Goal: Transaction & Acquisition: Purchase product/service

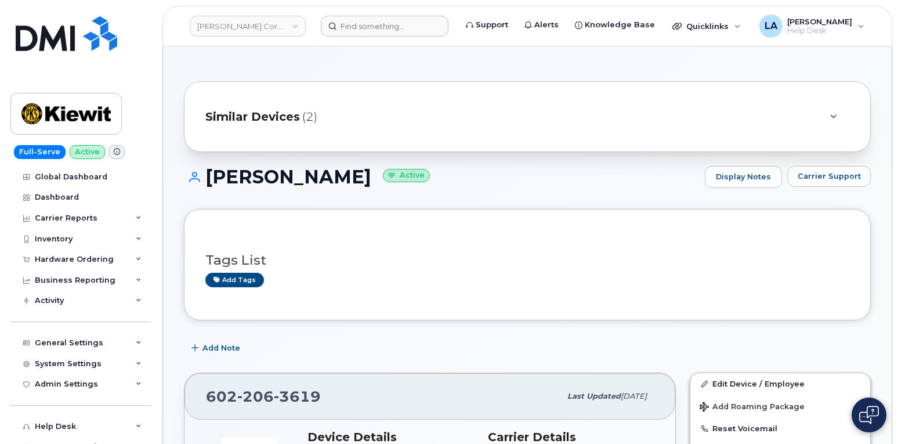
scroll to position [255, 0]
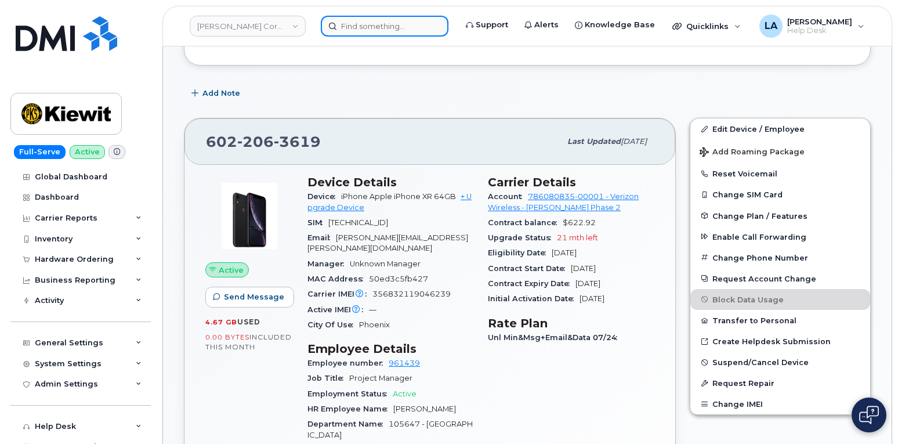
click at [380, 28] on input at bounding box center [385, 26] width 128 height 21
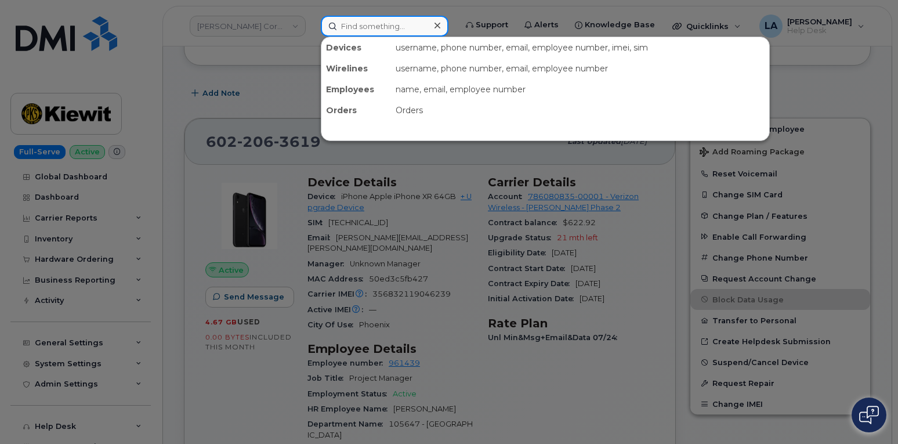
paste input "216 205 6789"
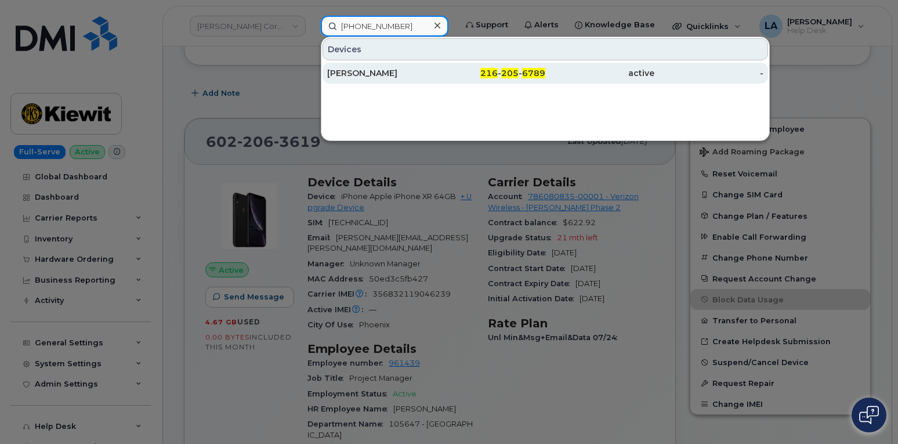
type input "216 205 6789"
click at [415, 77] on div "[PERSON_NAME]" at bounding box center [381, 73] width 109 height 12
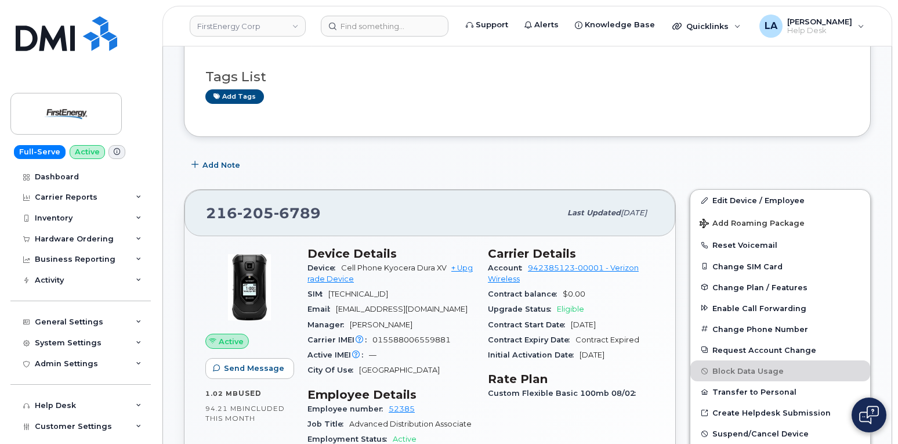
scroll to position [271, 0]
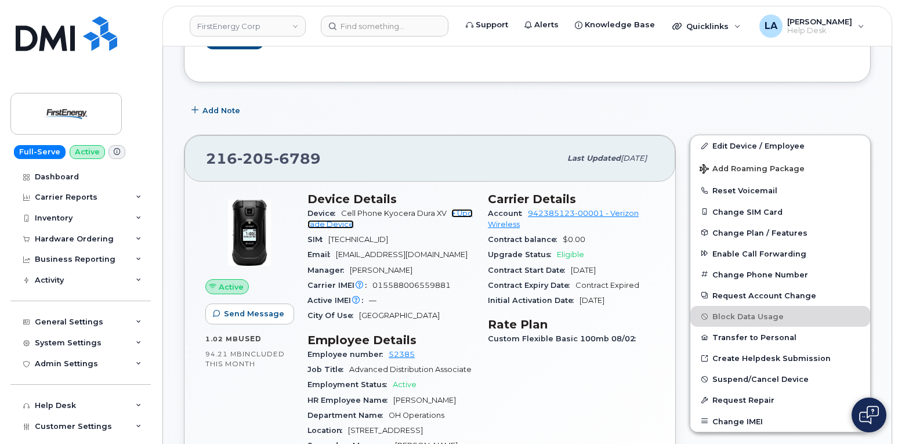
click at [462, 213] on link "+ Upgrade Device" at bounding box center [389, 218] width 165 height 19
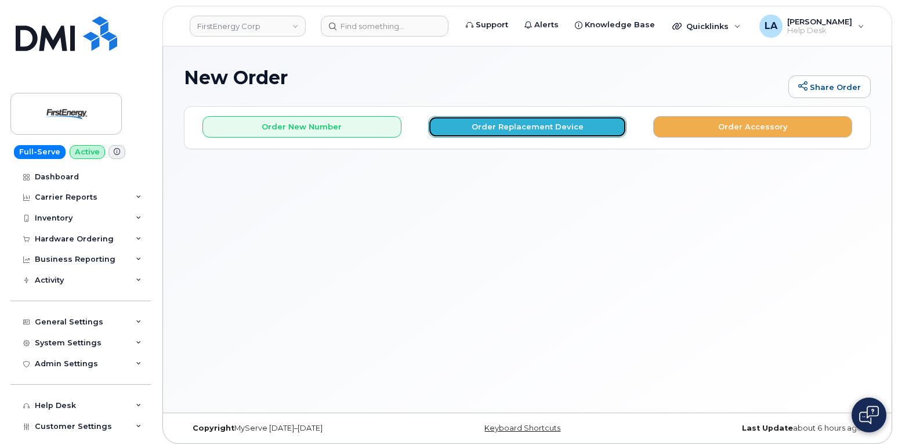
click at [471, 128] on button "Order Replacement Device" at bounding box center [527, 126] width 199 height 21
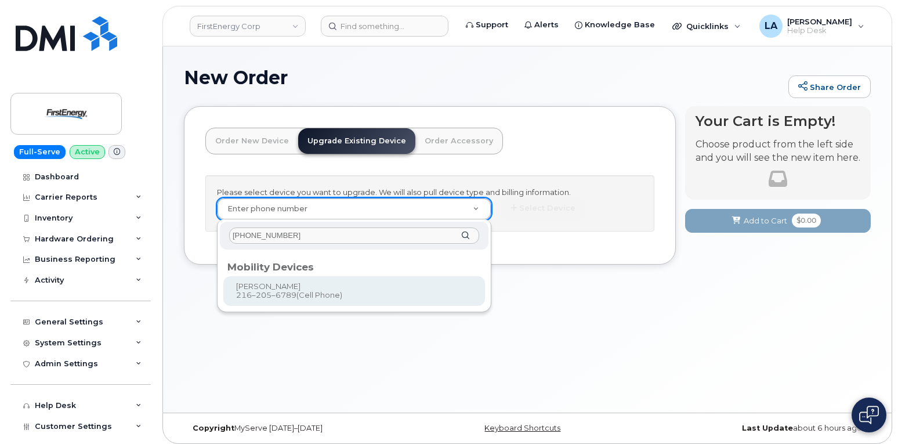
type input "216 205 6789"
type input "826724"
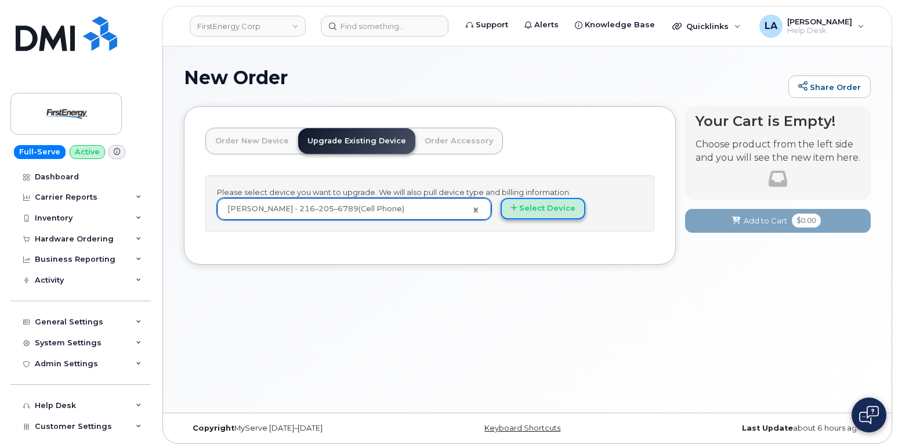
click at [549, 210] on button "Select Device" at bounding box center [543, 208] width 85 height 21
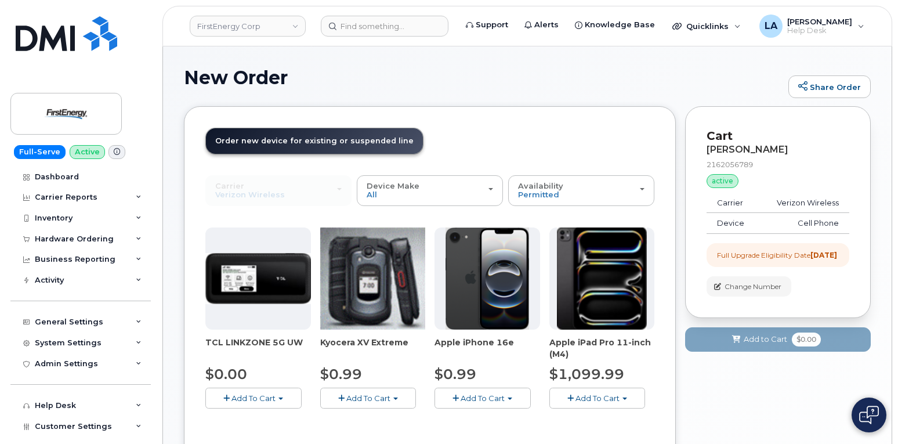
click at [382, 393] on span "Add To Cart" at bounding box center [368, 397] width 44 height 9
click at [365, 417] on link "$0.99 - 2 Year Upgrade" at bounding box center [379, 419] width 112 height 15
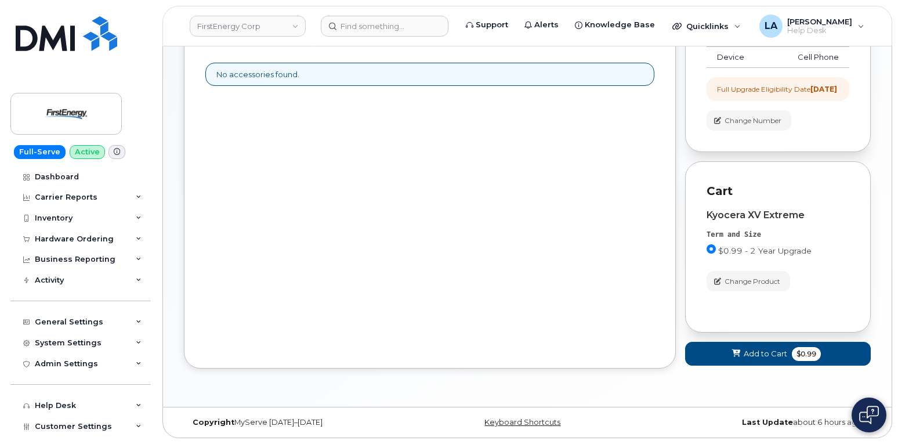
scroll to position [176, 0]
click at [731, 353] on span at bounding box center [736, 353] width 11 height 11
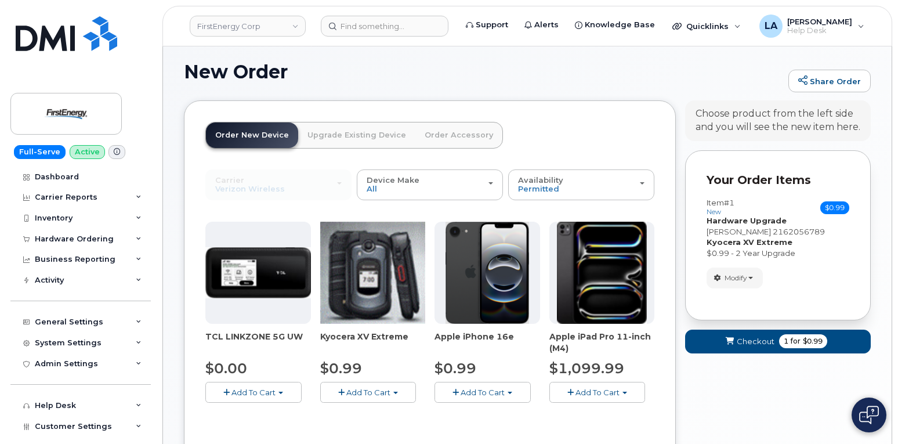
scroll to position [230, 0]
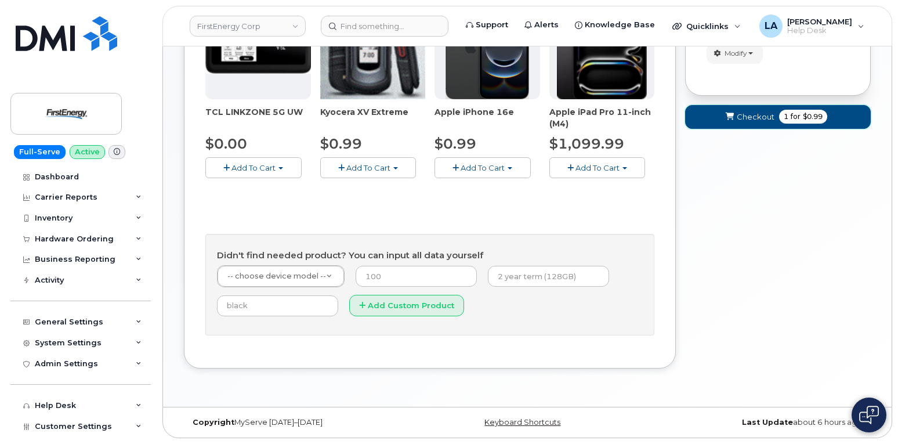
click at [744, 129] on button "Checkout 1 for $0.99" at bounding box center [778, 117] width 186 height 24
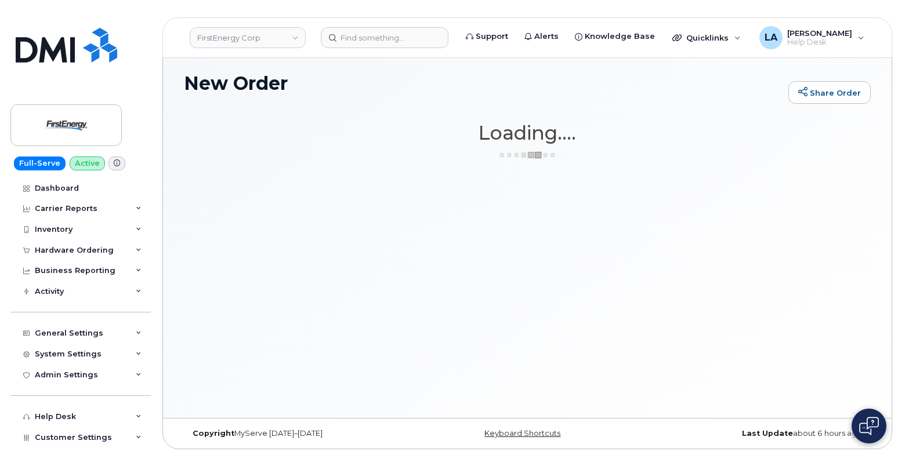
scroll to position [6, 0]
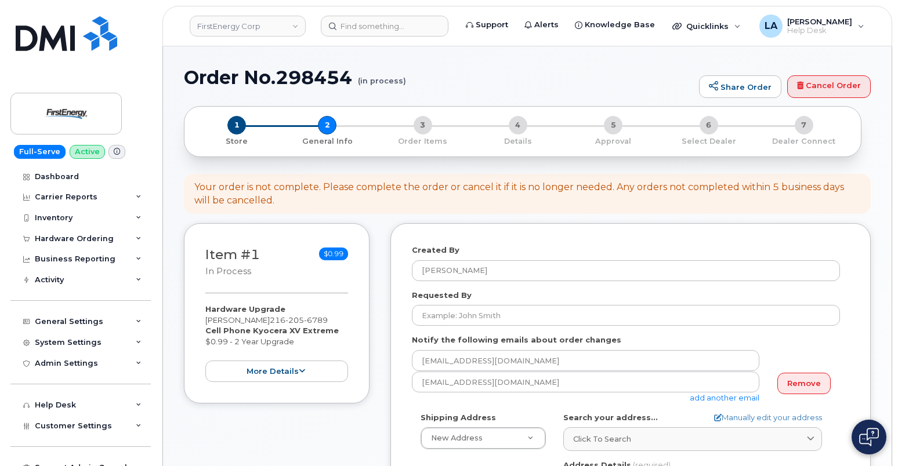
select select
click at [807, 378] on link "Remove" at bounding box center [803, 383] width 53 height 21
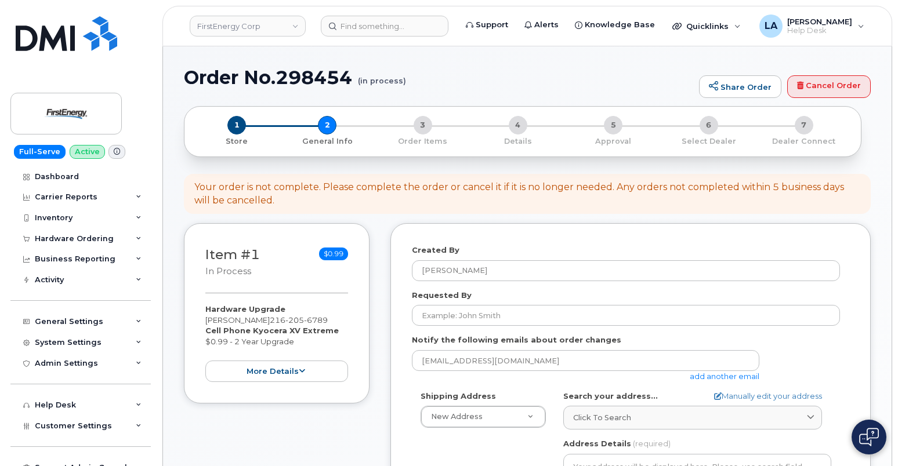
drag, startPoint x: 296, startPoint y: 321, endPoint x: 393, endPoint y: 302, distance: 98.2
click at [203, 318] on div "Item #1 in process $0.99 Hardware Upgrade CHRISTOPHER DOTSON 216 205 6789 Cell …" at bounding box center [277, 313] width 186 height 180
copy div "[PERSON_NAME]"
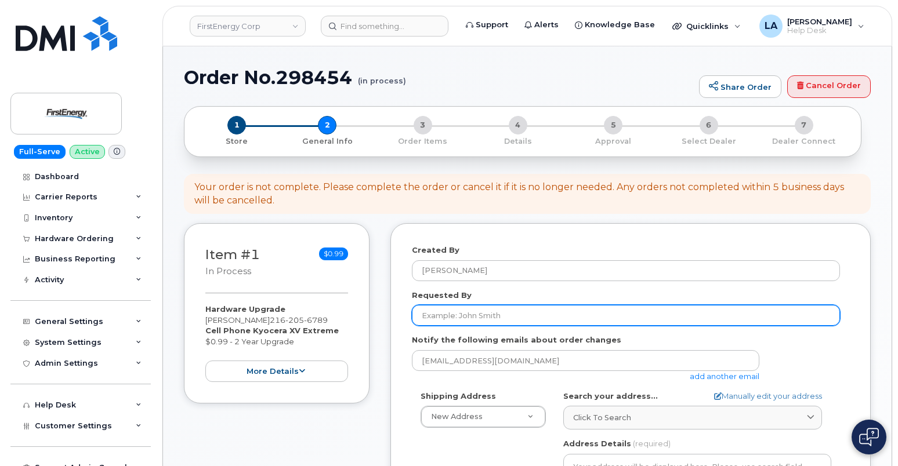
click at [533, 310] on input "Requested By" at bounding box center [626, 315] width 428 height 21
paste input "[PERSON_NAME]"
type input "[PERSON_NAME]"
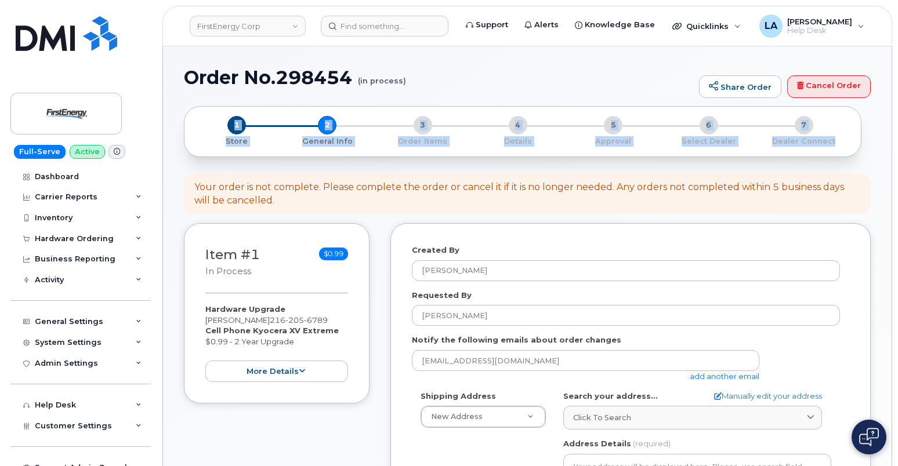
drag, startPoint x: 897, startPoint y: 74, endPoint x: 904, endPoint y: 147, distance: 73.5
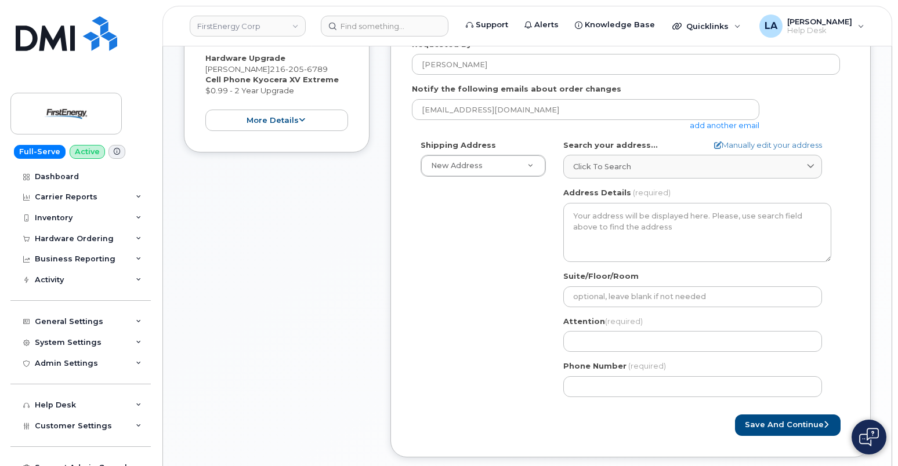
scroll to position [256, 0]
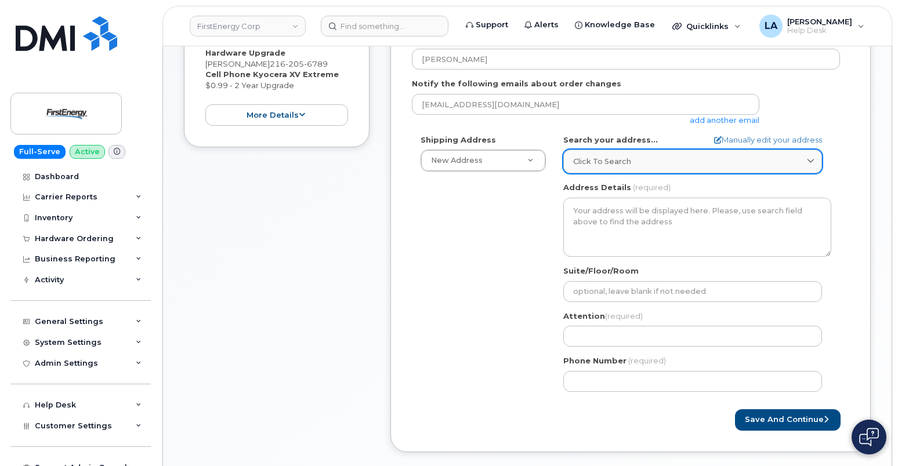
click at [627, 161] on span "Click to search" at bounding box center [602, 161] width 58 height 11
paste input "3601 rIDGE ROAD"
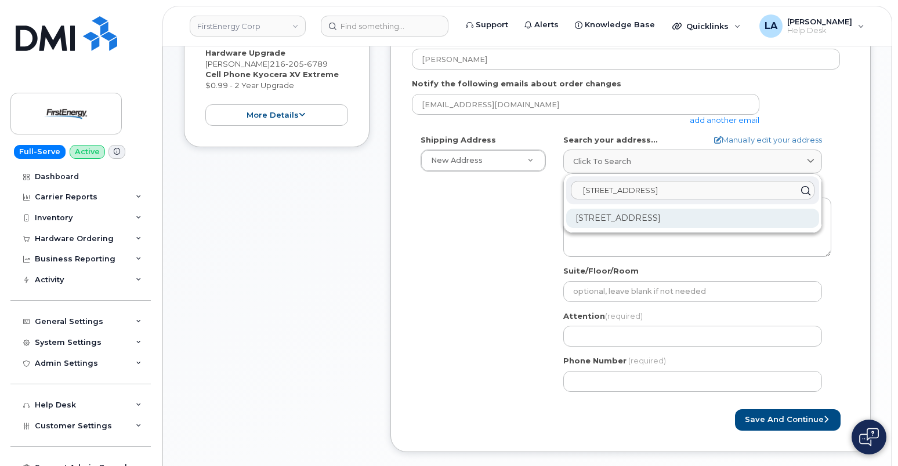
type input "3601 rIDGE ROAD cLE"
click at [669, 219] on div "3601 Ridge Rd Cleveland OH 44102-5445" at bounding box center [692, 218] width 253 height 19
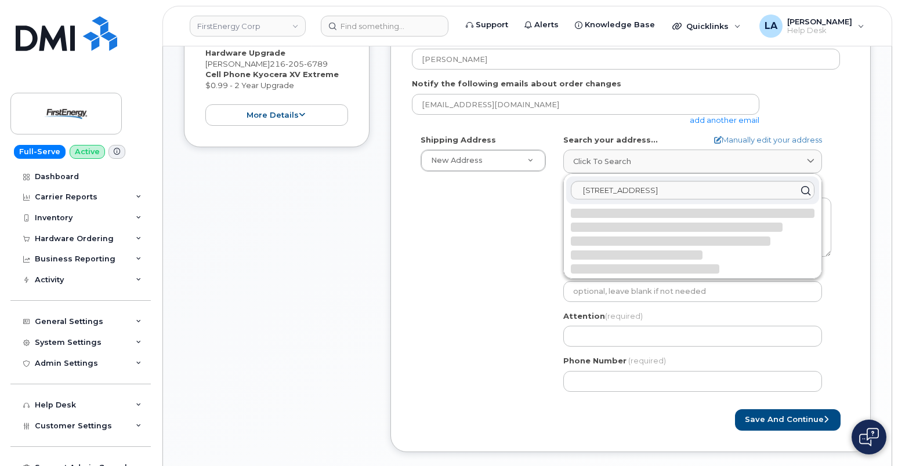
select select
type textarea "3601 Ridge Rd CLEVELAND OH 44102-5445 UNITED STATES"
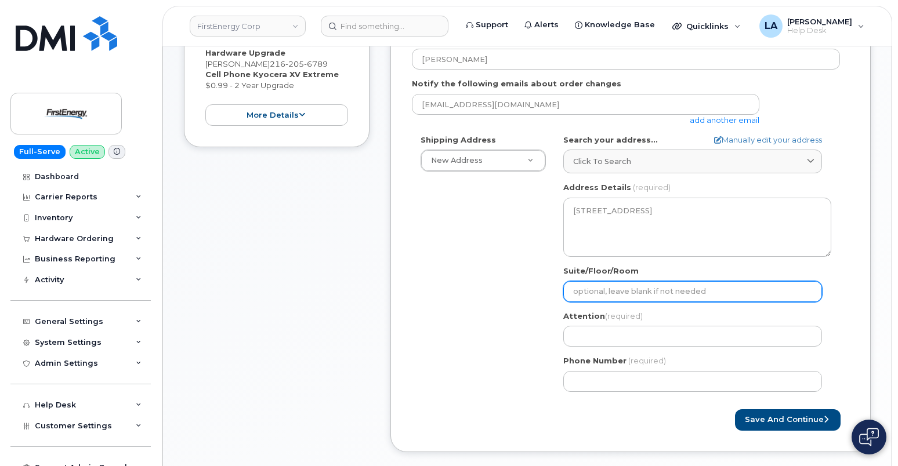
click at [621, 296] on input "Suite/Floor/Room" at bounding box center [692, 291] width 259 height 21
paste input "Overhead Lines"
select select
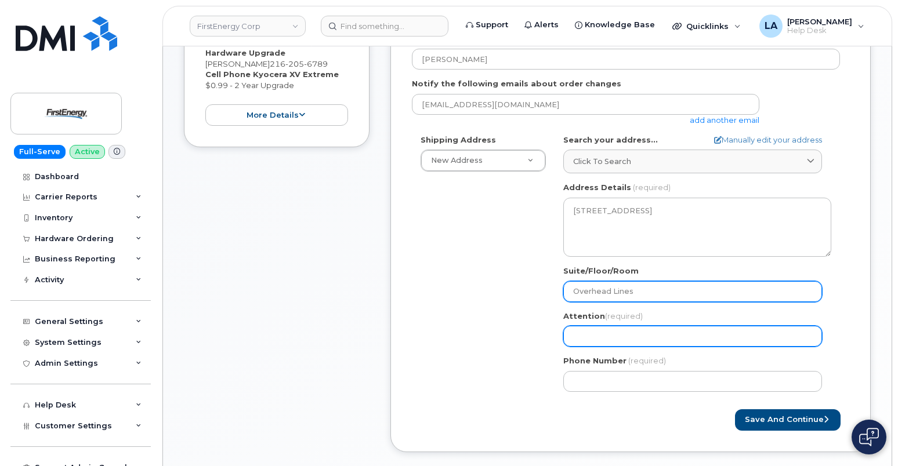
type input "Overhead Lines"
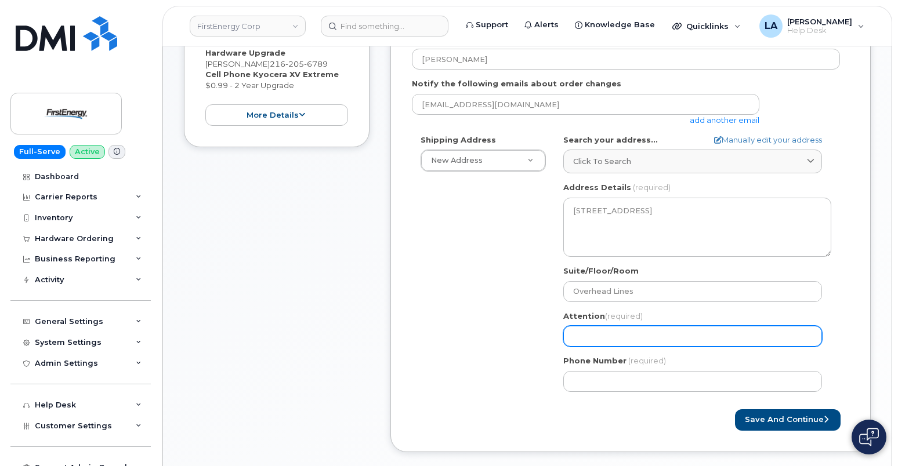
click at [608, 342] on input "Attention (required)" at bounding box center [692, 336] width 259 height 21
paste input "[PERSON_NAME]"
type input "[PERSON_NAME]"
select select
type input "[PERSON_NAME]"
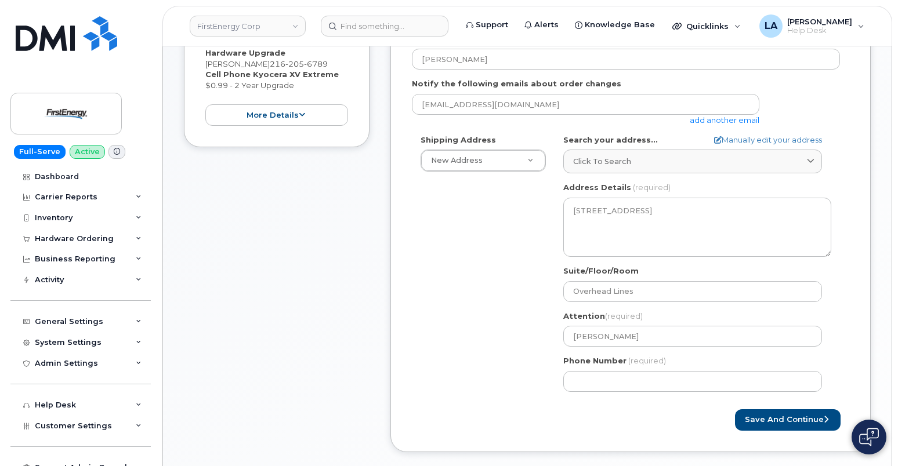
click at [478, 342] on div "Shipping Address New Address New Address 3601 Ridge Rd 543 Lake Rd 14 N Shue St…" at bounding box center [626, 268] width 428 height 266
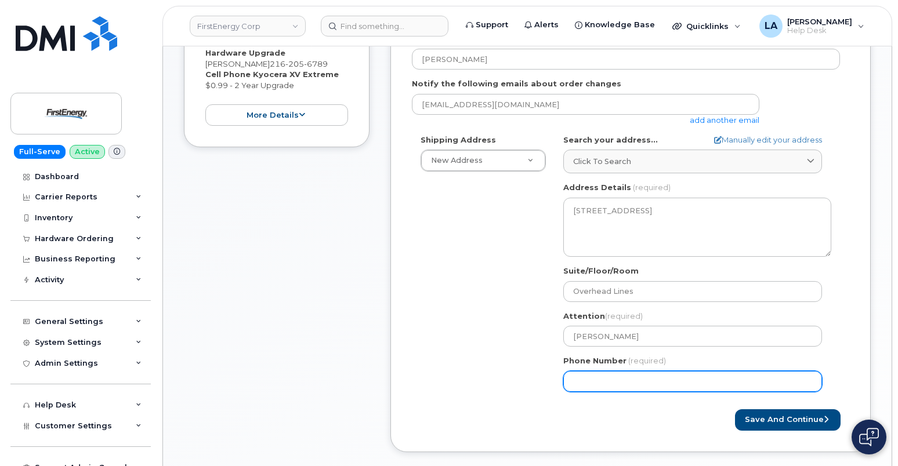
click at [612, 381] on input "Phone Number" at bounding box center [692, 381] width 259 height 21
paste input "2169524118"
select select
type input "2169524118"
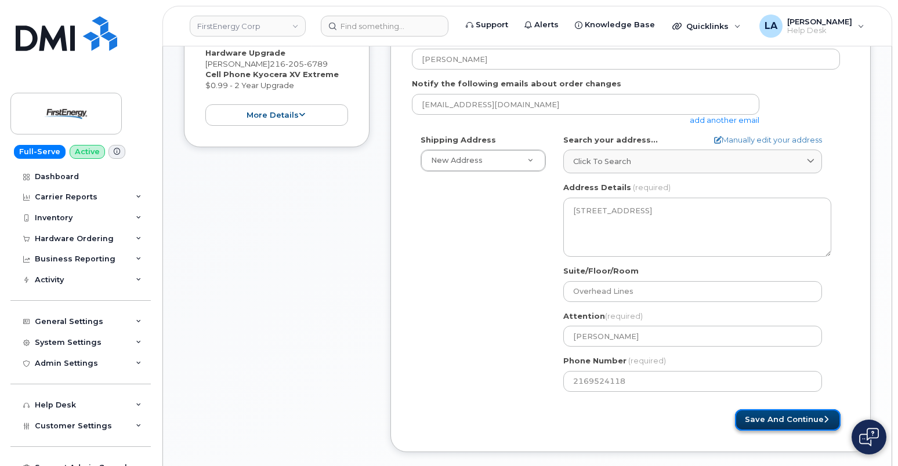
click at [787, 419] on button "Save and Continue" at bounding box center [788, 420] width 106 height 21
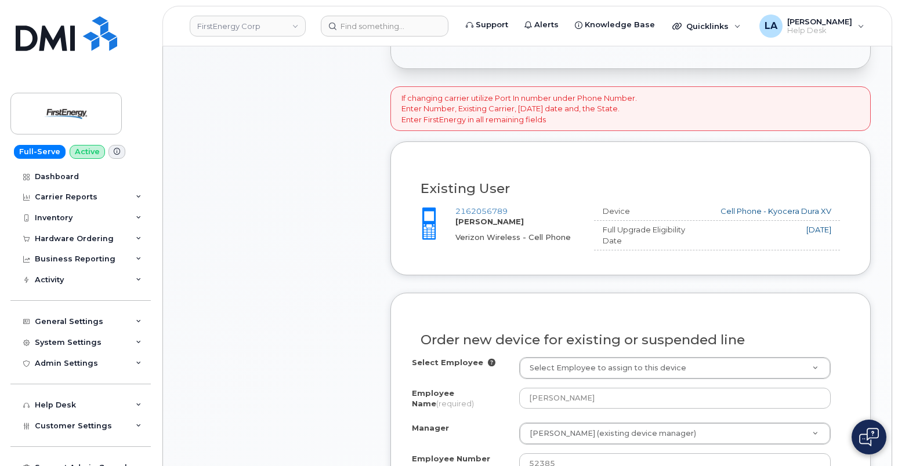
scroll to position [533, 0]
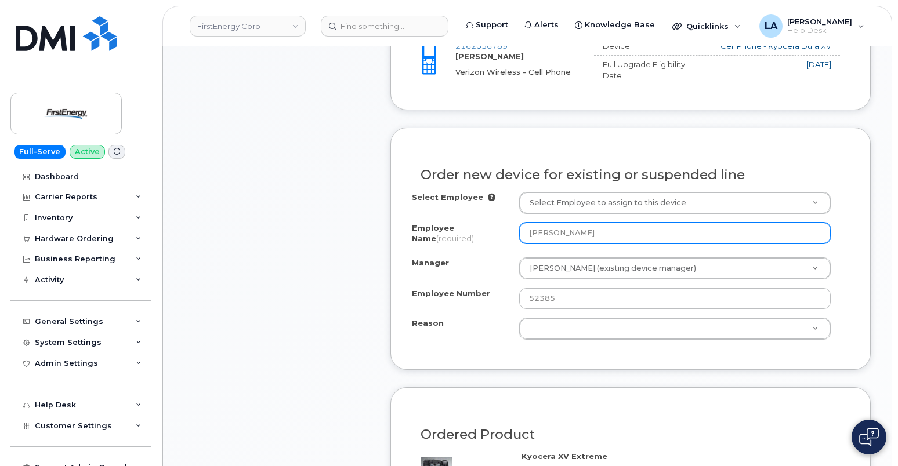
drag, startPoint x: 621, startPoint y: 230, endPoint x: 490, endPoint y: 225, distance: 130.6
click at [488, 230] on div "Employee Name (required) CHRISTOPHER DOTSON" at bounding box center [630, 236] width 437 height 26
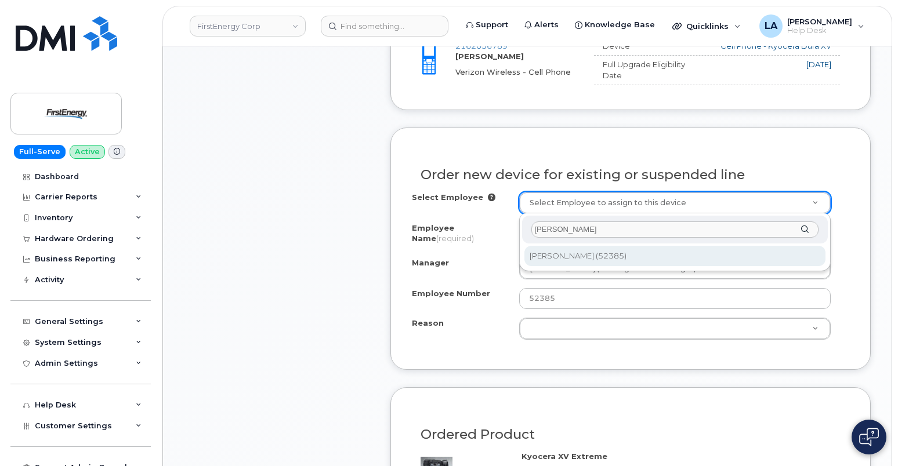
type input "[PERSON_NAME]"
type input "2072864"
type input "[PERSON_NAME]"
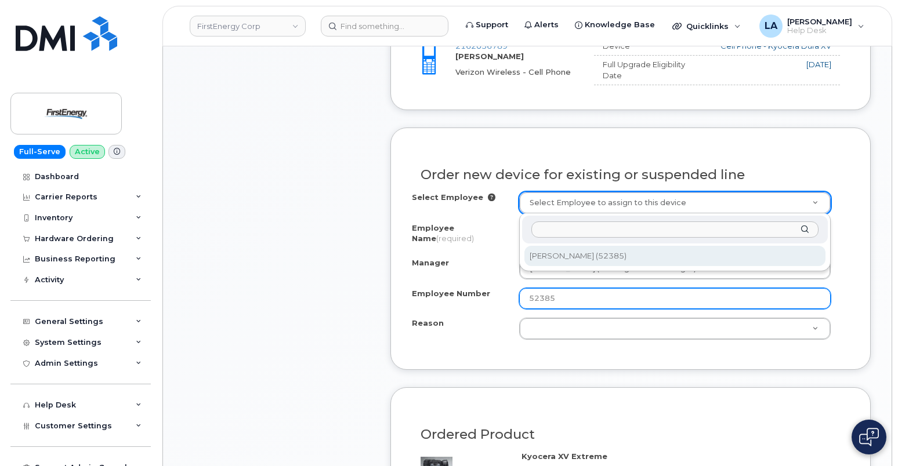
select select "2080425"
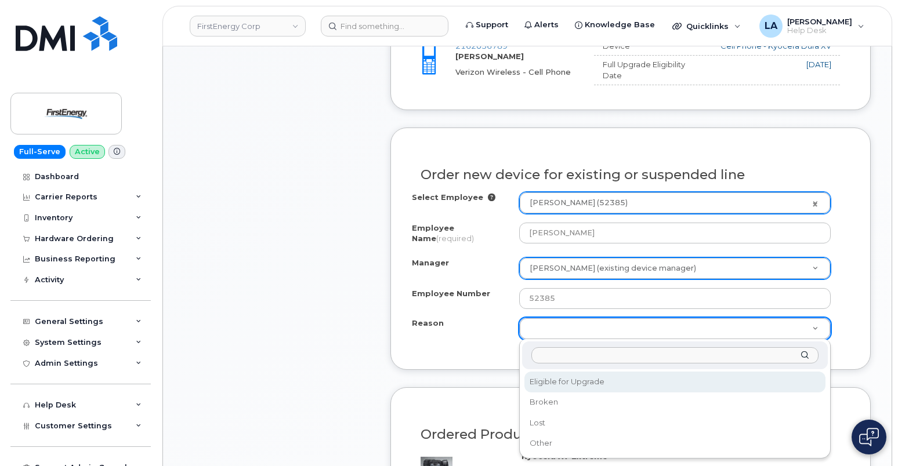
select select "eligible_for_upgrade"
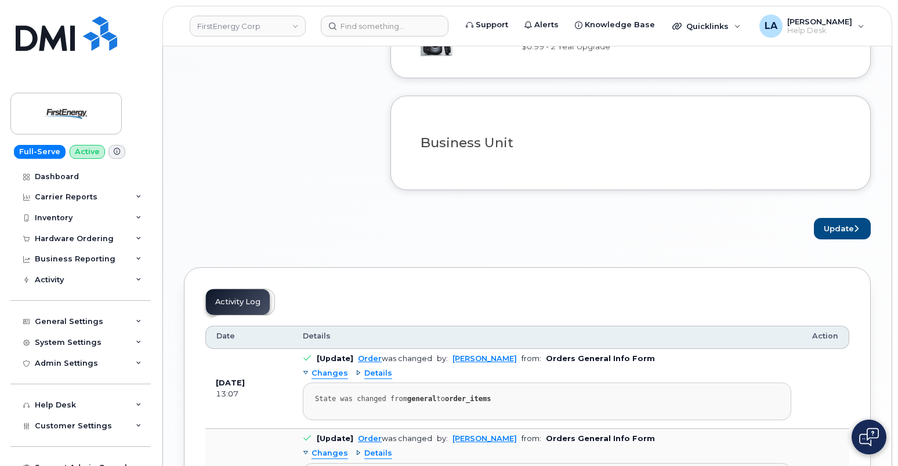
scroll to position [968, 0]
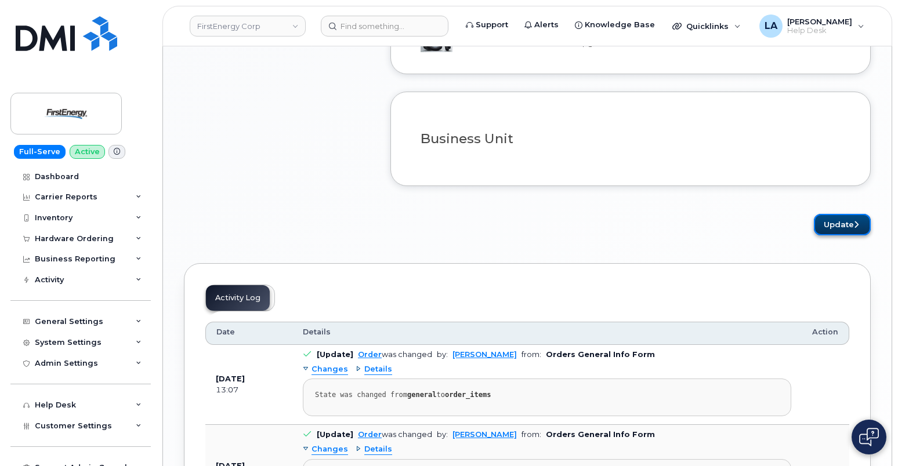
click at [832, 227] on button "Update" at bounding box center [842, 224] width 57 height 21
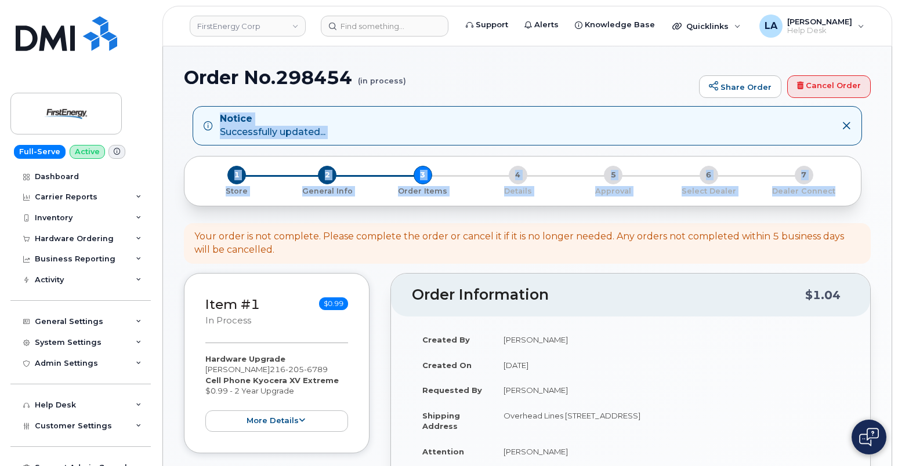
drag, startPoint x: 897, startPoint y: 87, endPoint x: 903, endPoint y: 162, distance: 75.0
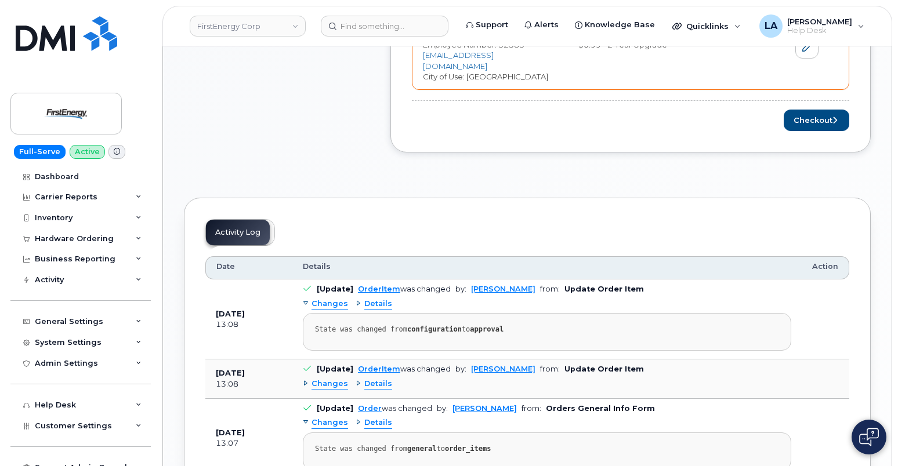
scroll to position [356, 0]
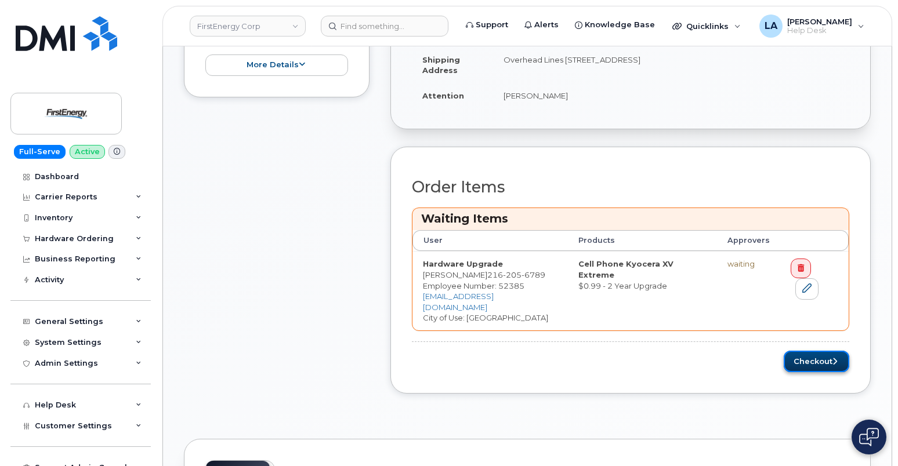
click at [805, 357] on button "Checkout" at bounding box center [817, 361] width 66 height 21
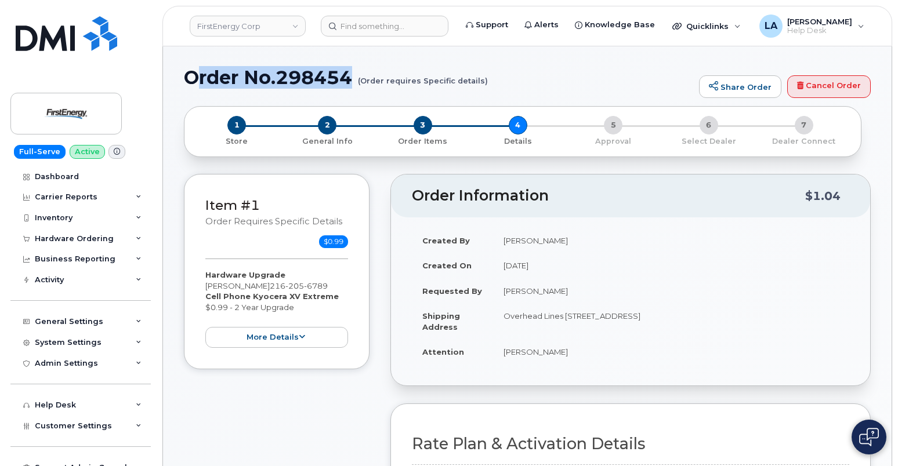
drag, startPoint x: 502, startPoint y: 85, endPoint x: 187, endPoint y: 77, distance: 315.1
click at [189, 79] on h1 "Order No.298454 (Order requires Specific details)" at bounding box center [438, 77] width 509 height 20
click at [187, 77] on h1 "Order No.298454 (Order requires Specific details)" at bounding box center [438, 77] width 509 height 20
drag, startPoint x: 187, startPoint y: 75, endPoint x: 557, endPoint y: 104, distance: 371.2
click at [557, 104] on div "Order No.298454 (Order requires Specific details) Share Order Cancel Order" at bounding box center [527, 86] width 687 height 39
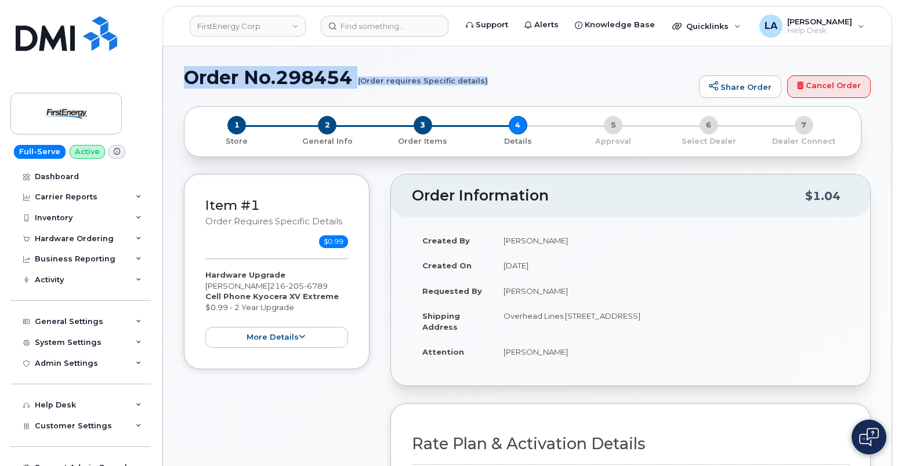
copy h1 "Order No.298454 (Order requires Specific details)"
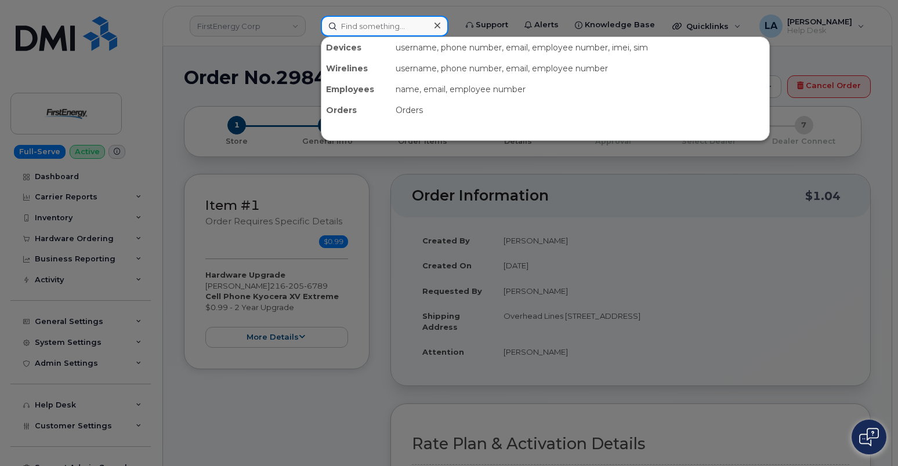
click at [372, 31] on input at bounding box center [385, 26] width 128 height 21
paste input "[PHONE_NUMBER]"
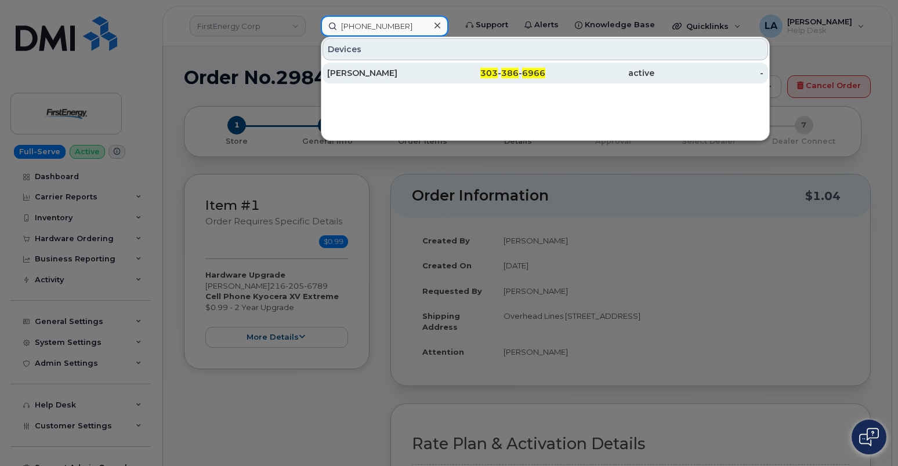
type input "[PHONE_NUMBER]"
click at [402, 66] on div "[PERSON_NAME]" at bounding box center [381, 73] width 109 height 21
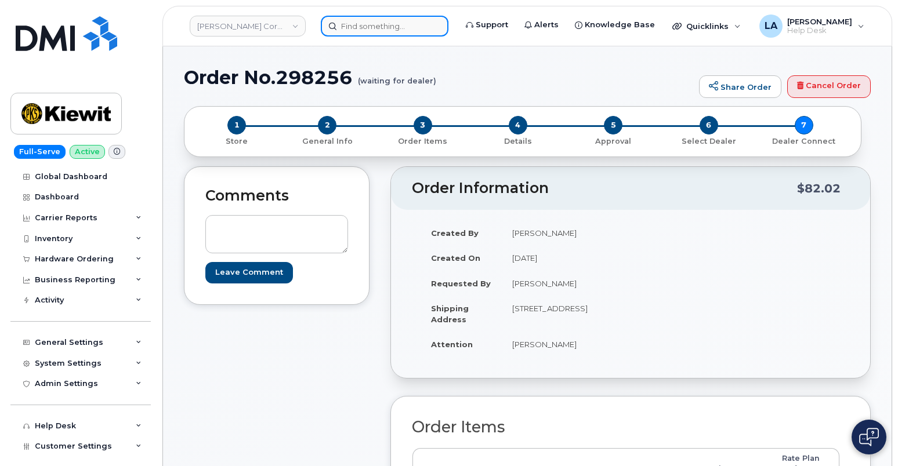
click at [393, 31] on input at bounding box center [385, 26] width 128 height 21
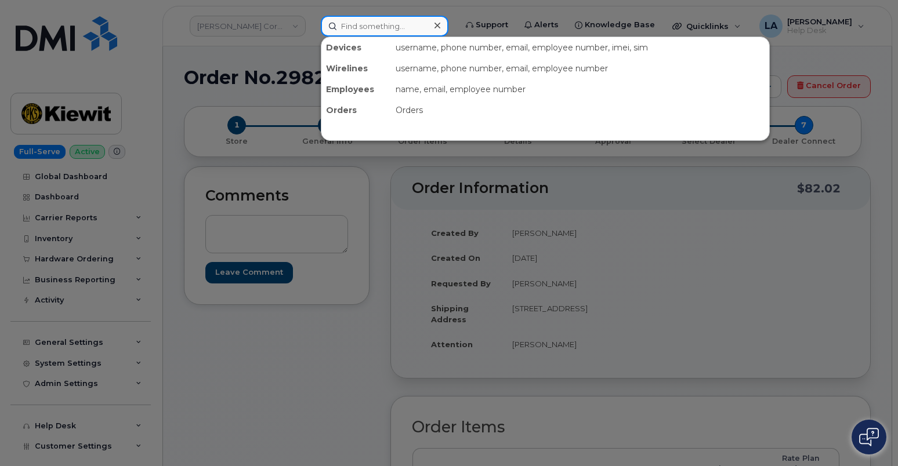
paste input "[PHONE_NUMBER]"
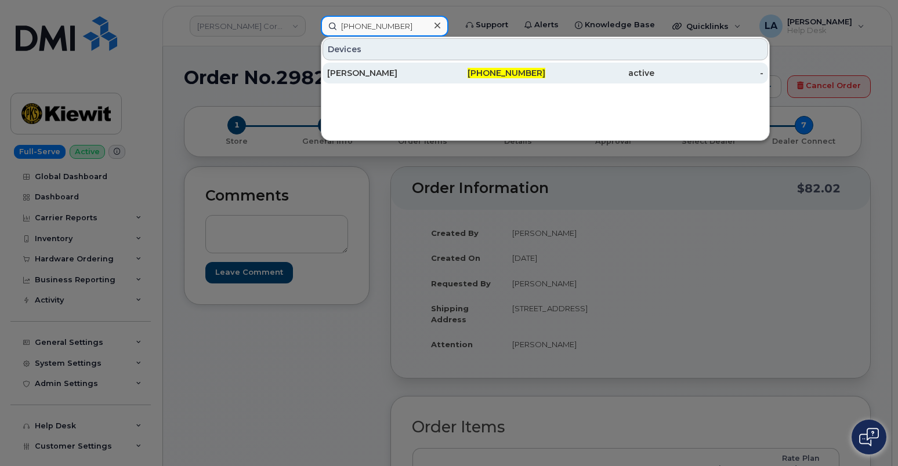
type input "[PHONE_NUMBER]"
click at [390, 76] on div "[PERSON_NAME]" at bounding box center [381, 73] width 109 height 12
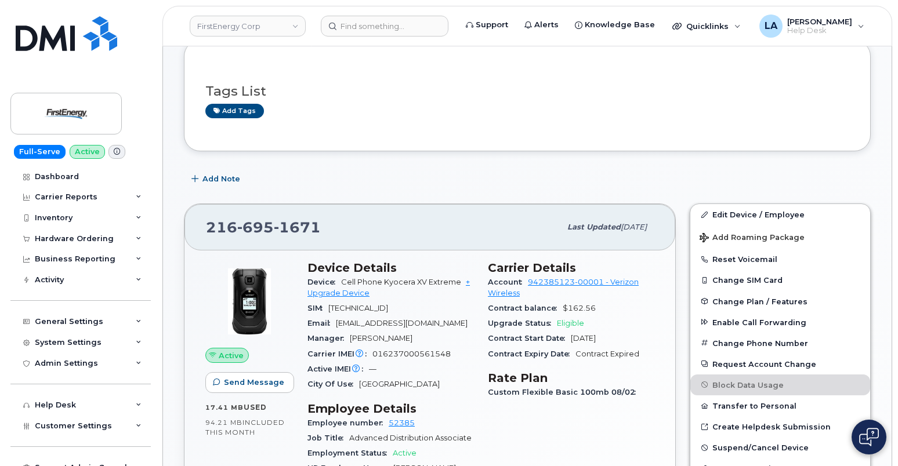
scroll to position [207, 0]
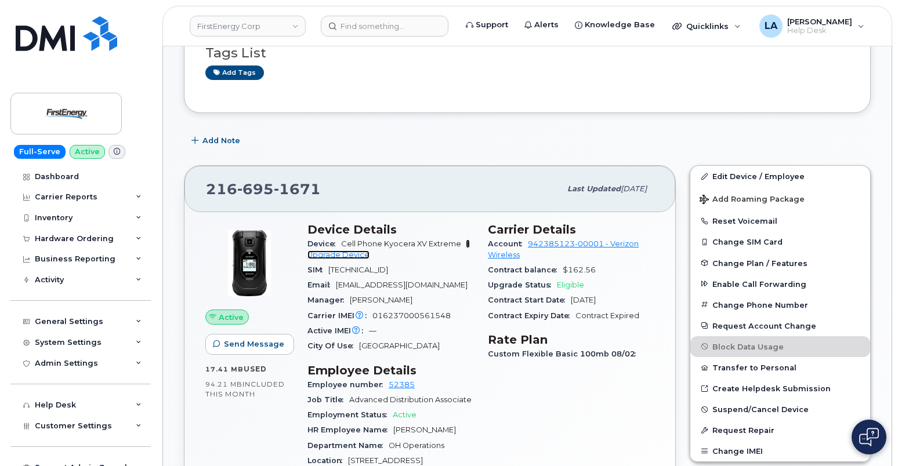
click at [336, 257] on link "+ Upgrade Device" at bounding box center [388, 249] width 162 height 19
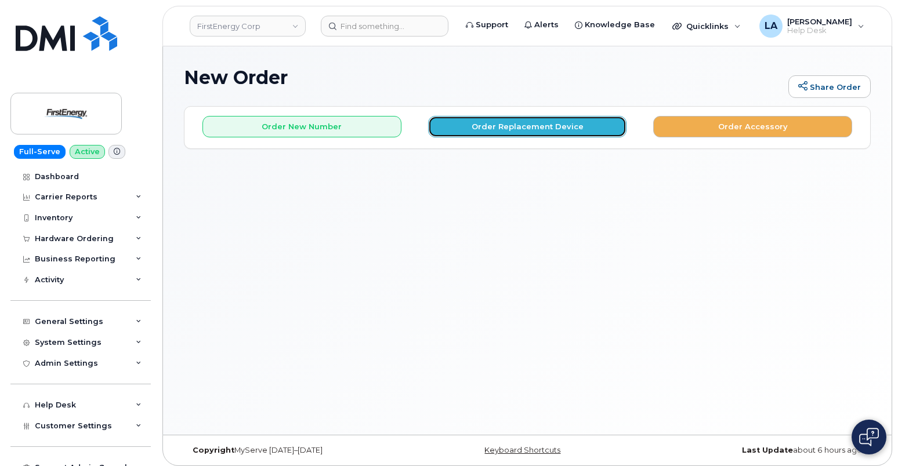
click at [552, 124] on button "Order Replacement Device" at bounding box center [527, 126] width 199 height 21
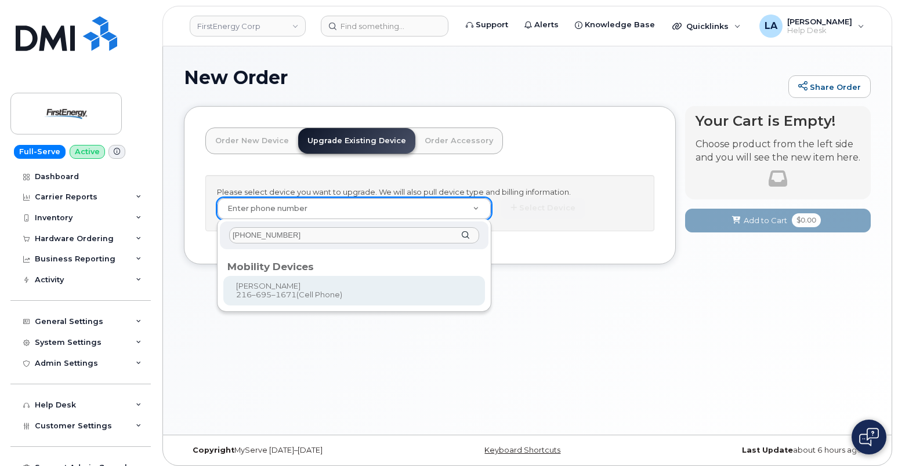
type input "[PHONE_NUMBER]"
type input "994804"
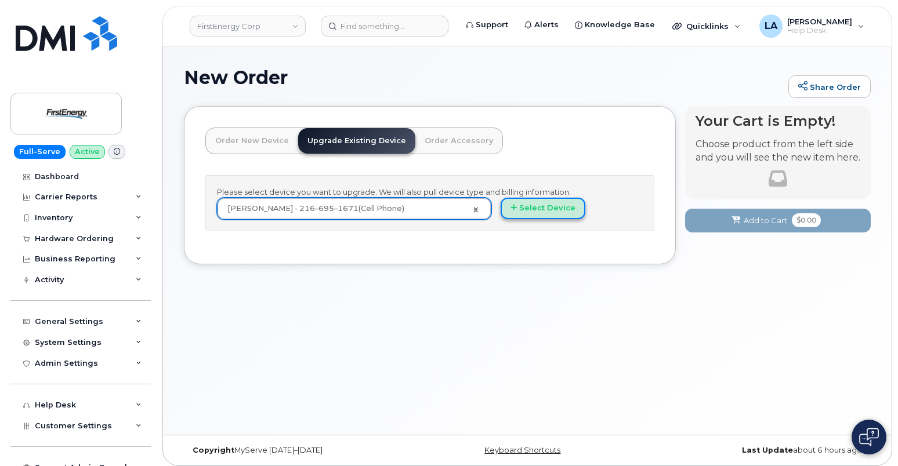
click at [544, 207] on button "Select Device" at bounding box center [543, 208] width 85 height 21
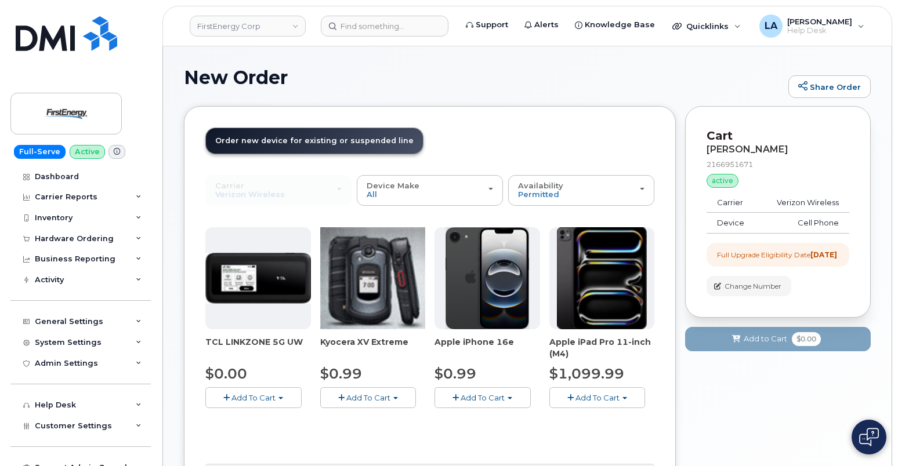
click at [372, 396] on span "Add To Cart" at bounding box center [368, 397] width 44 height 9
click at [370, 419] on link "$0.99 - 2 Year Upgrade" at bounding box center [379, 419] width 112 height 15
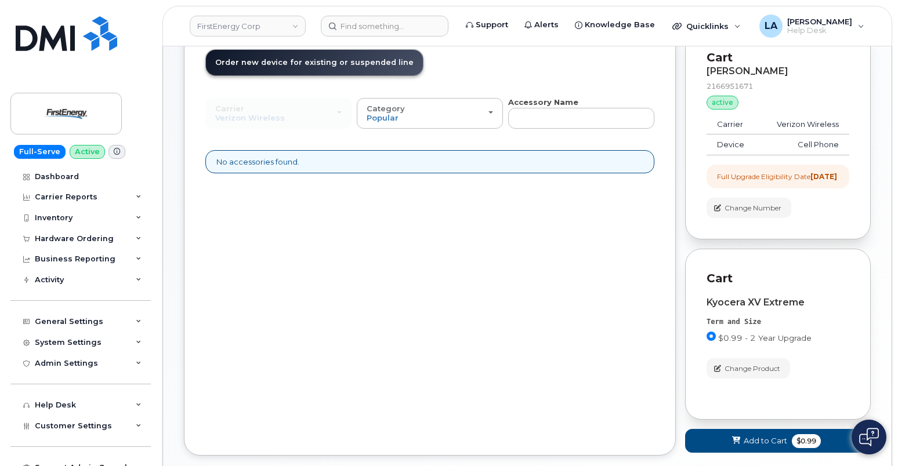
scroll to position [153, 0]
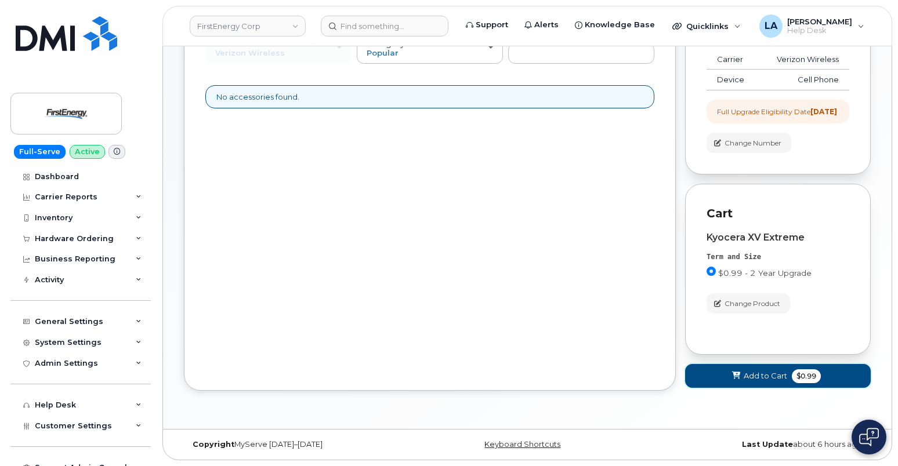
click at [738, 382] on span at bounding box center [736, 376] width 11 height 11
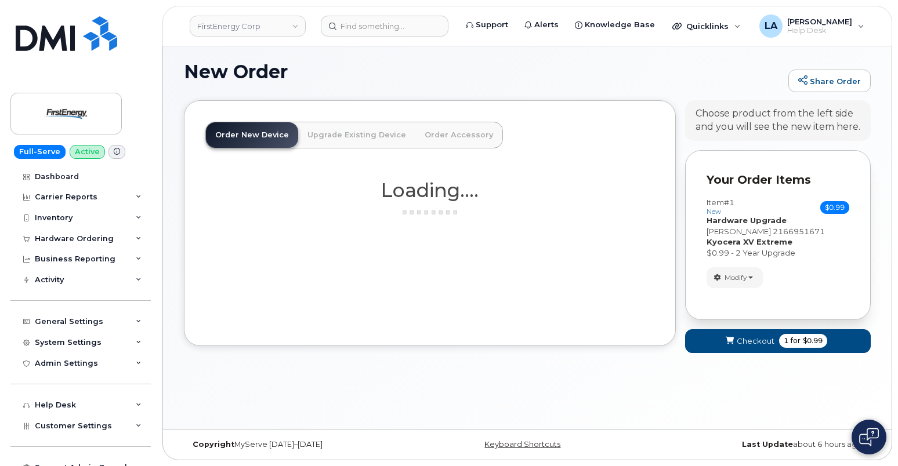
scroll to position [6, 0]
click at [747, 347] on span "Checkout" at bounding box center [756, 341] width 38 height 11
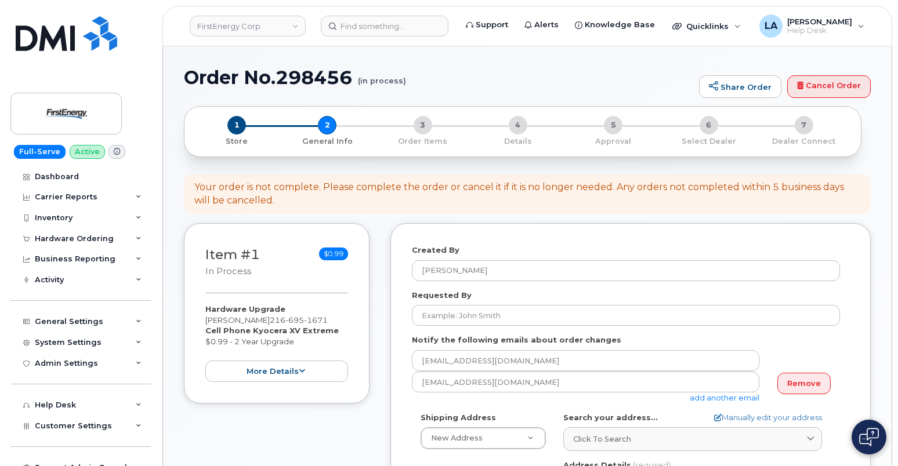
select select
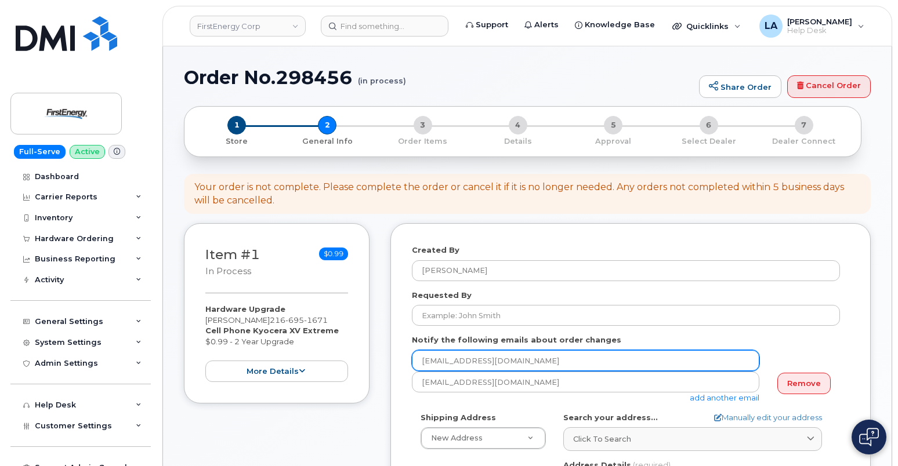
drag, startPoint x: 801, startPoint y: 384, endPoint x: 665, endPoint y: 354, distance: 138.9
click at [802, 384] on link "Remove" at bounding box center [803, 383] width 53 height 21
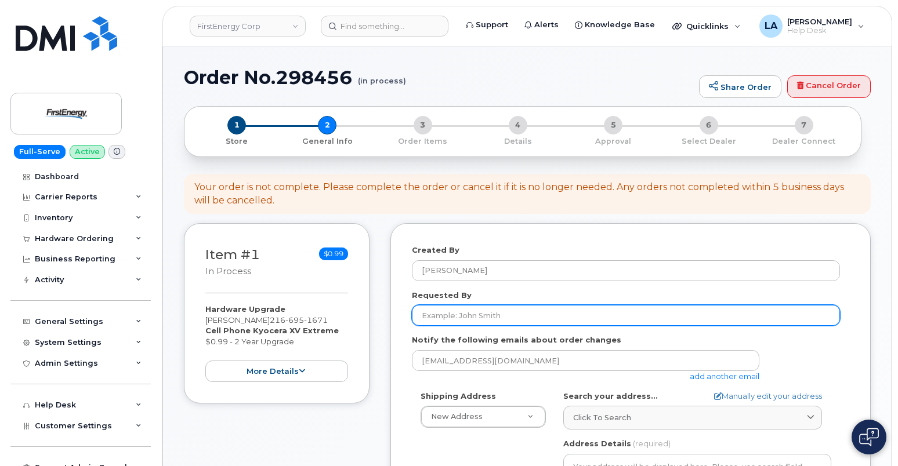
click at [581, 311] on input "Requested By" at bounding box center [626, 315] width 428 height 21
click at [579, 317] on input "Requested By" at bounding box center [626, 315] width 428 height 21
paste input "CHRISTOPHER DOTSON"
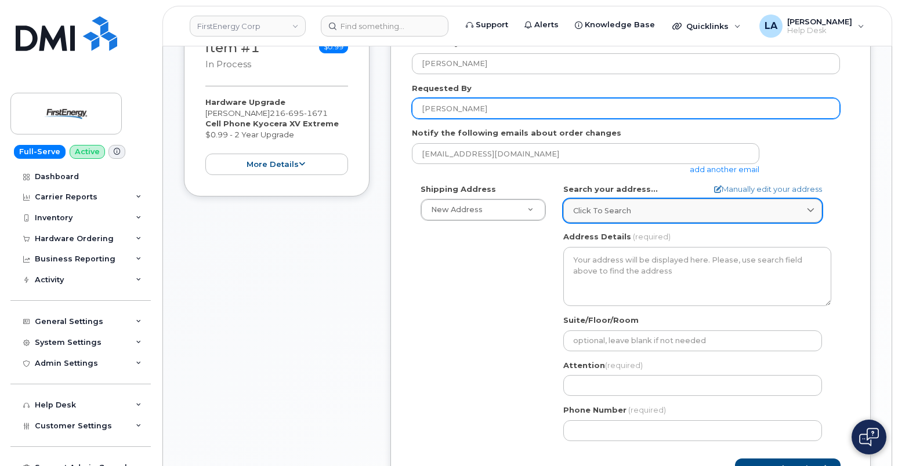
scroll to position [211, 0]
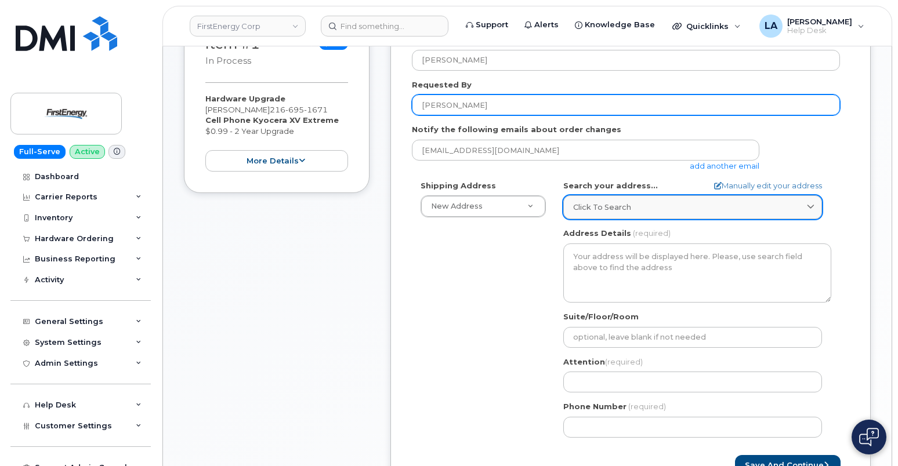
type input "CHRISTOPHER DOTSON"
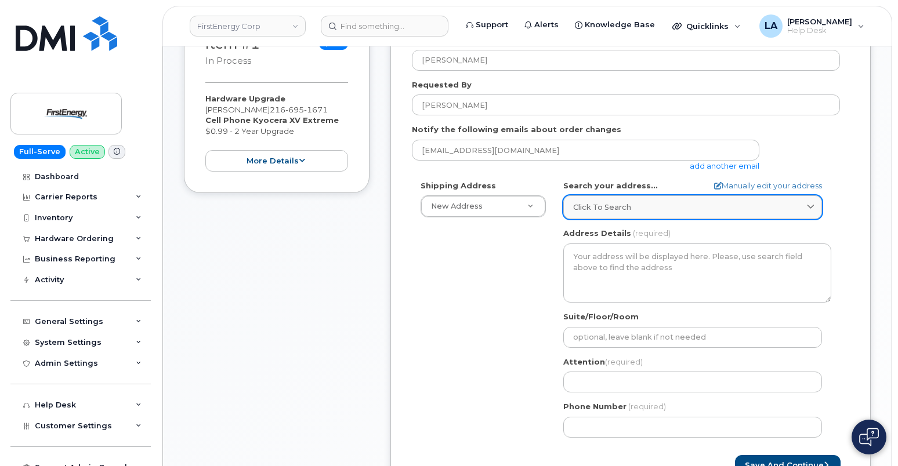
click at [672, 207] on div "Click to search" at bounding box center [692, 207] width 239 height 11
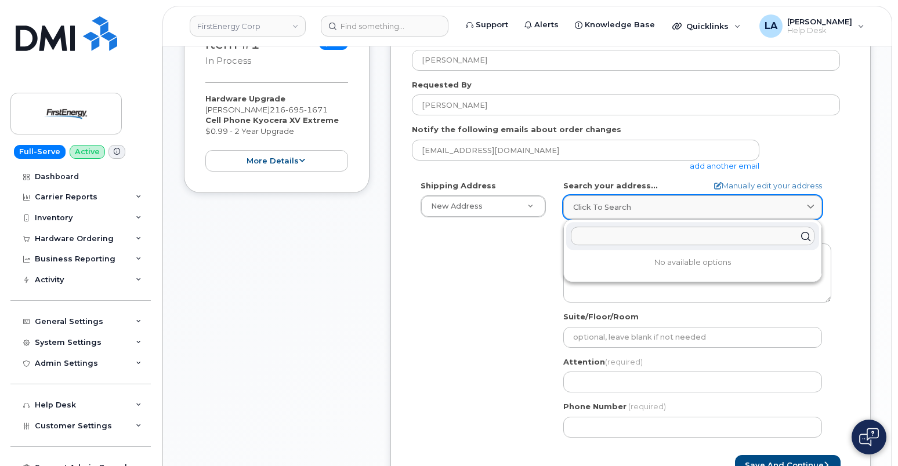
paste input "3601 rIDGE ROAD"
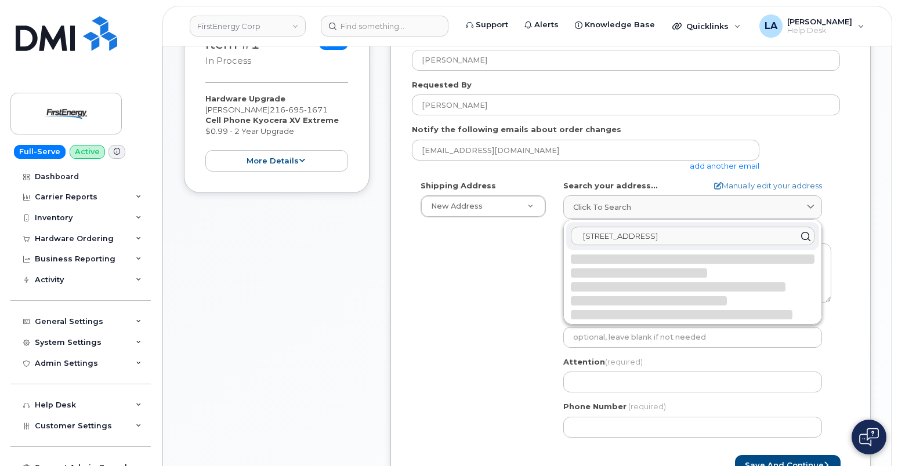
type input "3601 rIDGE ROAD Cle"
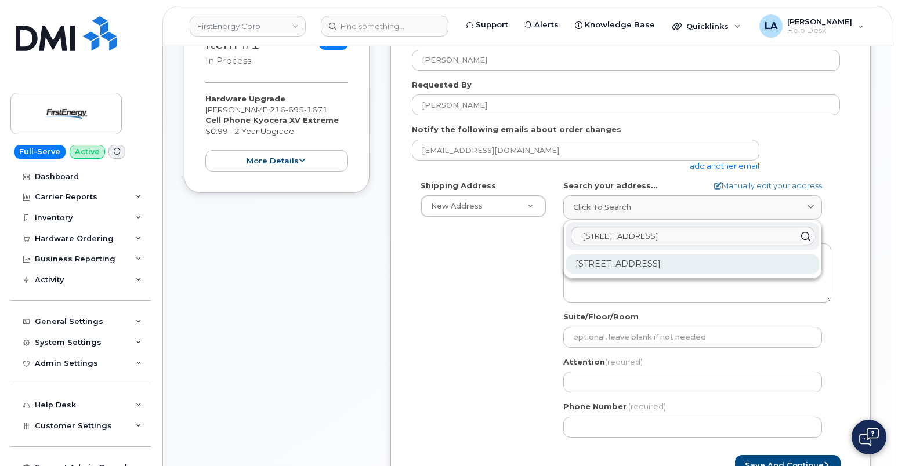
click at [694, 256] on div "3601 Ridge Rd Cleveland OH 44102-5445" at bounding box center [692, 264] width 253 height 19
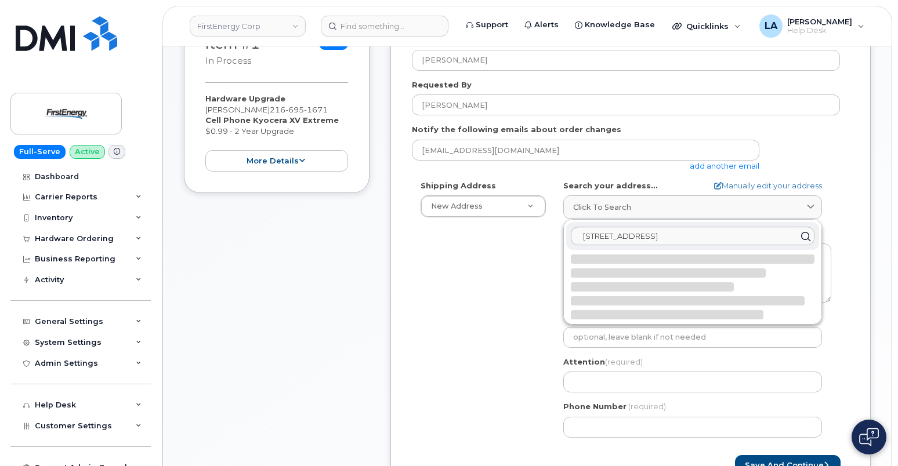
select select
type textarea "3601 Ridge Rd CLEVELAND OH 44102-5445 UNITED STATES"
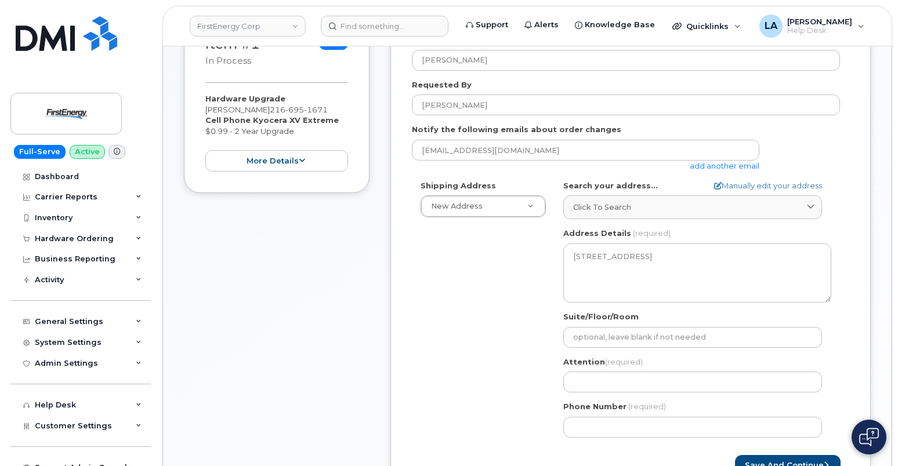
click at [512, 334] on div "Shipping Address New Address New Address 3601 Ridge Rd 543 Lake Rd 14 N Shue St…" at bounding box center [626, 313] width 428 height 266
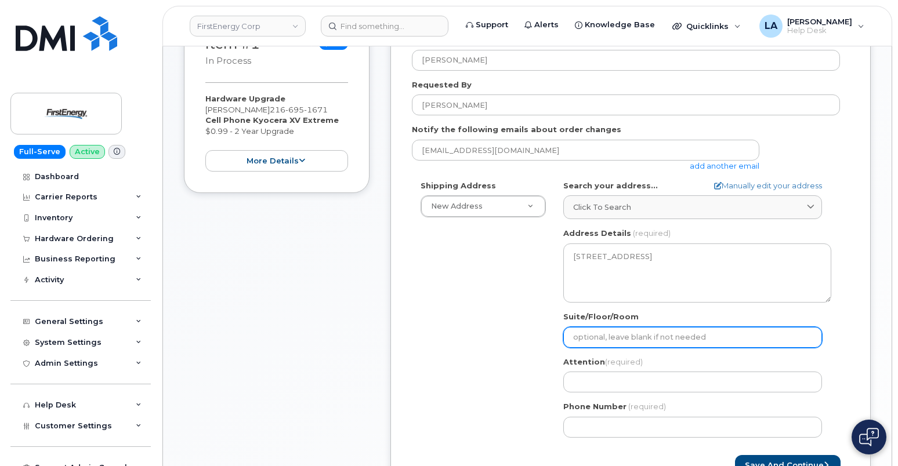
click at [602, 345] on input "Suite/Floor/Room" at bounding box center [692, 337] width 259 height 21
paste input "Overhead Lines"
type input "Overhead Lines"
select select
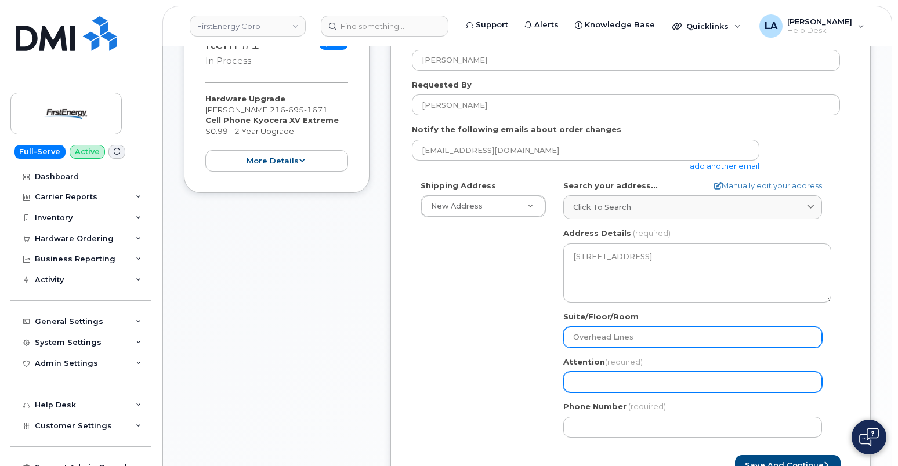
type input "Overhead Lines"
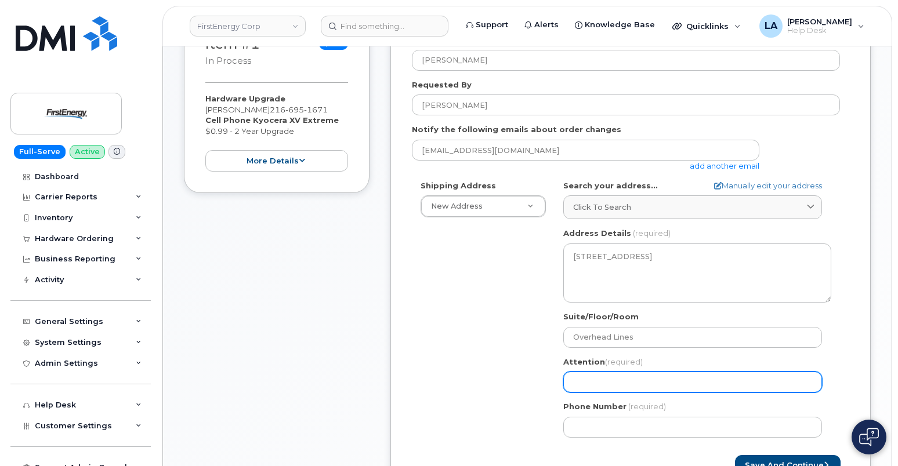
click at [605, 385] on input "Attention (required)" at bounding box center [692, 382] width 259 height 21
paste input "CHRISTOPHER DOTSON"
type input "CHRISTOPHER DOTSON"
select select
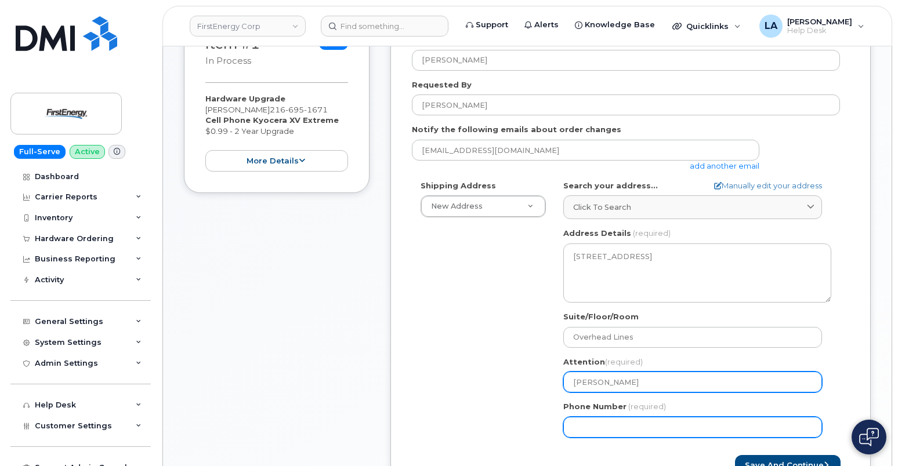
type input "CHRISTOPHER DOTSON"
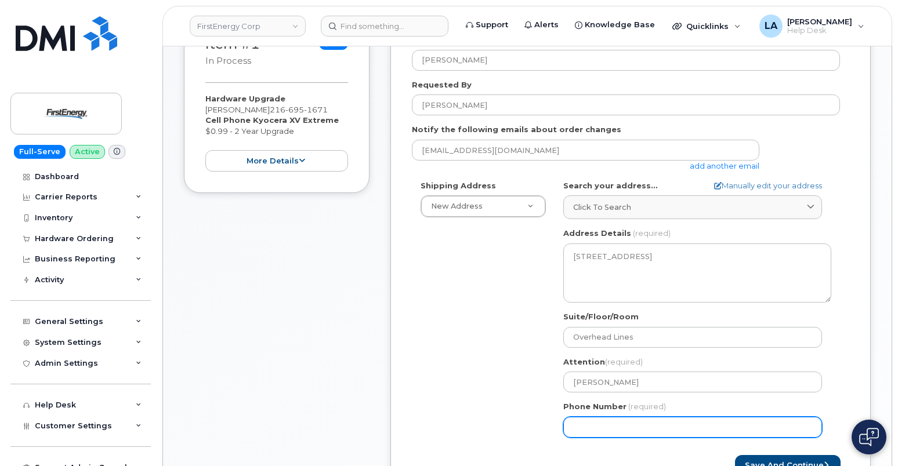
click at [639, 417] on input "Phone Number" at bounding box center [692, 427] width 259 height 21
paste input "2169524118"
type input "2169524118"
select select
type input "2169524118"
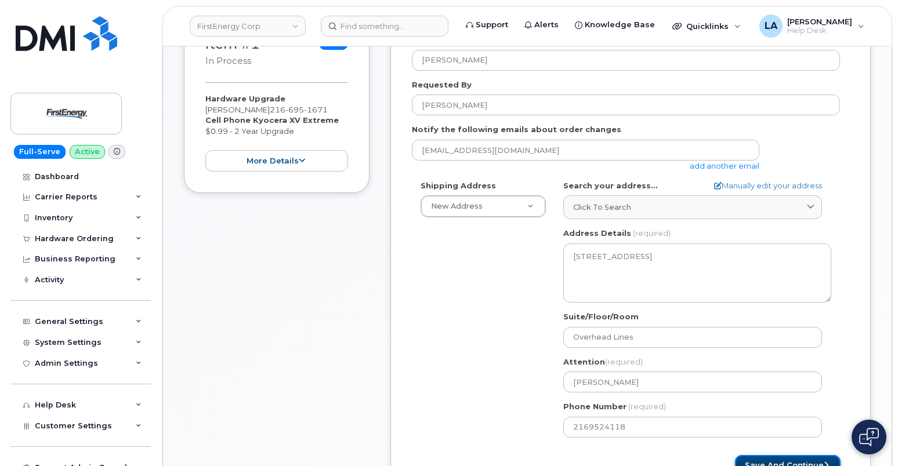
click at [779, 459] on button "Save and Continue" at bounding box center [788, 465] width 106 height 21
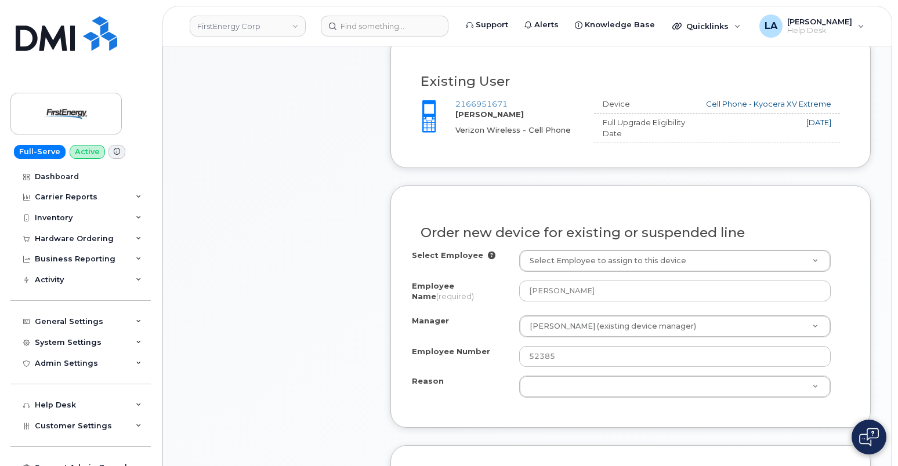
scroll to position [526, 0]
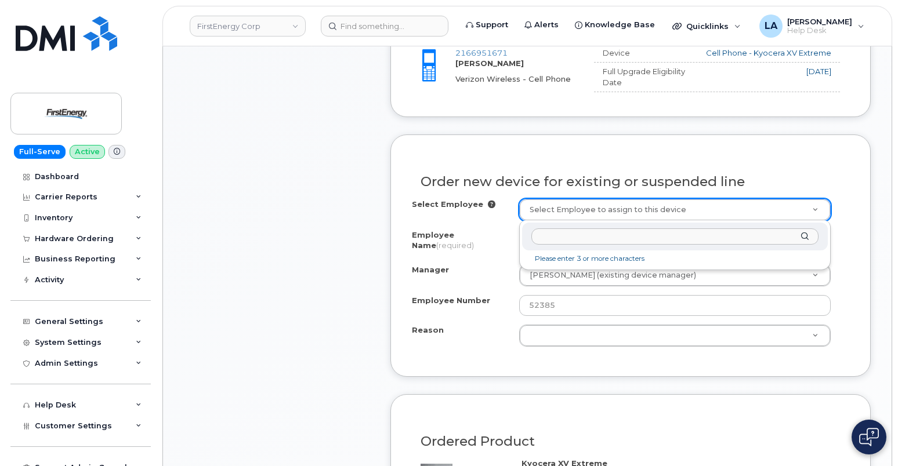
click at [631, 240] on input "text" at bounding box center [675, 237] width 288 height 17
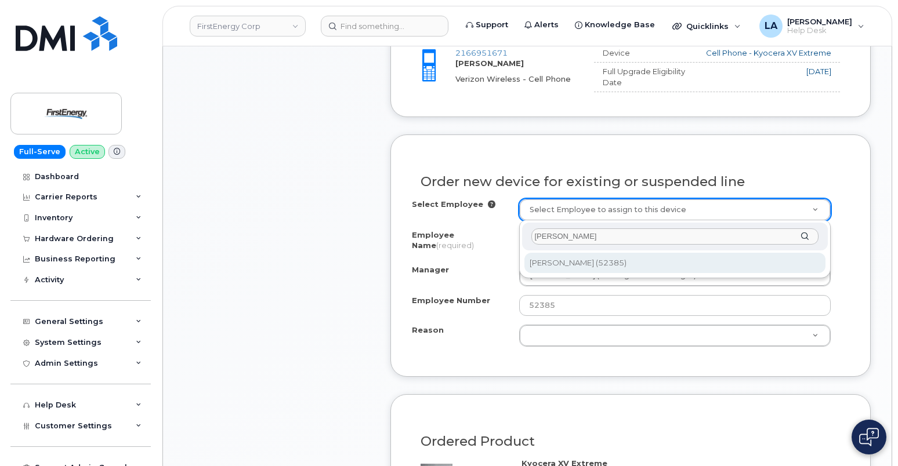
type input "[PERSON_NAME]"
type input "2072864"
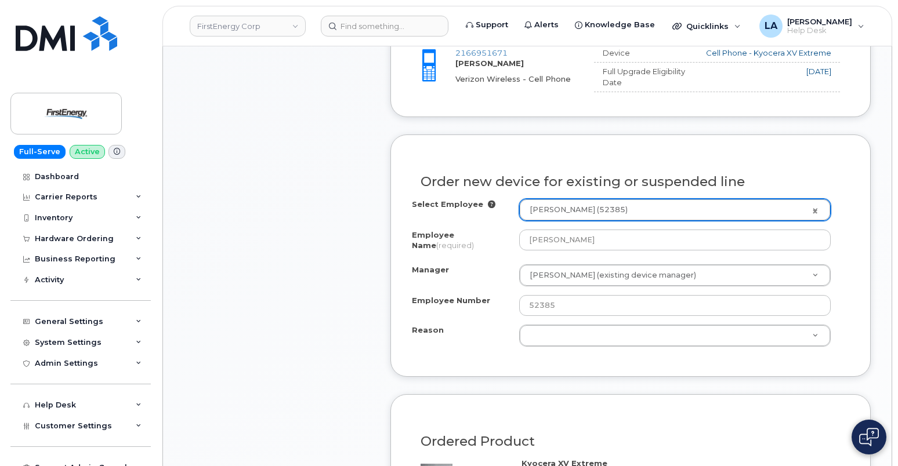
type input "[PERSON_NAME]"
select select "2080425"
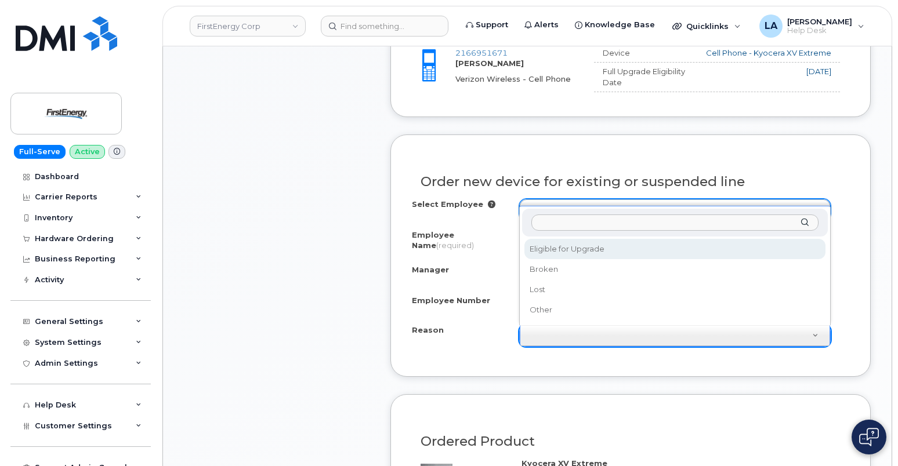
select select "eligible_for_upgrade"
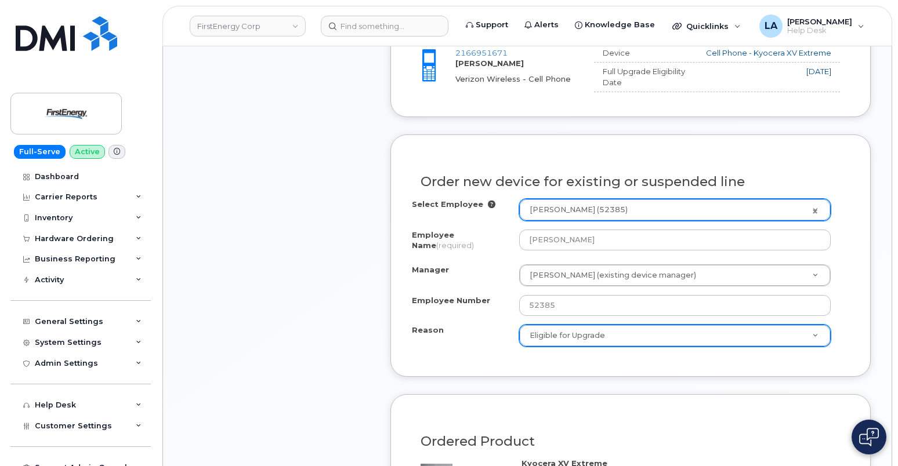
drag, startPoint x: 897, startPoint y: 160, endPoint x: 899, endPoint y: 196, distance: 36.6
click at [897, 196] on html "FirstEnergy Corp Support Alerts Knowledge Base Quicklinks Suspend / Cancel Devi…" at bounding box center [449, 377] width 898 height 1806
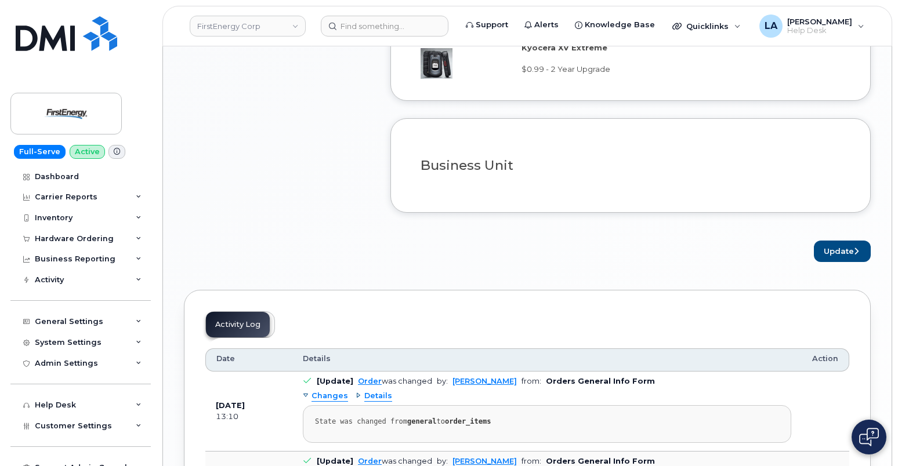
scroll to position [944, 0]
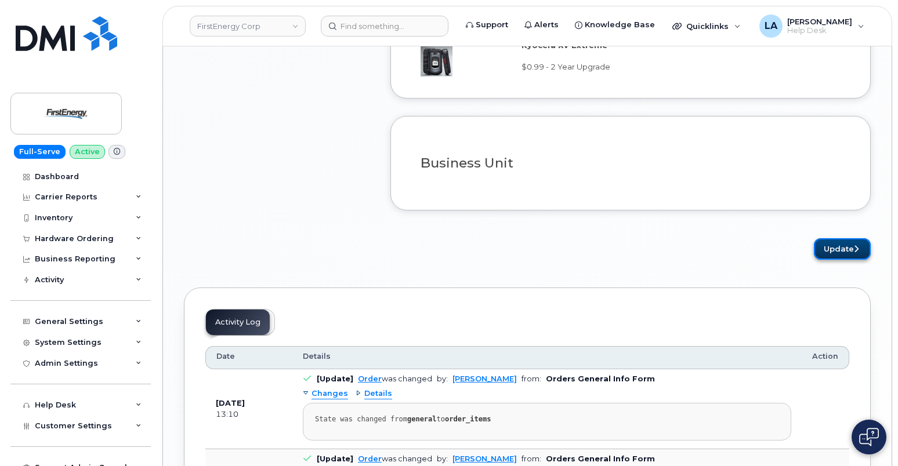
click at [850, 252] on button "Update" at bounding box center [842, 248] width 57 height 21
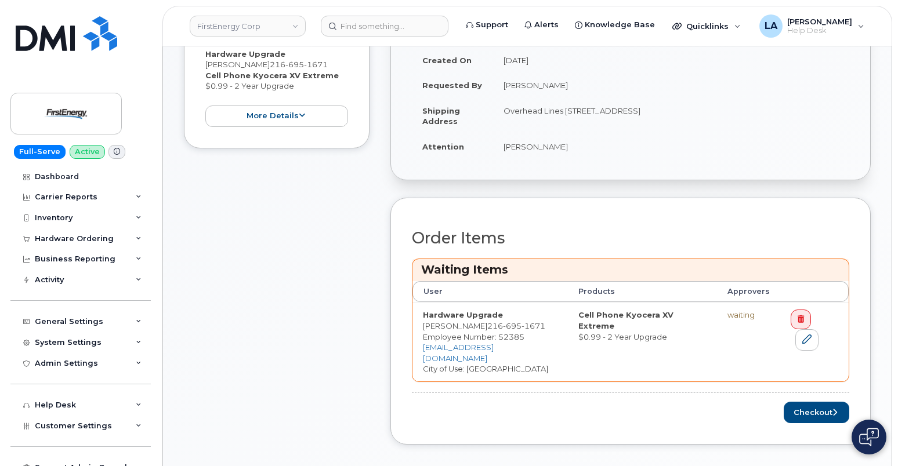
scroll to position [382, 0]
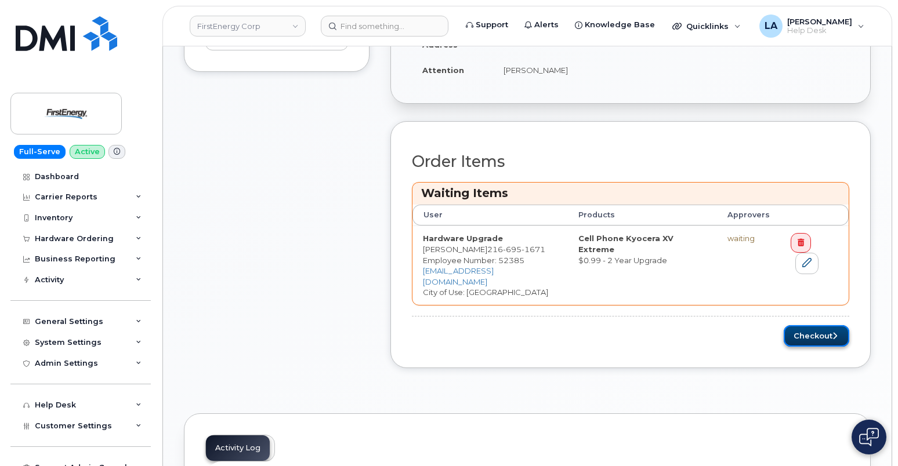
click at [812, 325] on button "Checkout" at bounding box center [817, 335] width 66 height 21
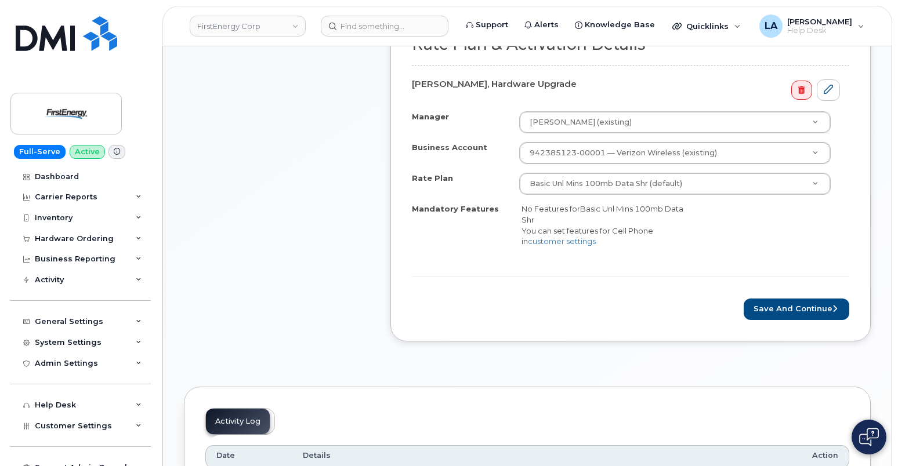
scroll to position [452, 0]
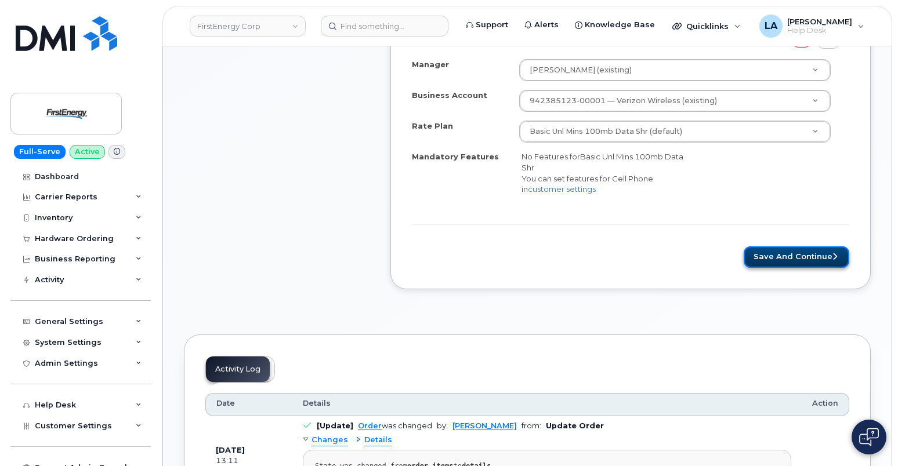
click at [794, 254] on button "Save and Continue" at bounding box center [797, 257] width 106 height 21
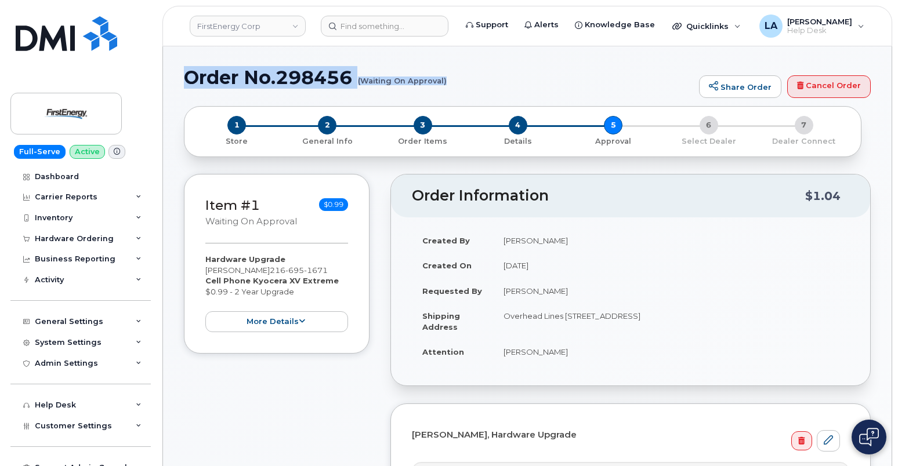
drag, startPoint x: 178, startPoint y: 73, endPoint x: 458, endPoint y: 93, distance: 280.9
copy h1 "Order No.298456 (Waiting On Approval)"
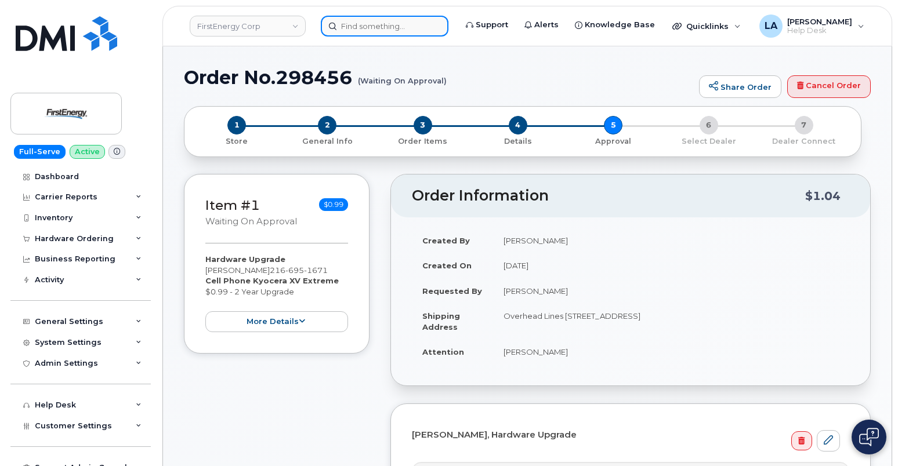
click at [412, 30] on input at bounding box center [385, 26] width 128 height 21
paste input "217 407 1360"
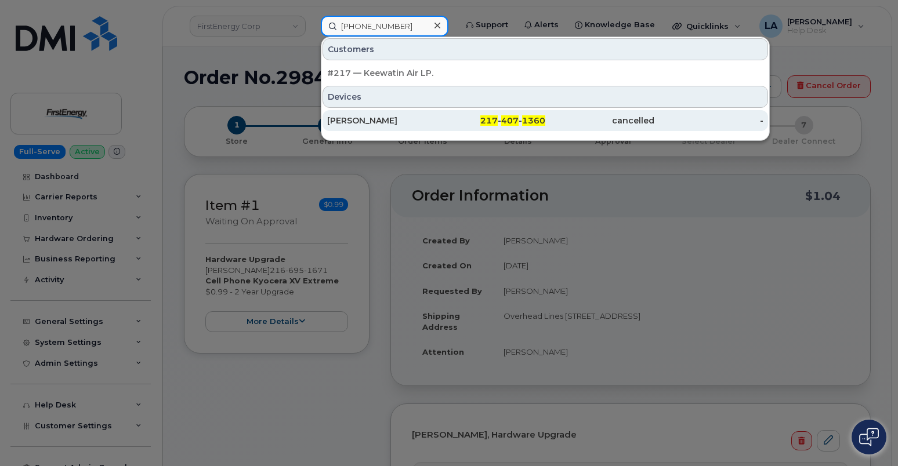
type input "217 407 1360"
click at [371, 118] on div "CAROL MARKS" at bounding box center [381, 121] width 109 height 12
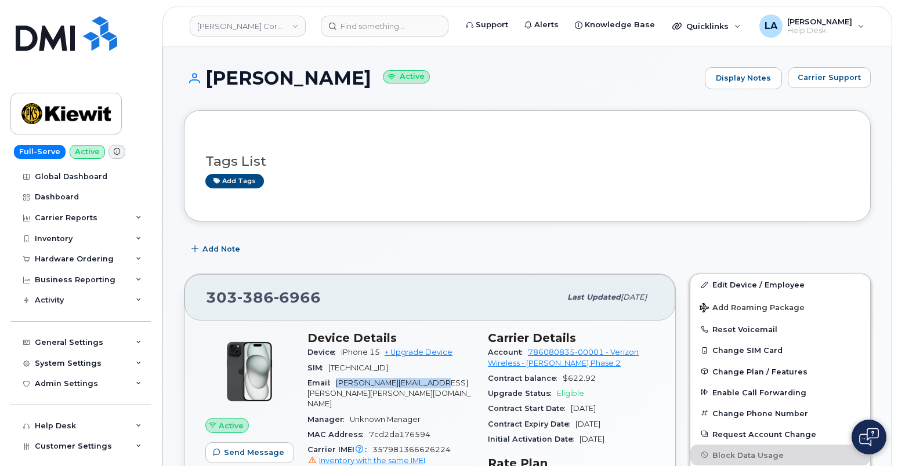
drag, startPoint x: 336, startPoint y: 382, endPoint x: 461, endPoint y: 380, distance: 124.2
click at [461, 380] on div "Email [PERSON_NAME][EMAIL_ADDRESS][PERSON_NAME][PERSON_NAME][DOMAIN_NAME]" at bounding box center [390, 394] width 166 height 37
copy span "[PERSON_NAME][EMAIL_ADDRESS][PERSON_NAME][PERSON_NAME][DOMAIN_NAME]"
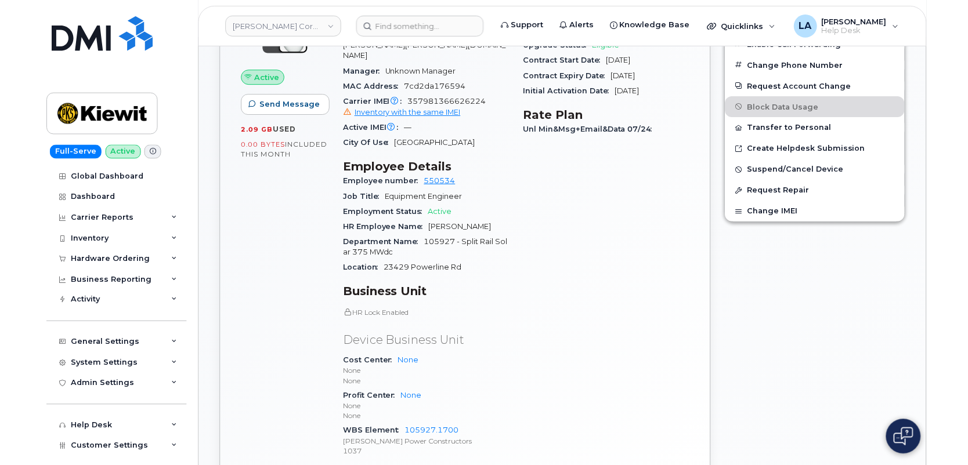
scroll to position [361, 0]
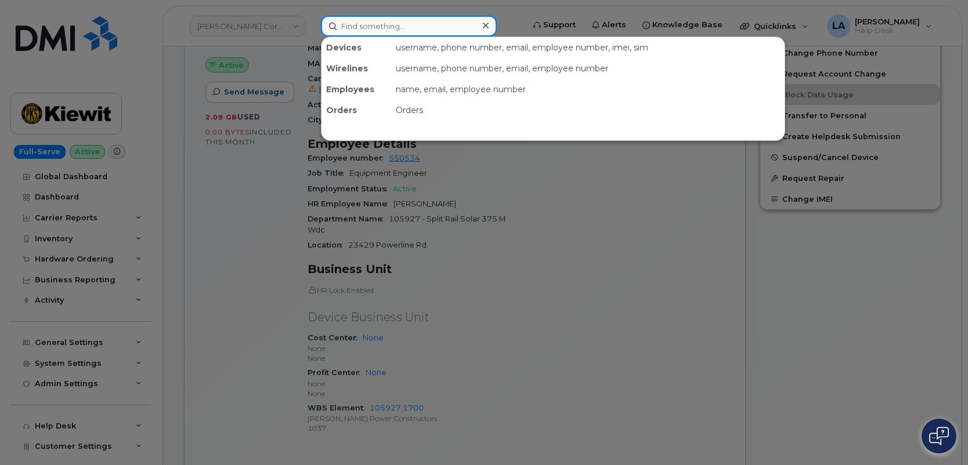
click at [377, 30] on input at bounding box center [409, 26] width 176 height 21
click at [350, 26] on input at bounding box center [409, 26] width 176 height 21
paste input "Kris Pike"
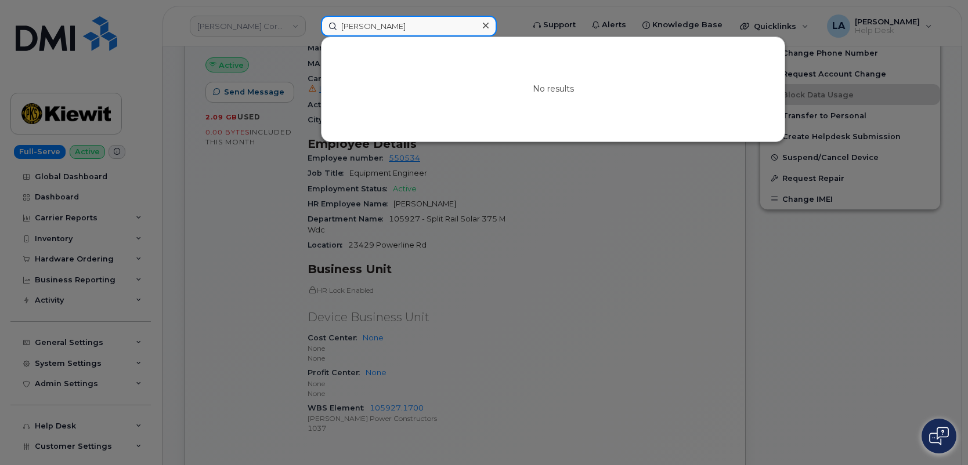
type input "Kris Pike"
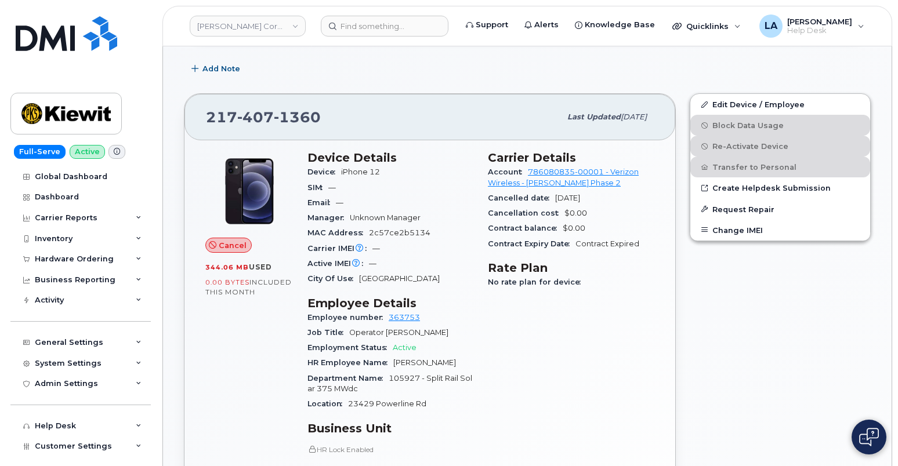
scroll to position [203, 0]
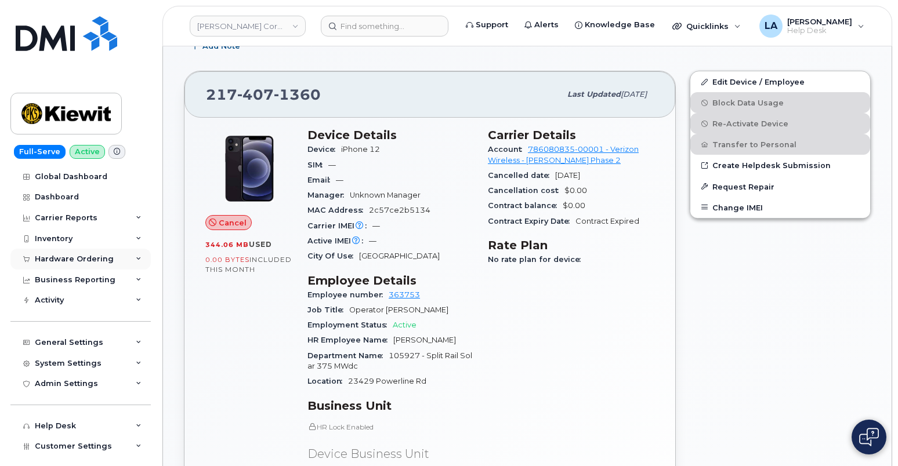
click at [119, 262] on div "Hardware Ordering" at bounding box center [80, 259] width 140 height 21
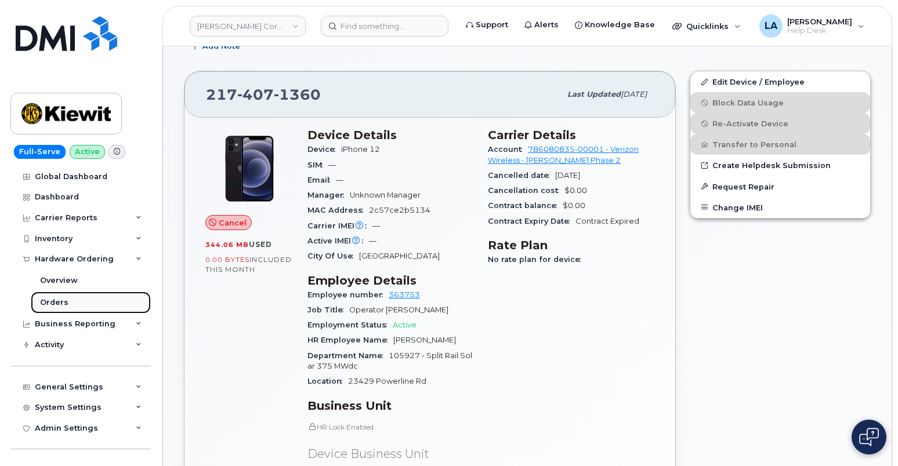
click at [57, 302] on div "Orders" at bounding box center [54, 303] width 28 height 10
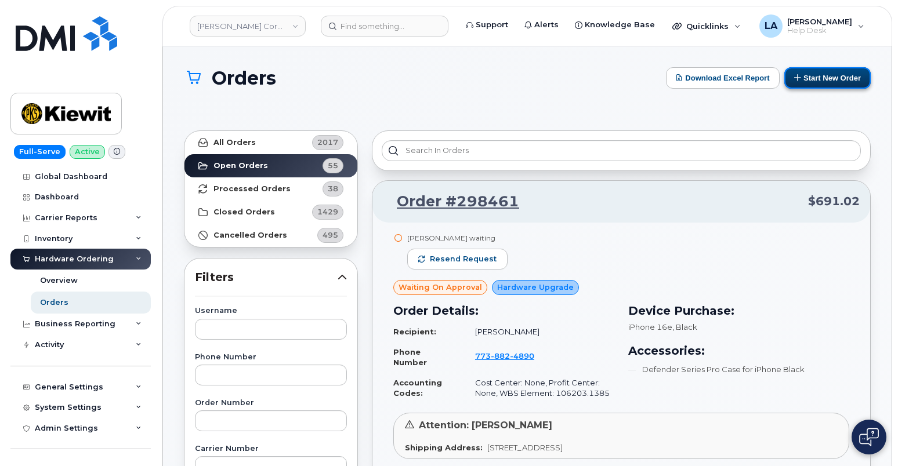
click at [825, 73] on button "Start New Order" at bounding box center [827, 77] width 86 height 21
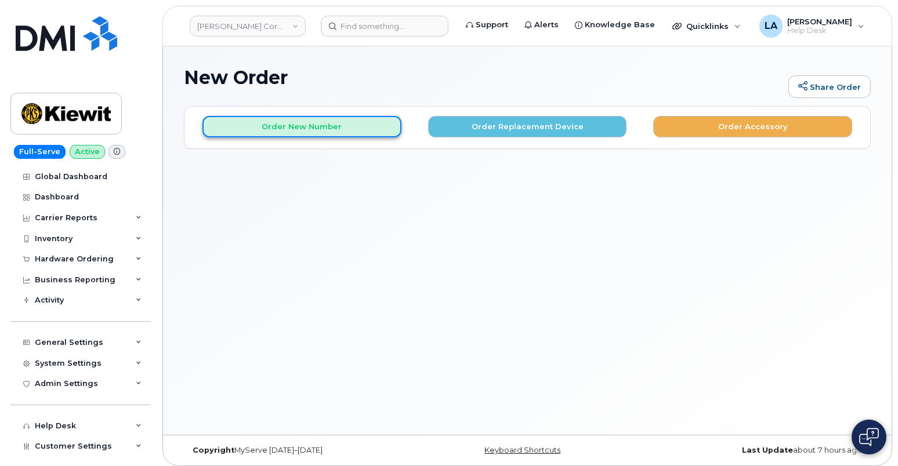
click at [293, 131] on button "Order New Number" at bounding box center [301, 126] width 199 height 21
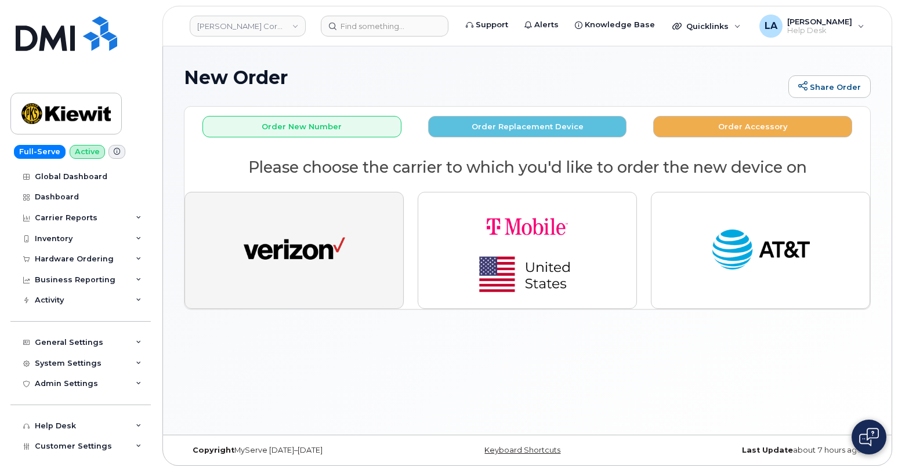
click at [320, 265] on img "button" at bounding box center [295, 250] width 102 height 52
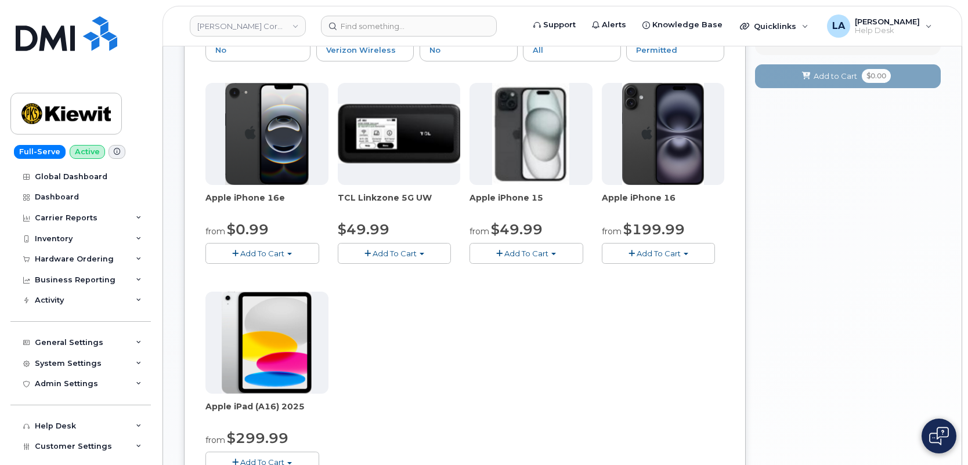
scroll to position [149, 0]
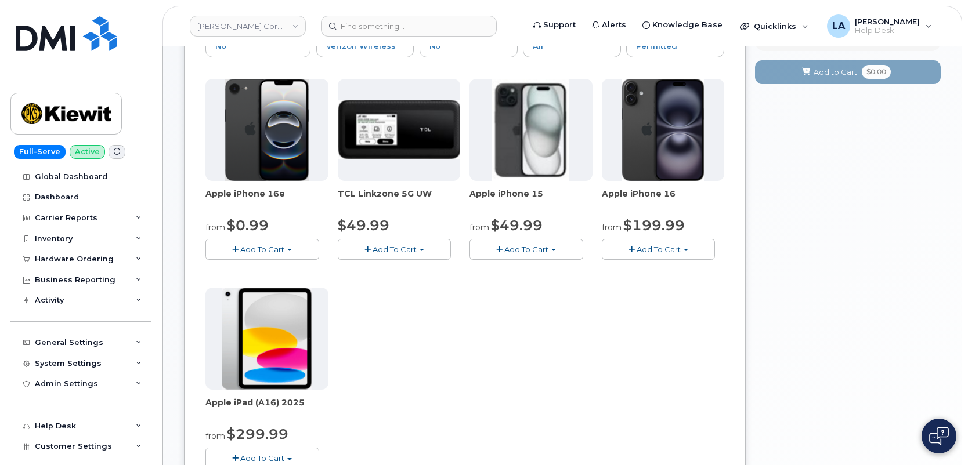
click at [513, 255] on button "Add To Cart" at bounding box center [526, 249] width 114 height 20
click at [526, 273] on link "$49.99 - 2 Year Activation (128GB)" at bounding box center [549, 271] width 155 height 15
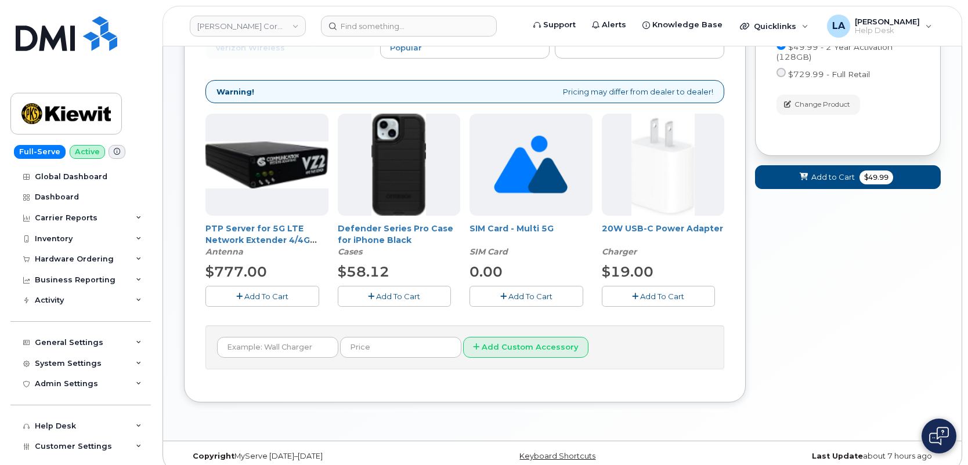
click at [677, 292] on span "Add To Cart" at bounding box center [662, 296] width 44 height 9
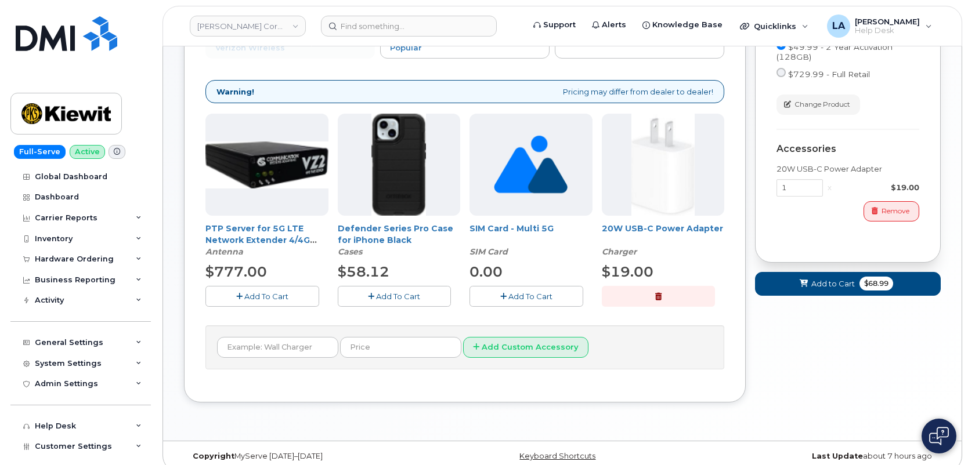
click at [403, 301] on button "Add To Cart" at bounding box center [395, 296] width 114 height 20
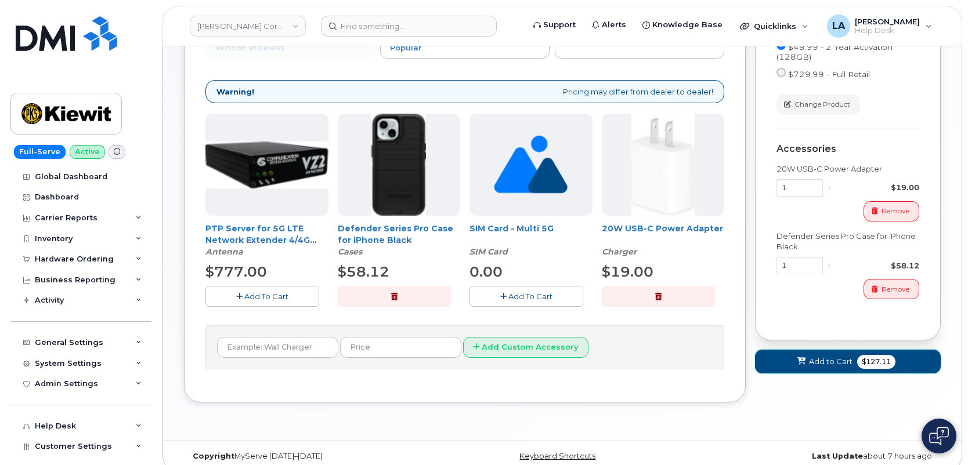
click at [822, 355] on button "Add to Cart $127.11" at bounding box center [848, 362] width 186 height 24
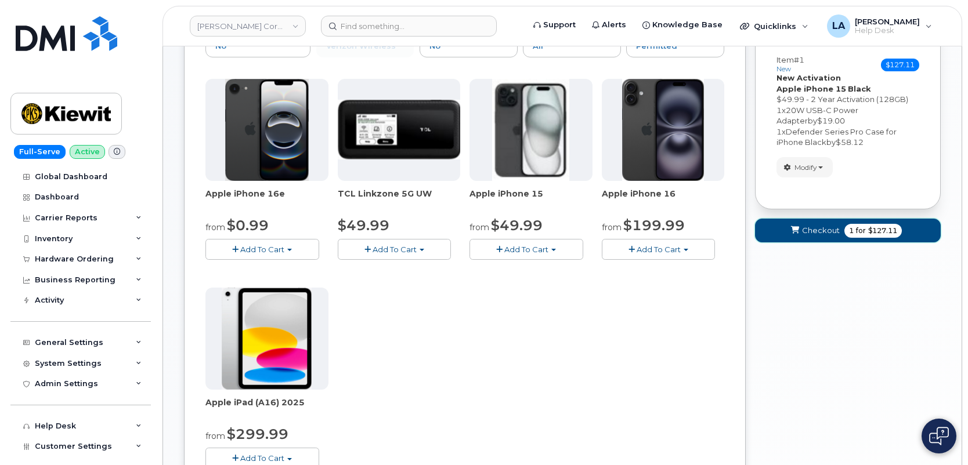
click at [810, 224] on button "Checkout 1 for $127.11" at bounding box center [848, 231] width 186 height 24
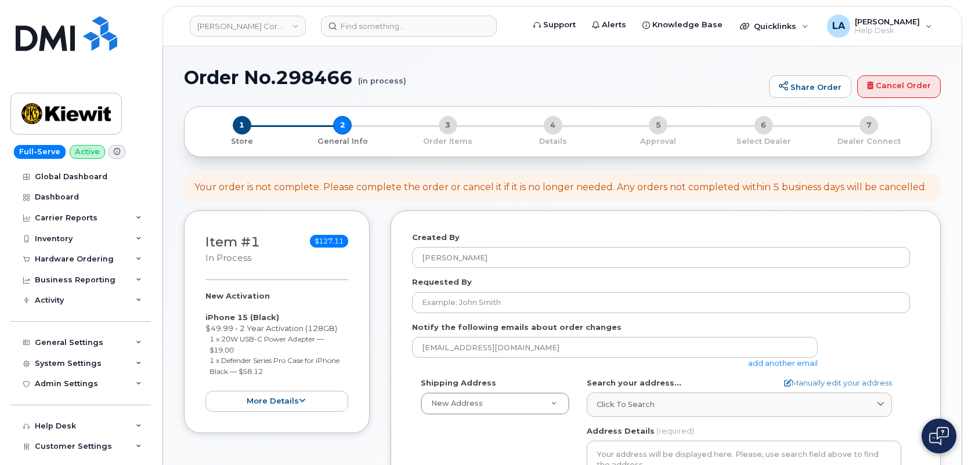
select select
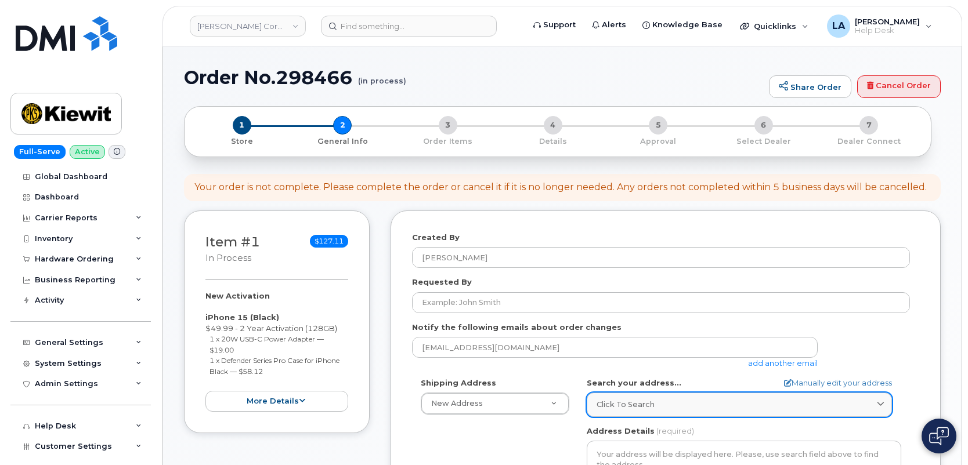
click at [669, 401] on div "Click to search" at bounding box center [738, 404] width 285 height 11
paste input "23429 Powerline Rd"
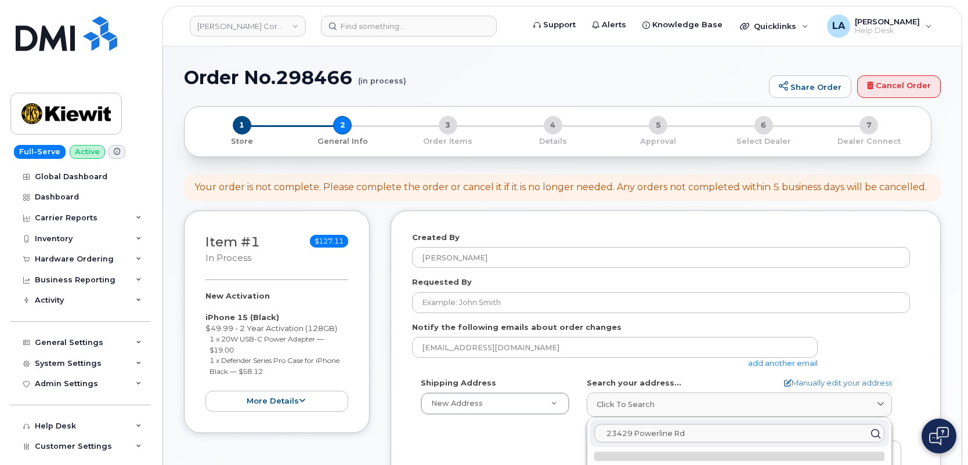
drag, startPoint x: 967, startPoint y: 184, endPoint x: 967, endPoint y: 197, distance: 13.3
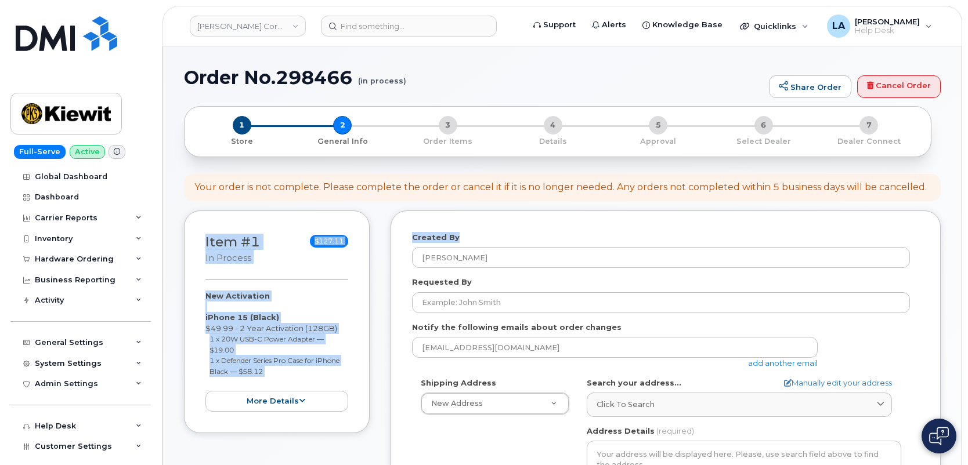
drag, startPoint x: 967, startPoint y: 195, endPoint x: 969, endPoint y: 215, distance: 19.2
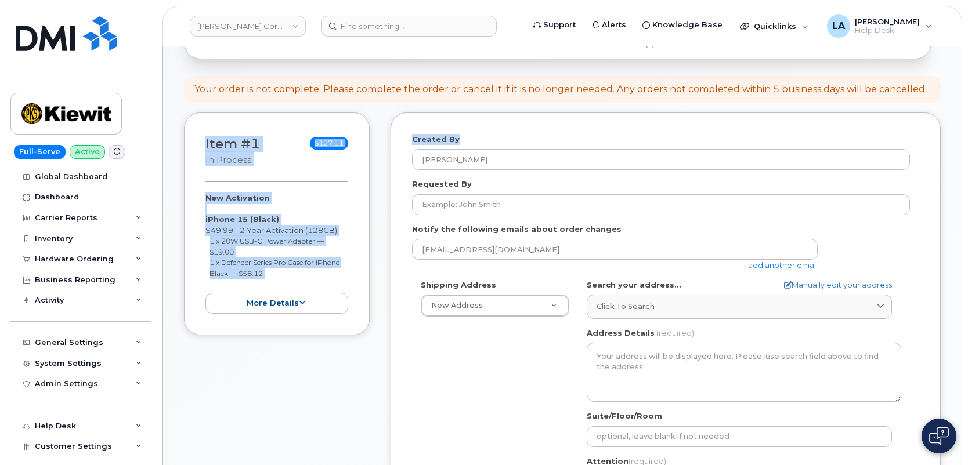
scroll to position [150, 0]
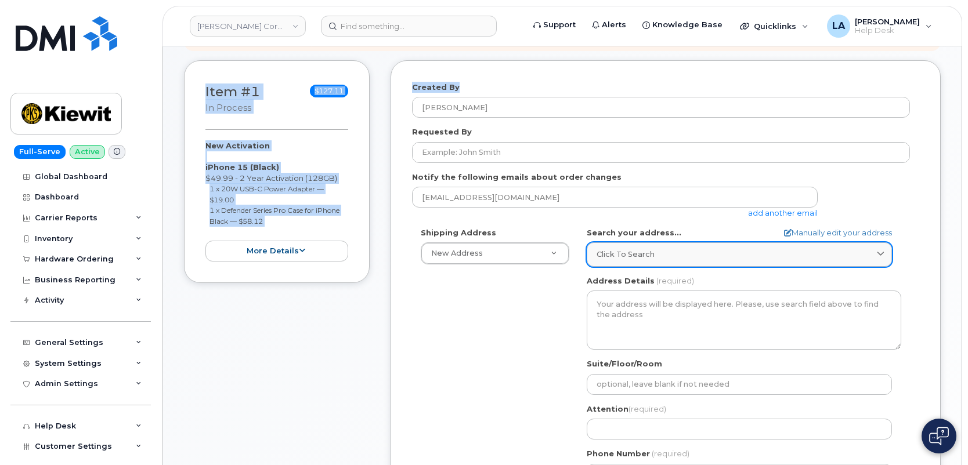
click at [690, 246] on link "Click to search" at bounding box center [738, 254] width 305 height 24
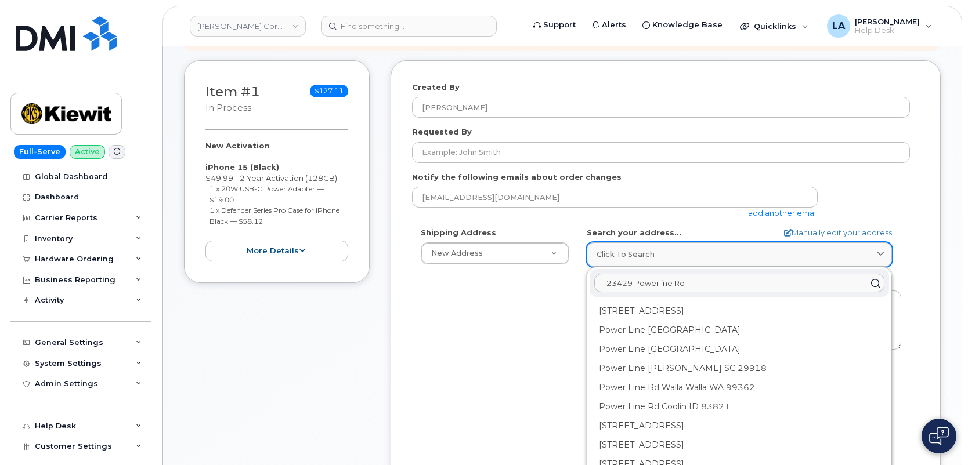
paste input "23429 Powerline Rd"
drag, startPoint x: 583, startPoint y: 292, endPoint x: 572, endPoint y: 292, distance: 11.0
click at [572, 292] on div "Shipping Address New Address New Address 16301 Texas 249 Access Rd 1550 Mike Fa…" at bounding box center [661, 360] width 498 height 266
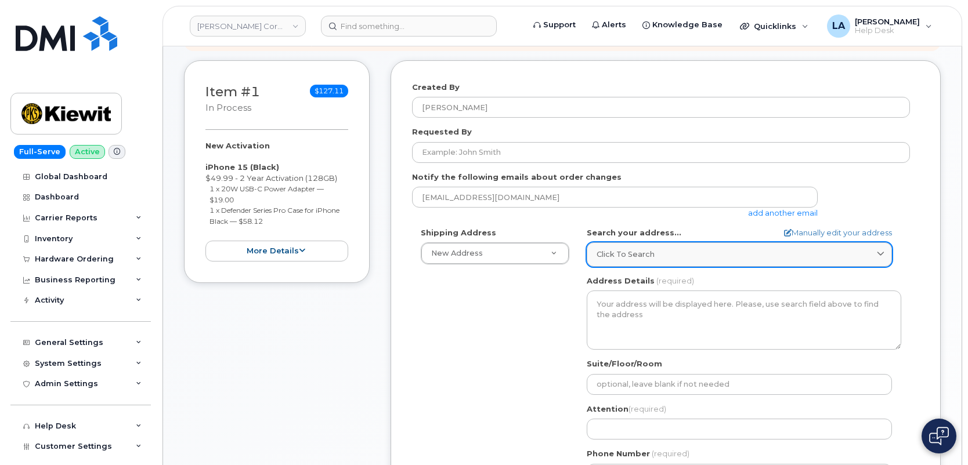
click at [659, 245] on link "Click to search" at bounding box center [738, 254] width 305 height 24
paste input "d Warrenton"
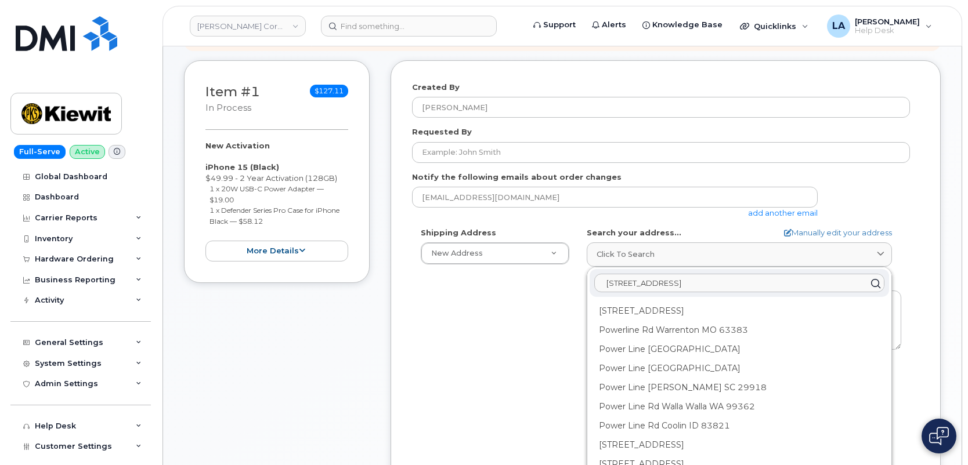
type input "23429 Powerline Rd Warrenton"
click at [468, 351] on div "Shipping Address New Address New Address 16301 Texas 249 Access Rd 1550 Mike Fa…" at bounding box center [661, 360] width 498 height 266
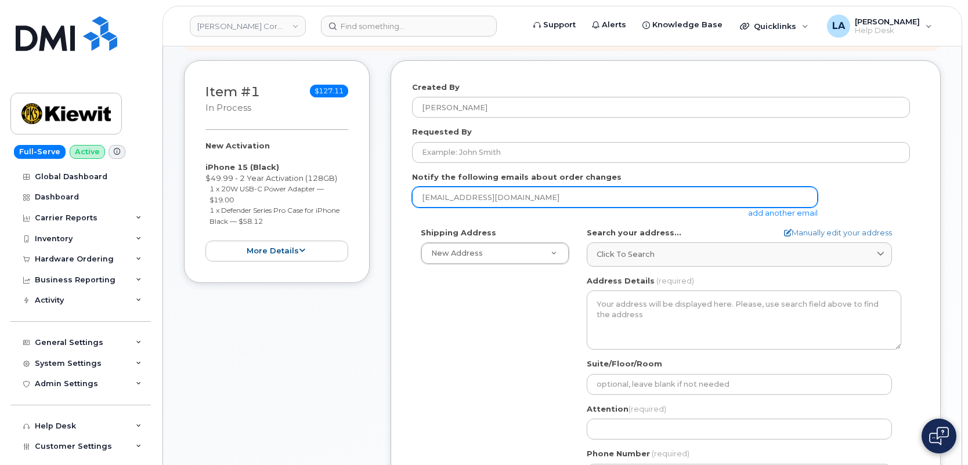
drag, startPoint x: 515, startPoint y: 190, endPoint x: 390, endPoint y: 194, distance: 124.8
click at [390, 194] on div "Item #1 in process $127.11 New Activation iPhone 15 (Black) $49.99 - 2 Year Act…" at bounding box center [562, 311] width 756 height 502
paste input "[PERSON_NAME][EMAIL_ADDRESS][PERSON_NAME][PERSON_NAME][DOMAIN_NAME]"
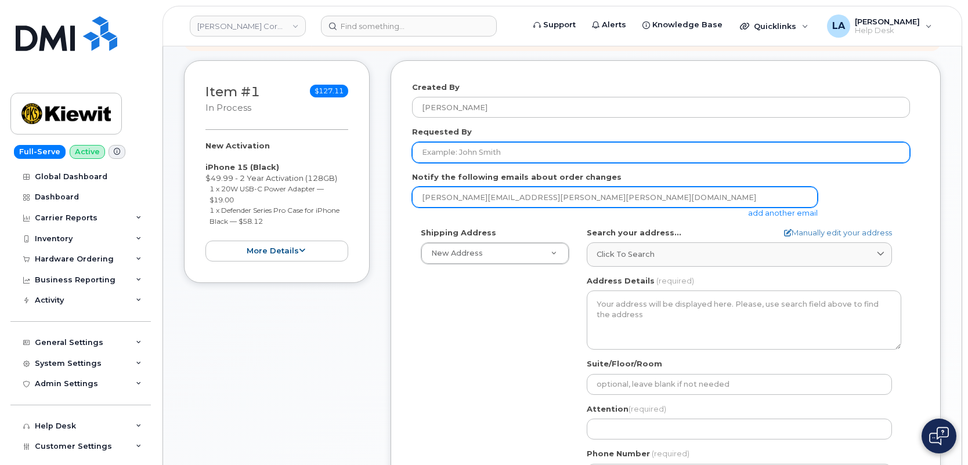
type input "[PERSON_NAME][EMAIL_ADDRESS][PERSON_NAME][PERSON_NAME][DOMAIN_NAME]"
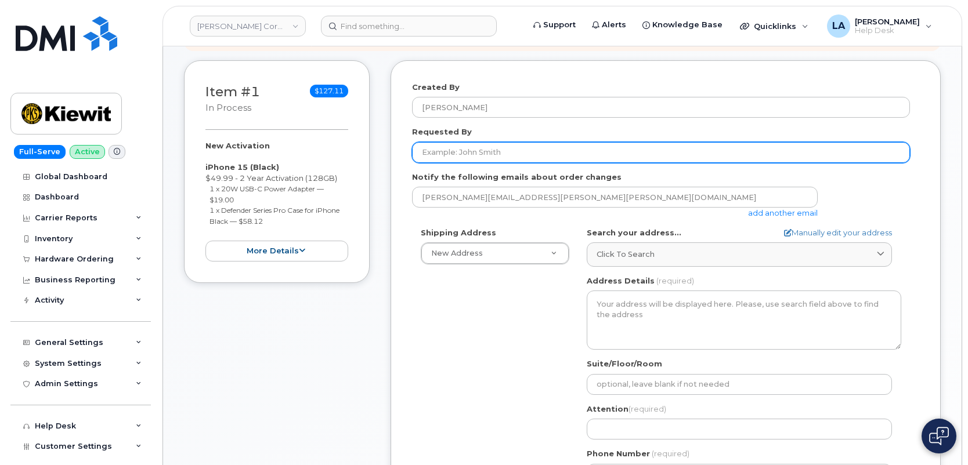
click at [510, 151] on input "Requested By" at bounding box center [661, 152] width 498 height 21
type input "c"
click at [496, 157] on input "Requested By" at bounding box center [661, 152] width 498 height 21
paste input "[PERSON_NAME]"
type input "[PERSON_NAME]"
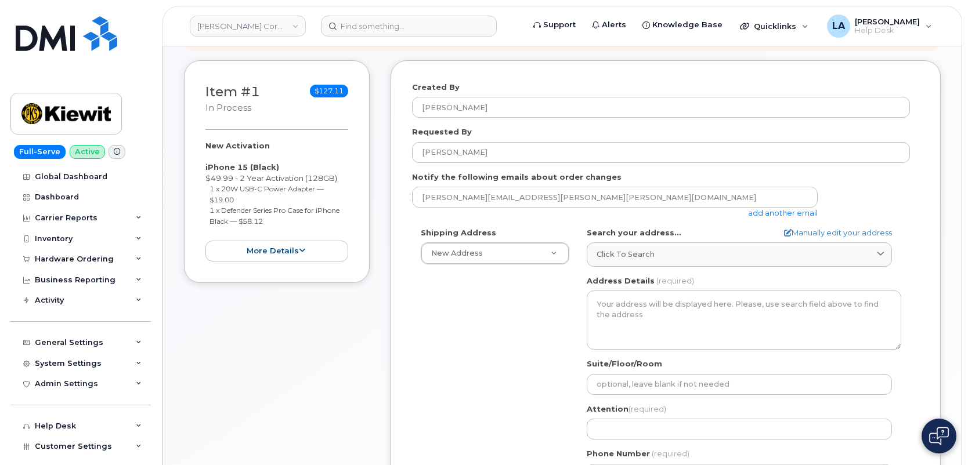
drag, startPoint x: 967, startPoint y: 144, endPoint x: 970, endPoint y: 162, distance: 18.2
click at [967, 162] on html "Kiewit Corporation Support Alerts Knowledge Base Quicklinks Suspend / Cancel De…" at bounding box center [484, 369] width 968 height 1039
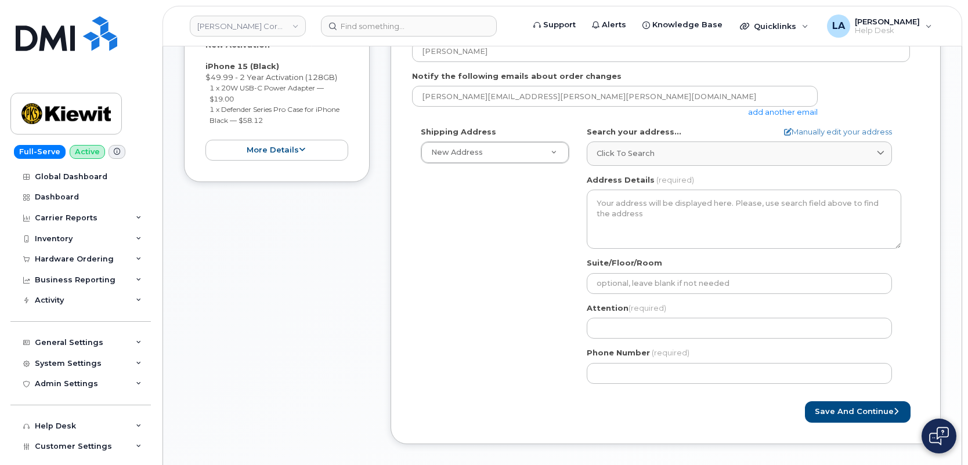
scroll to position [245, 0]
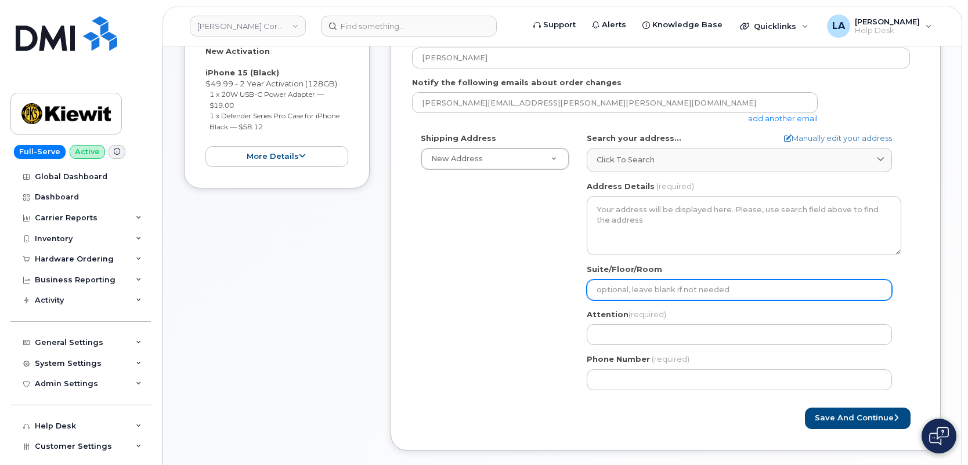
click at [646, 291] on input "Suite/Floor/Room" at bounding box center [738, 290] width 305 height 21
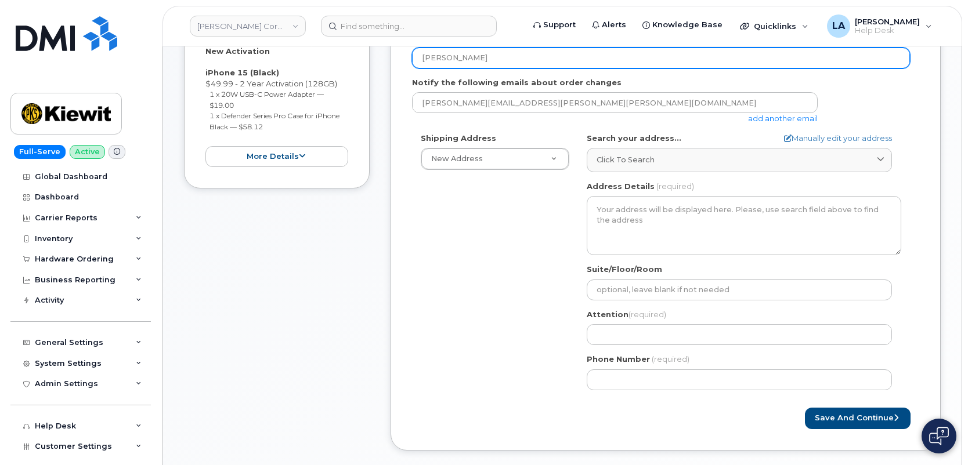
drag, startPoint x: 489, startPoint y: 60, endPoint x: 376, endPoint y: 63, distance: 112.6
click at [376, 63] on div "Item #1 in process $127.11 New Activation iPhone 15 (Black) $49.99 - 2 Year Act…" at bounding box center [562, 217] width 756 height 502
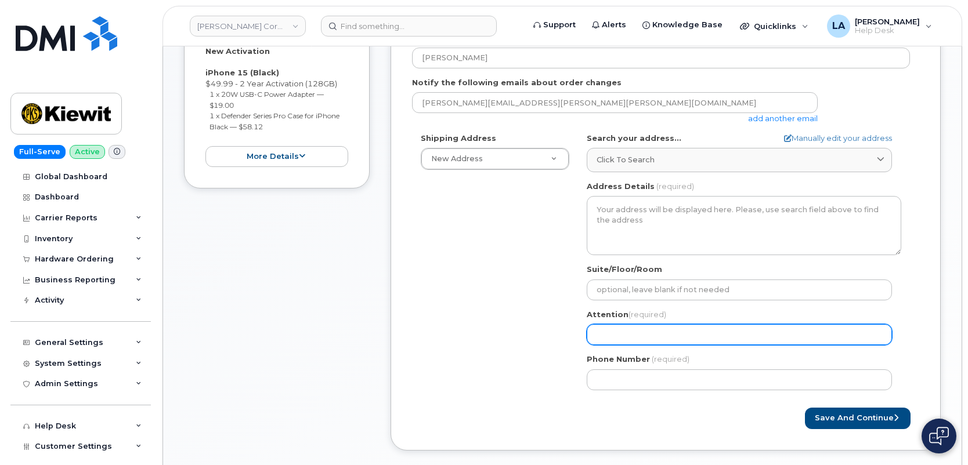
click at [646, 329] on input "Attention (required)" at bounding box center [738, 334] width 305 height 21
paste input "[PERSON_NAME]"
select select
type input "[PERSON_NAME]"
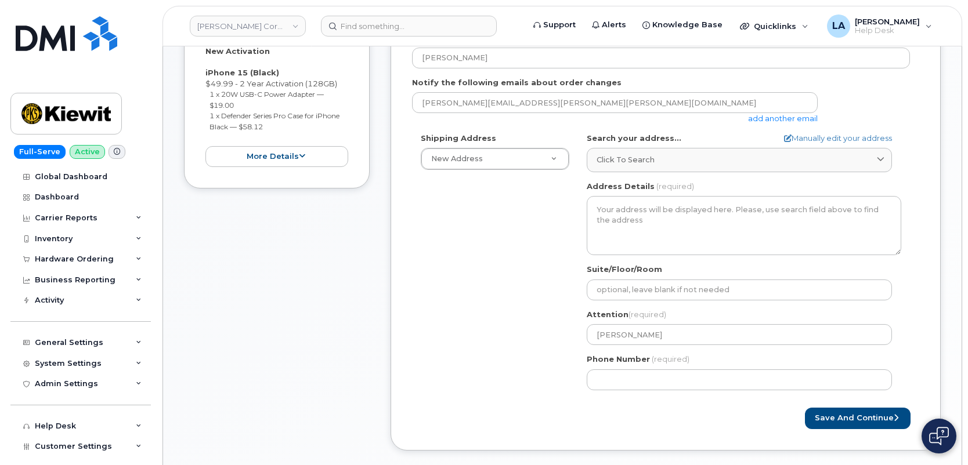
click at [451, 341] on div "Shipping Address New Address New Address 16301 Texas 249 Access Rd 1550 Mike Fa…" at bounding box center [661, 266] width 498 height 266
click at [617, 383] on input "Phone Number" at bounding box center [738, 380] width 305 height 21
paste input "3033866966"
select select
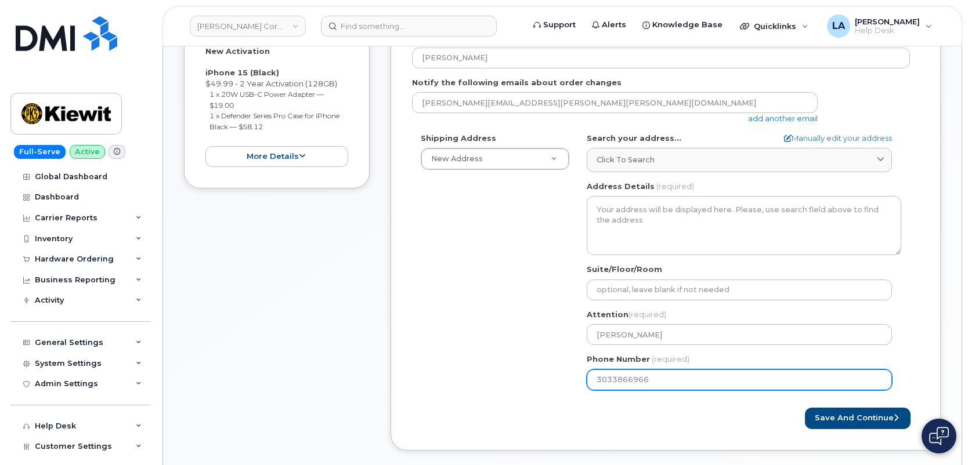
type input "3033866966"
click at [487, 327] on div "Shipping Address New Address New Address 16301 Texas 249 Access Rd 1550 Mike Fa…" at bounding box center [661, 266] width 498 height 266
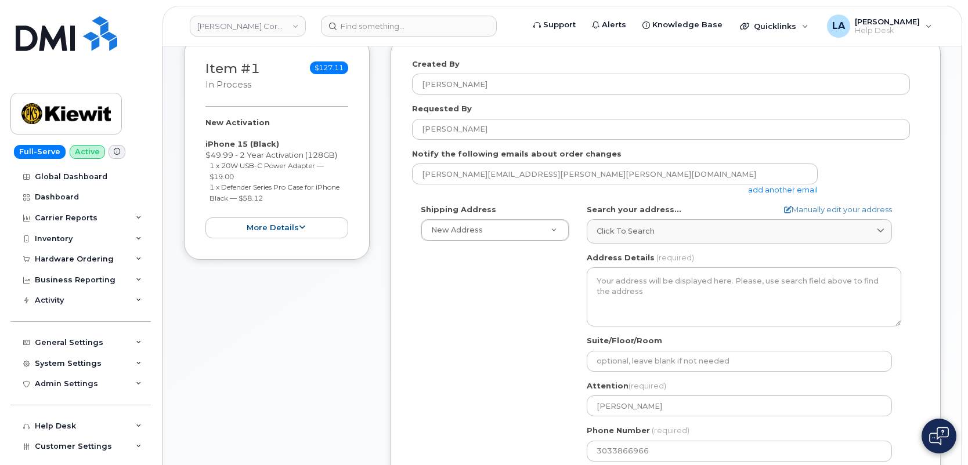
scroll to position [215, 0]
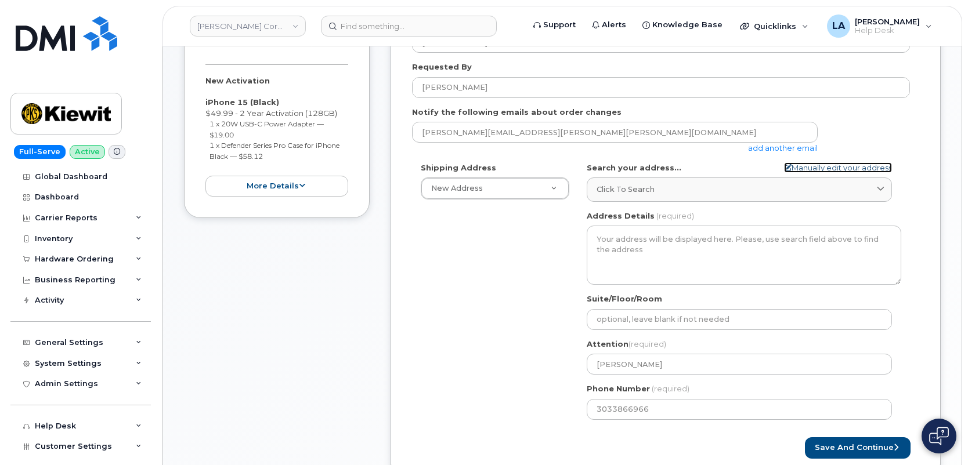
click at [819, 168] on link "Manually edit your address" at bounding box center [838, 167] width 108 height 11
select select
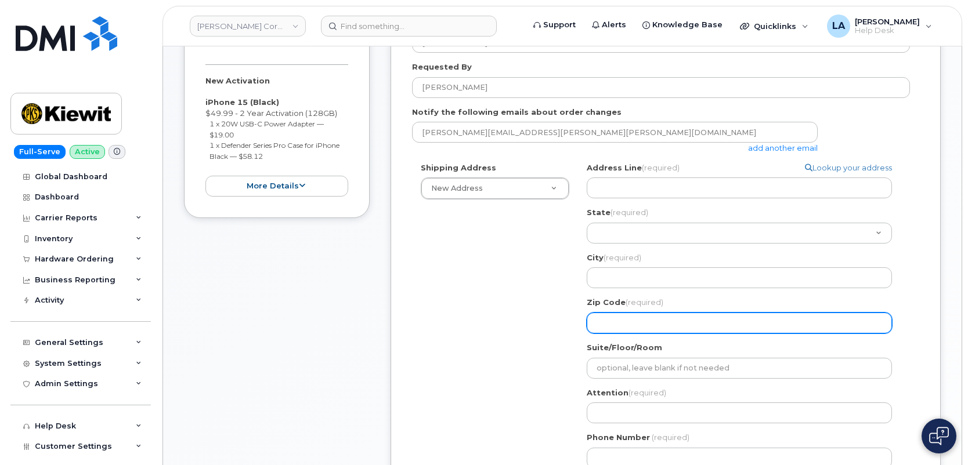
click at [646, 326] on input "Zip Code (required)" at bounding box center [738, 323] width 305 height 21
paste input "3383"
select select
type input "3383"
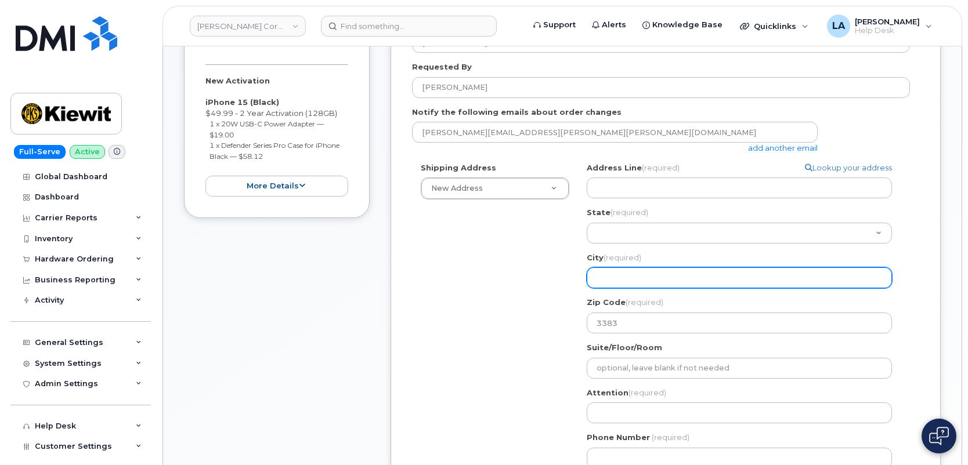
click at [620, 276] on input "City (required)" at bounding box center [738, 277] width 305 height 21
paste input "Warrenton MO"
select select
type input "Warrenton MO"
select select
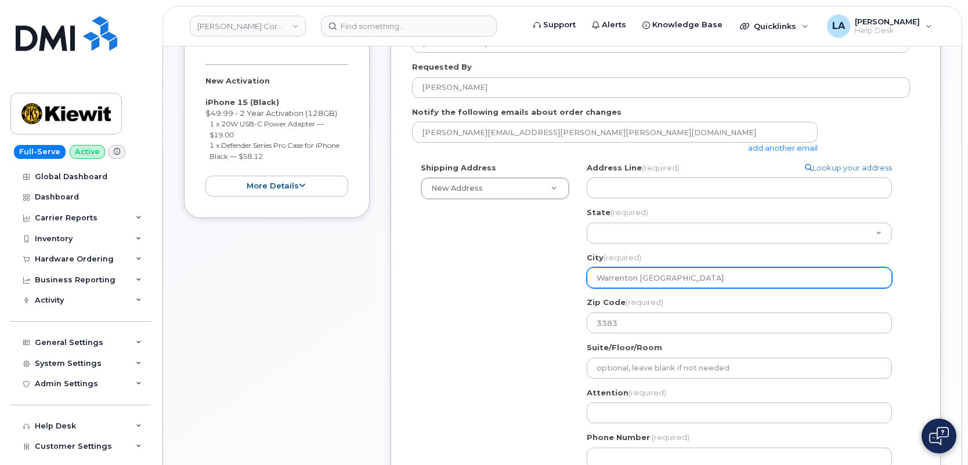
type input "Warrenton M"
select select
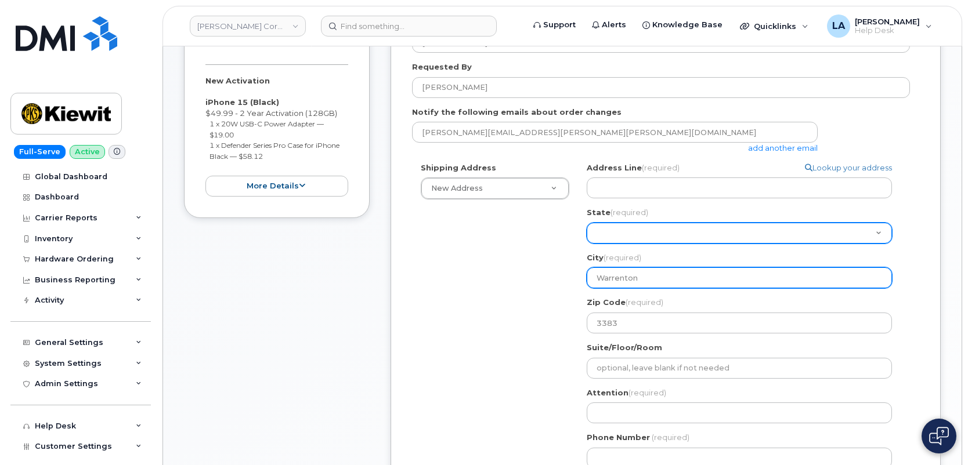
type input "Warrenton"
click at [740, 236] on select "Alabama Alaska American Samoa Arizona Arkansas California Colorado Connecticut …" at bounding box center [738, 233] width 305 height 21
select select "MO"
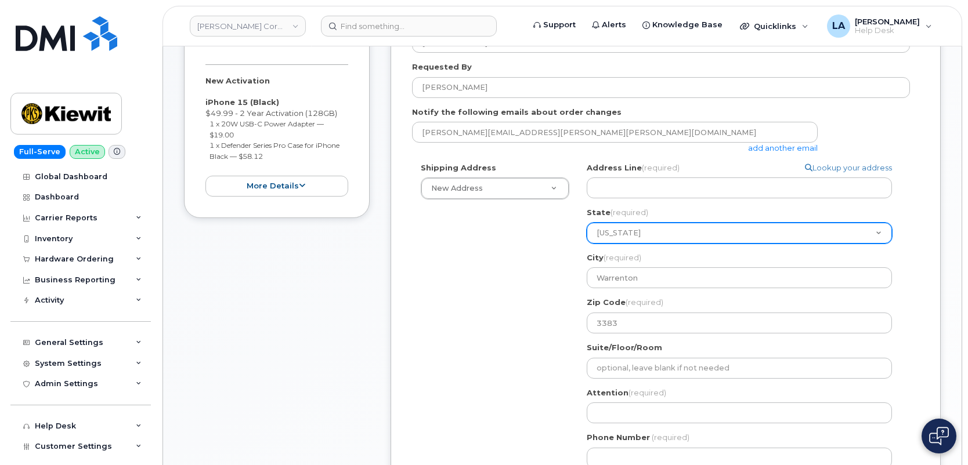
click at [586, 223] on select "Alabama Alaska American Samoa Arizona Arkansas California Colorado Connecticut …" at bounding box center [738, 233] width 305 height 21
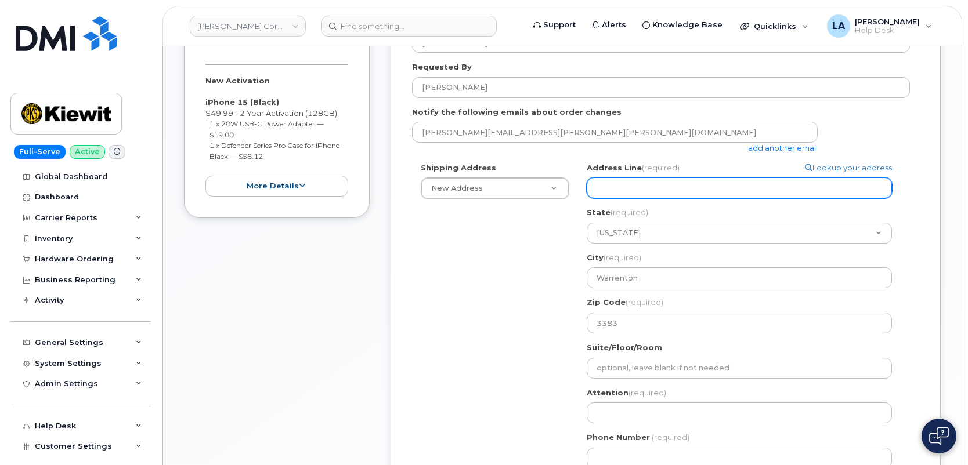
click at [639, 195] on input "Address Line (required)" at bounding box center [738, 188] width 305 height 21
paste input "23429 Powerline Rd"
select select
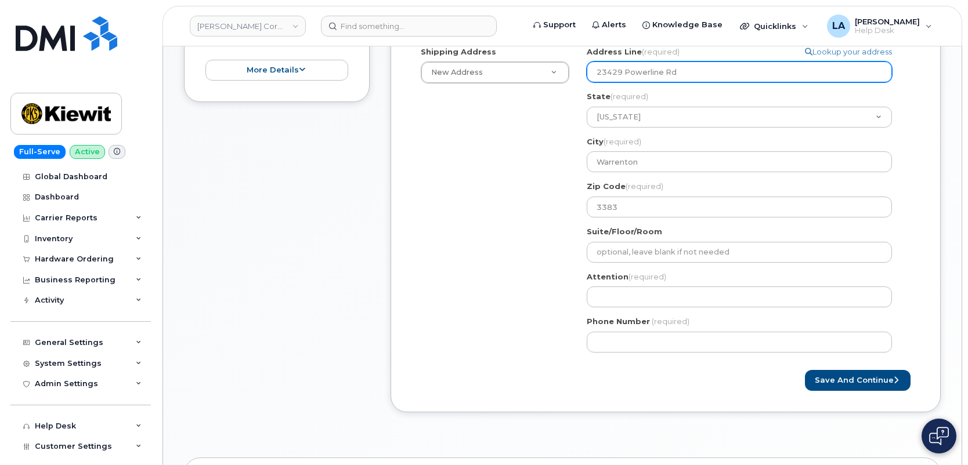
scroll to position [355, 0]
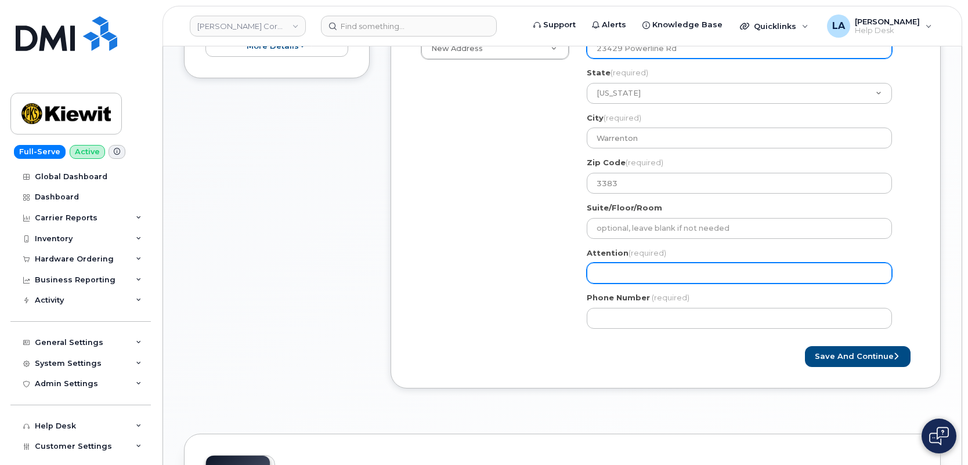
type input "23429 Powerline Rd"
click at [643, 276] on input "Attention (required)" at bounding box center [738, 273] width 305 height 21
paste input "[PERSON_NAME]"
type input "[PERSON_NAME]"
select select
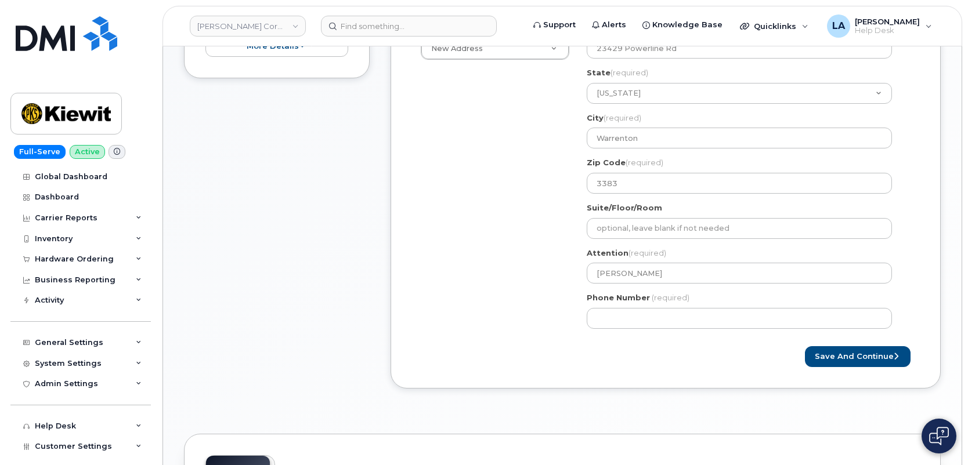
click at [565, 355] on div "Save and Continue" at bounding box center [665, 356] width 507 height 21
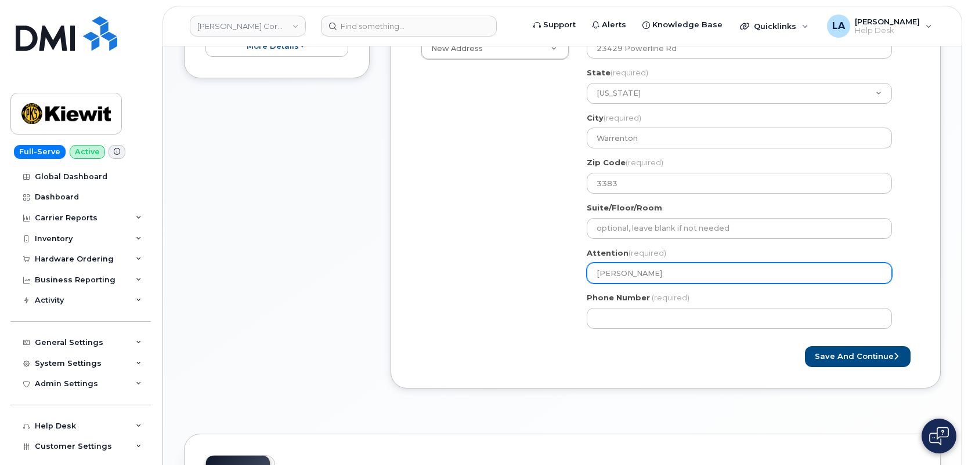
click at [756, 273] on input "[PERSON_NAME]" at bounding box center [738, 273] width 305 height 21
type input "[PERSON_NAME]"
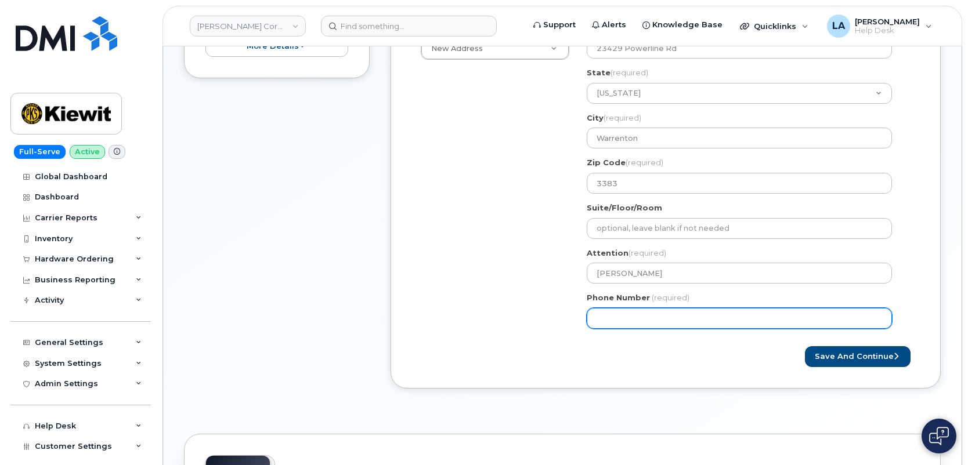
click at [658, 322] on input "Phone Number" at bounding box center [738, 318] width 305 height 21
paste input "3033866966"
select select
type input "3033866966"
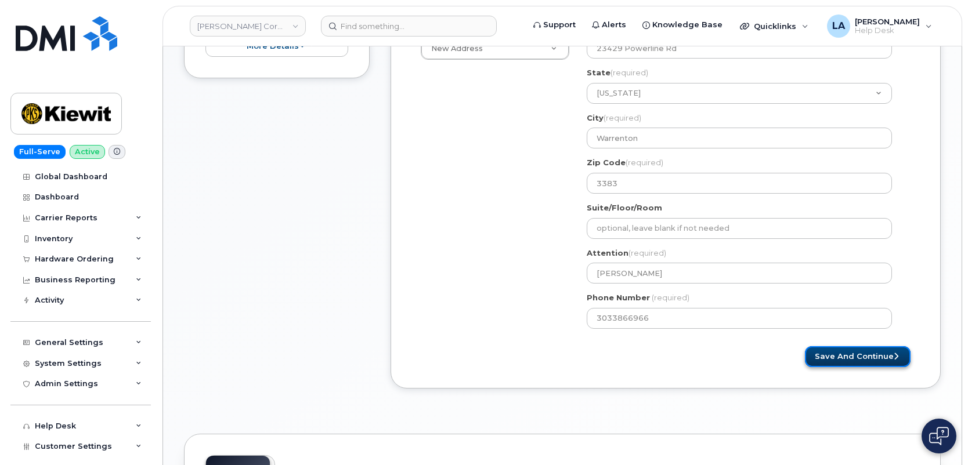
click at [855, 356] on button "Save and Continue" at bounding box center [858, 356] width 106 height 21
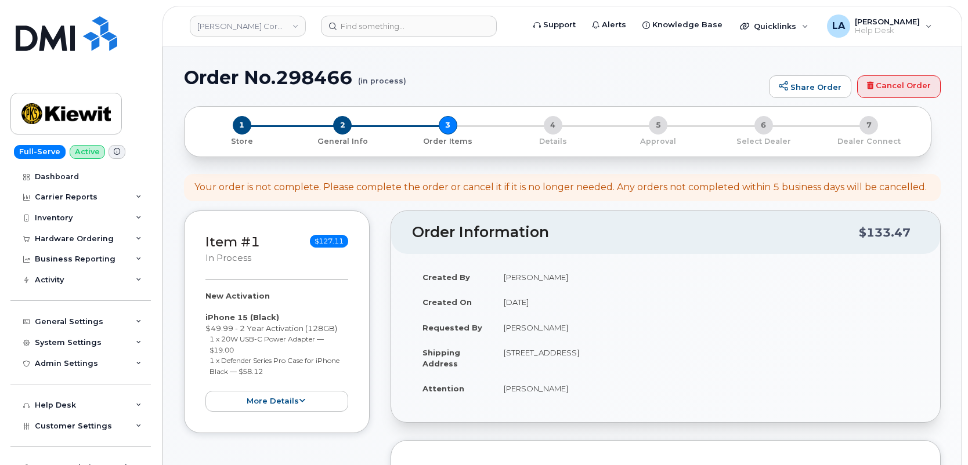
select select
drag, startPoint x: 967, startPoint y: 89, endPoint x: 968, endPoint y: 99, distance: 9.9
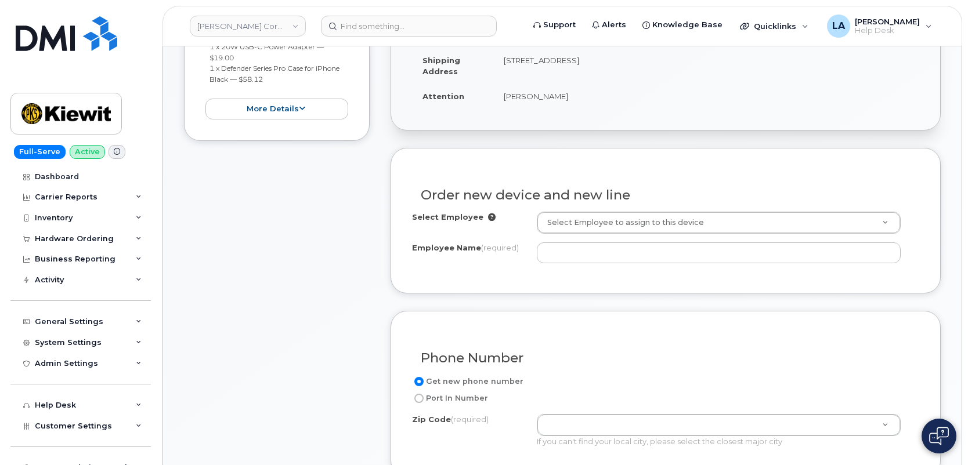
scroll to position [329, 0]
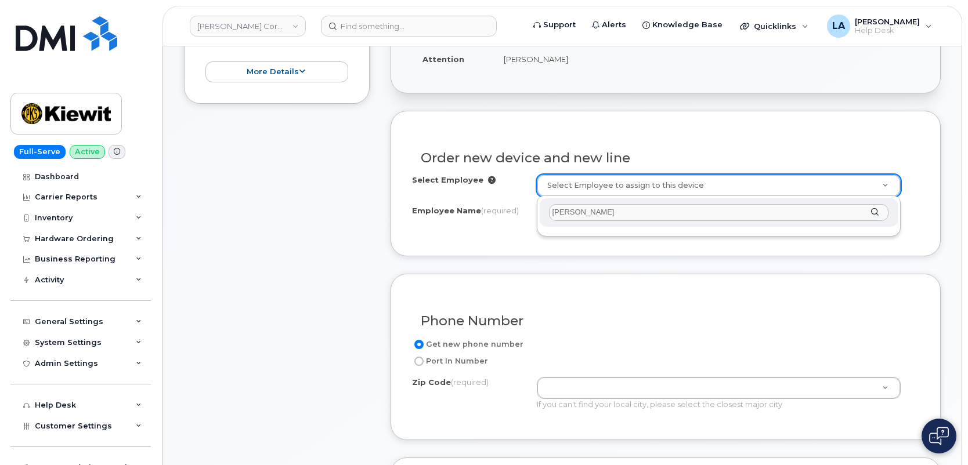
click at [620, 211] on input "Kris Pike" at bounding box center [719, 212] width 340 height 17
type input "K"
paste input "[PERSON_NAME]"
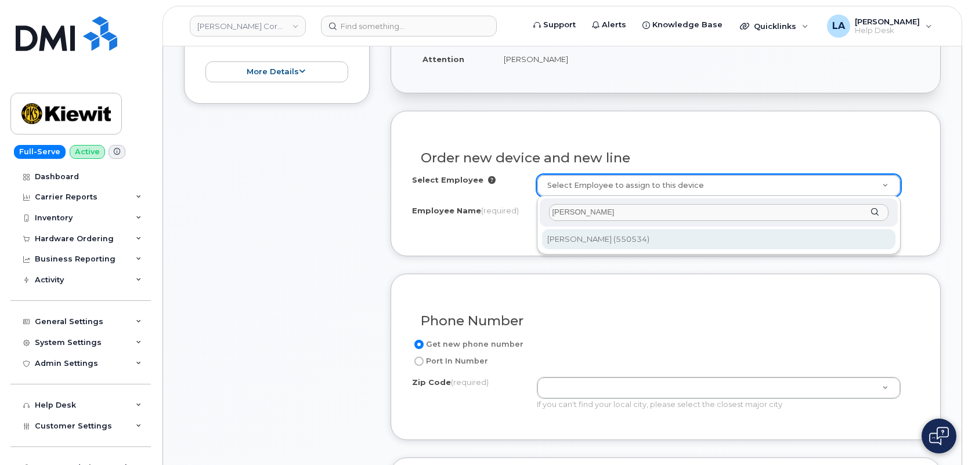
type input "[PERSON_NAME]"
type input "2174114"
type input "[PERSON_NAME]"
type input "23429 Powerline Rd"
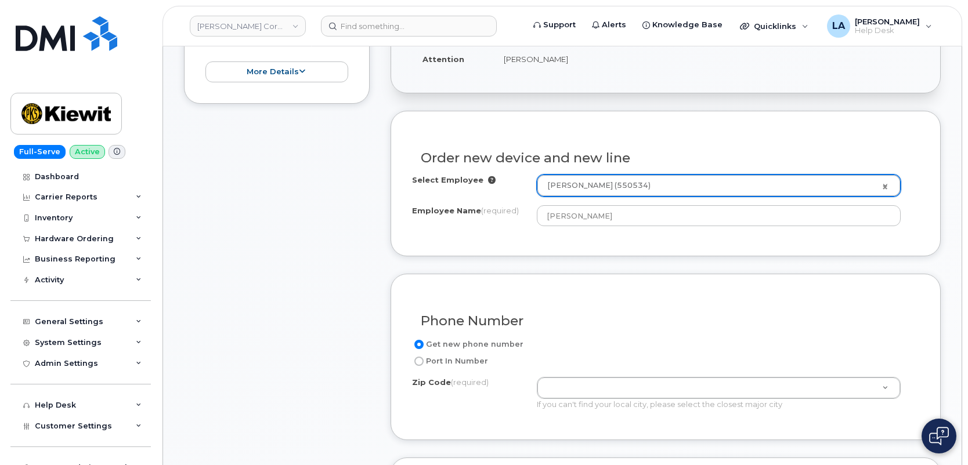
type input "23429 ([GEOGRAPHIC_DATA], [GEOGRAPHIC_DATA])"
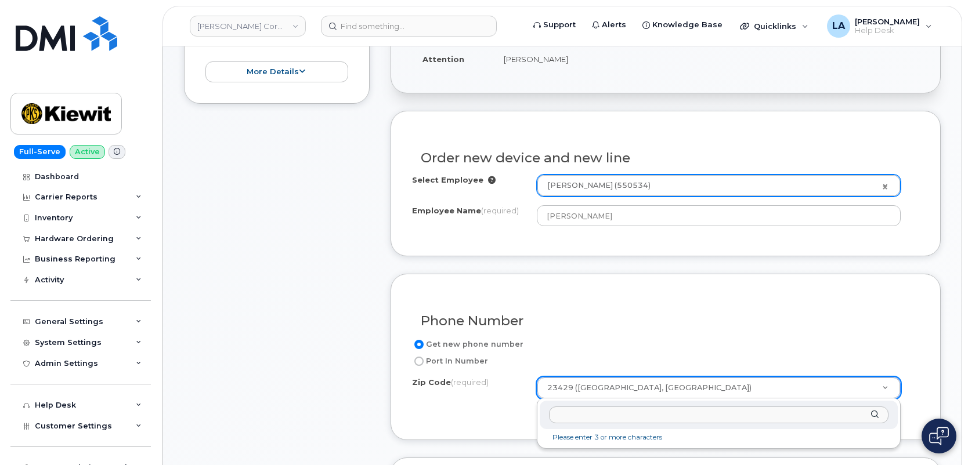
type input "w"
type input "Warrenton"
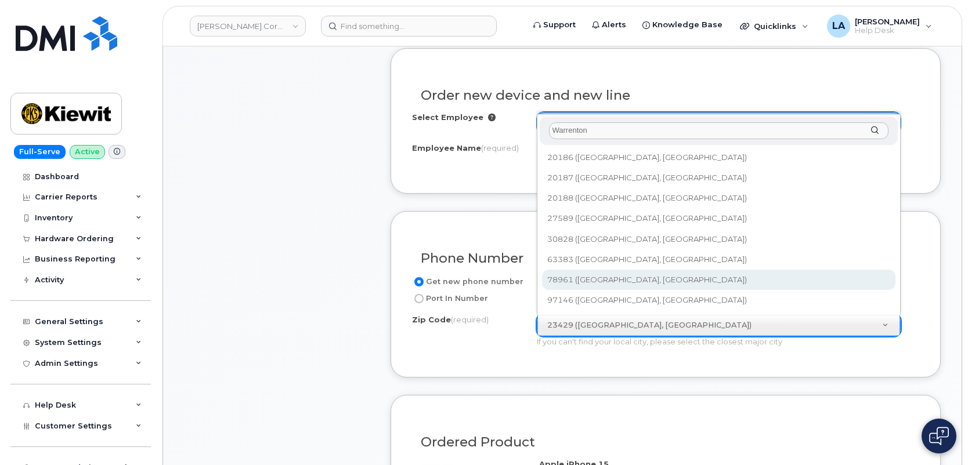
scroll to position [426, 0]
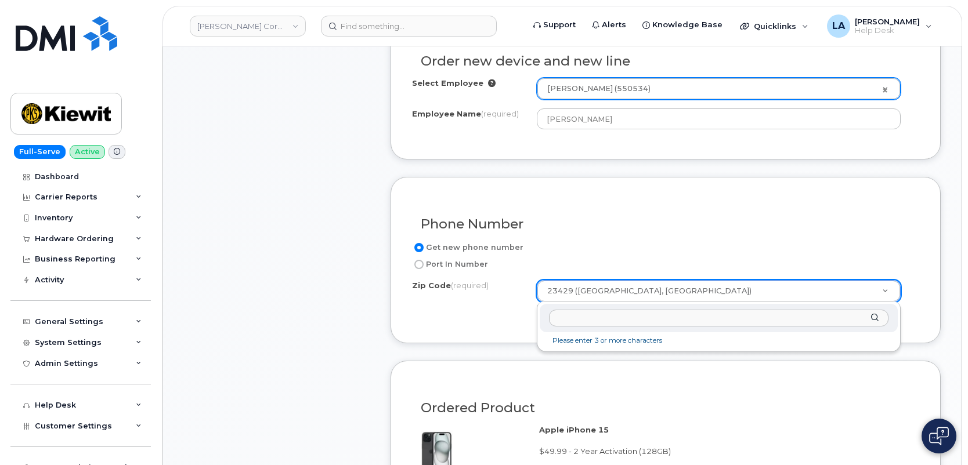
click at [625, 325] on input "Zip Code (required)" at bounding box center [719, 318] width 340 height 17
type input "63383"
type input "63383 (Warrenton, MO)"
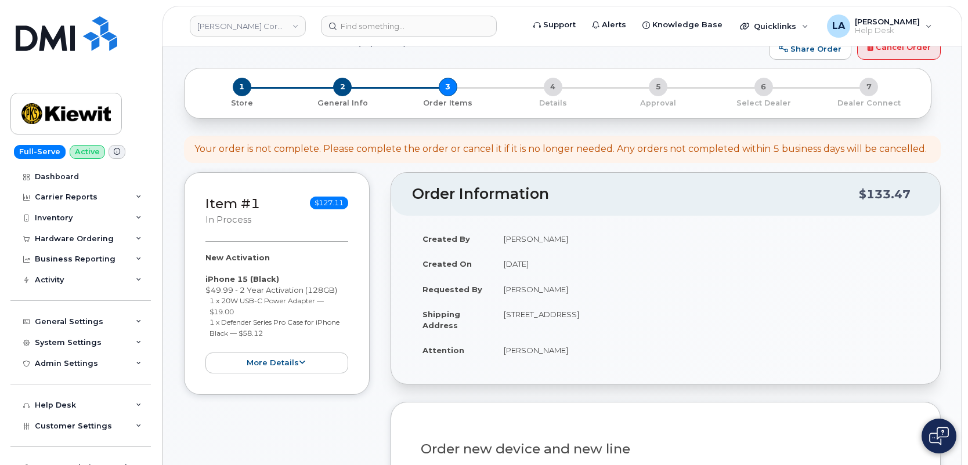
scroll to position [0, 0]
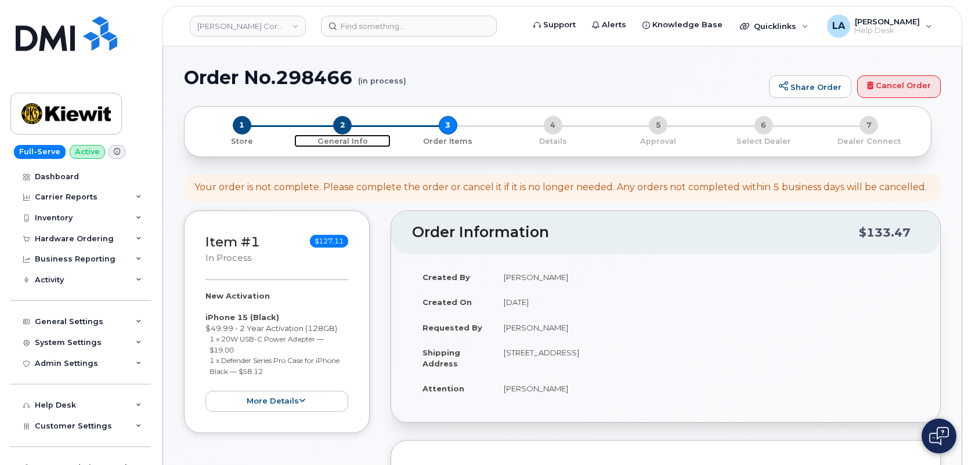
click at [339, 130] on span "2" at bounding box center [342, 125] width 19 height 19
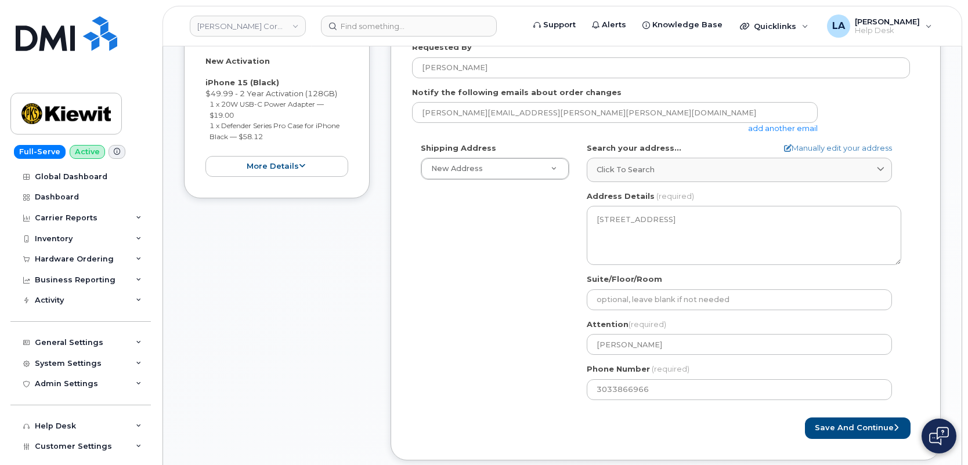
scroll to position [266, 0]
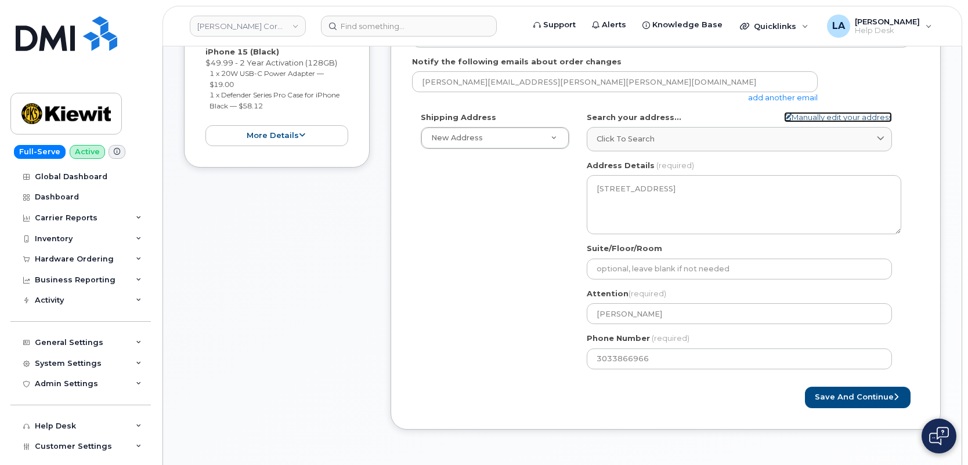
click at [838, 118] on link "Manually edit your address" at bounding box center [838, 117] width 108 height 11
select select
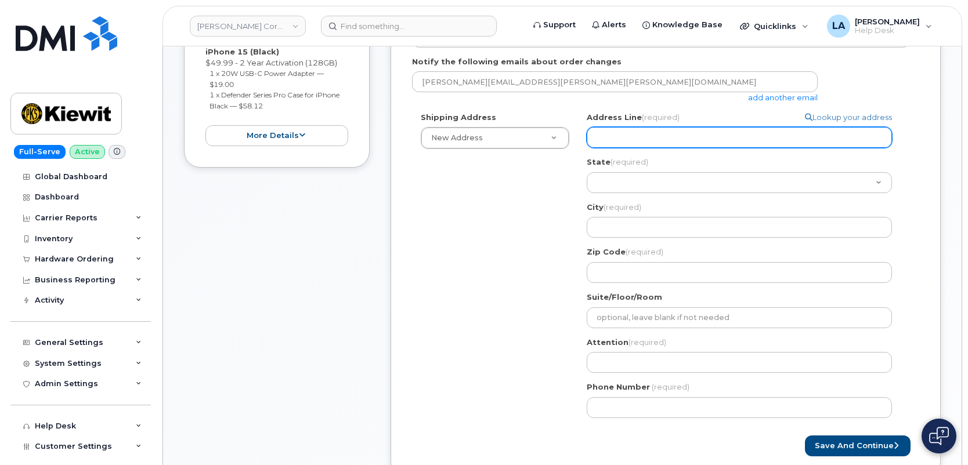
click at [671, 139] on input "Address Line (required)" at bounding box center [738, 137] width 305 height 21
paste input "23429 Powerline Rd"
type input "23429 Powerline Rd"
select select
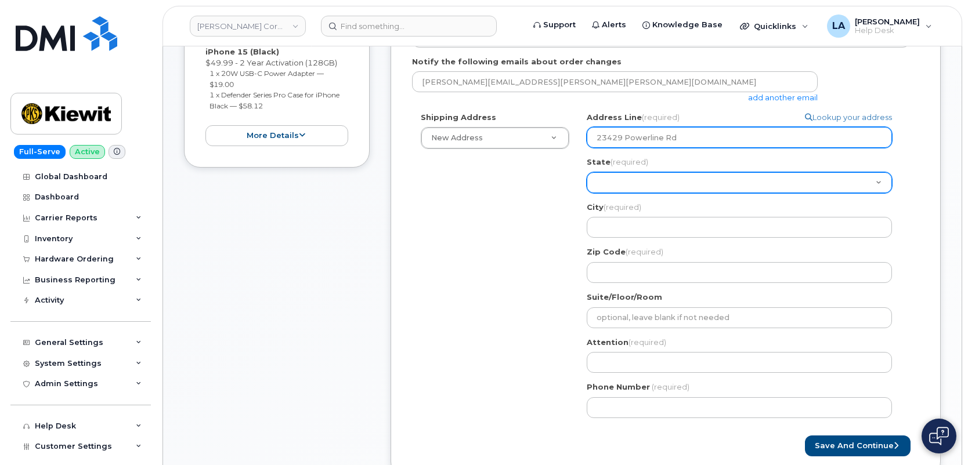
type input "23429 Powerline Rd"
click at [628, 183] on select "Alabama Alaska American Samoa Arizona Arkansas California Colorado Connecticut …" at bounding box center [738, 182] width 305 height 21
select select "MO"
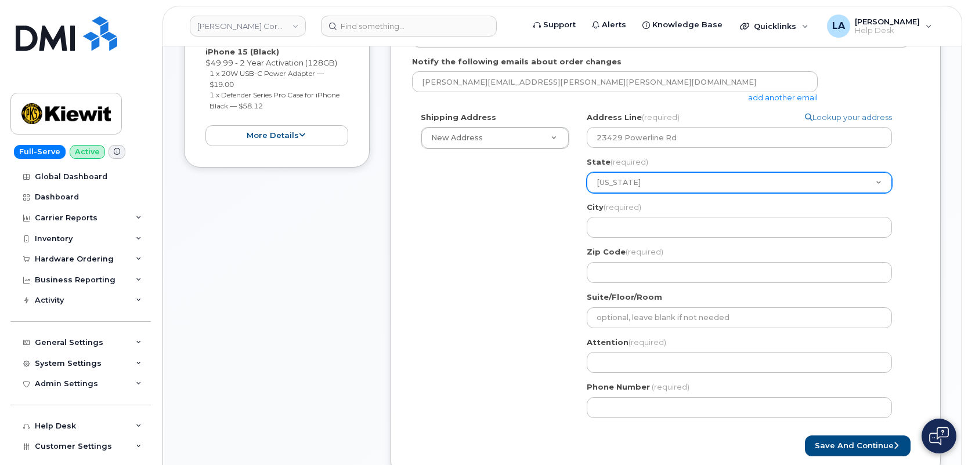
click at [586, 172] on select "Alabama Alaska American Samoa Arizona Arkansas California Colorado Connecticut …" at bounding box center [738, 182] width 305 height 21
select select
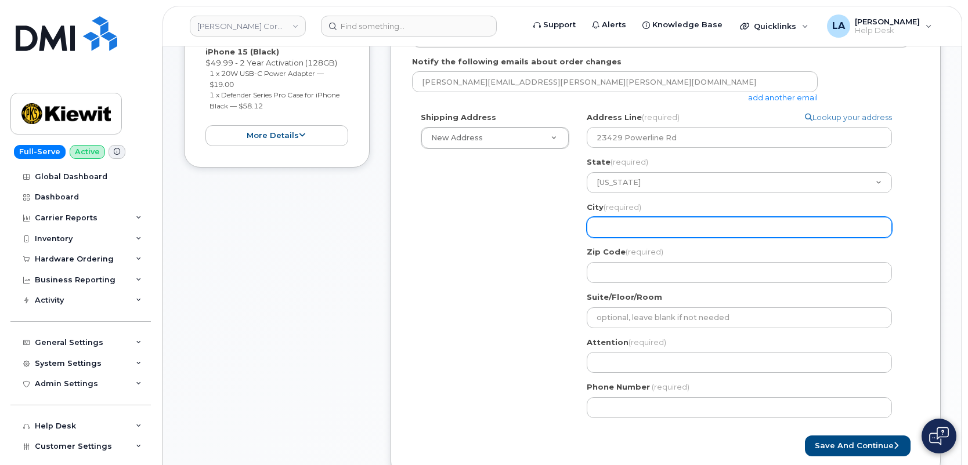
click at [654, 220] on input "City (required)" at bounding box center [738, 227] width 305 height 21
paste input "Warrenton MO"
type input "Warrenton MO"
select select
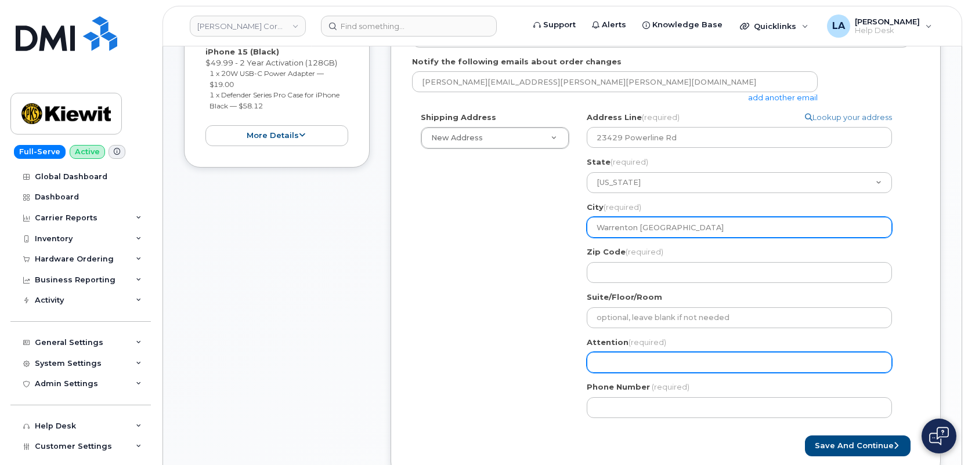
type input "Warrenton MO"
select select
type input "Warrenton M"
select select
type input "Warrenton"
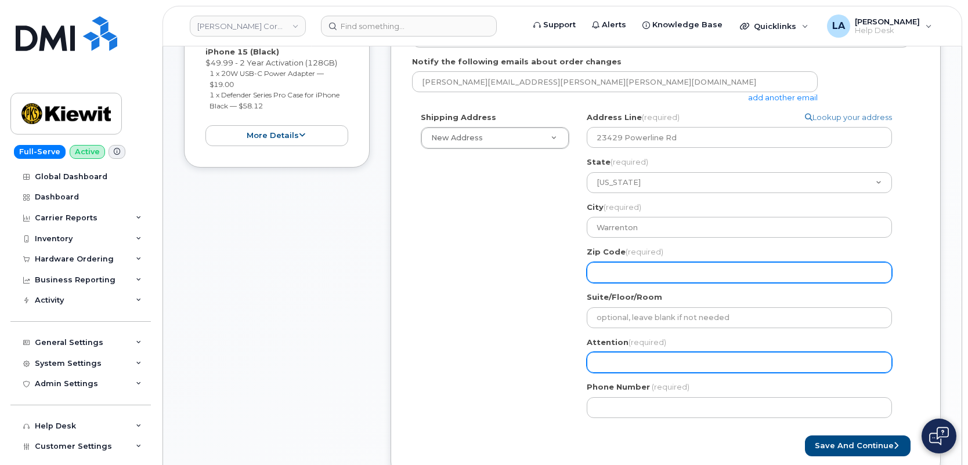
select select
type input "6"
select select
type input "63"
select select
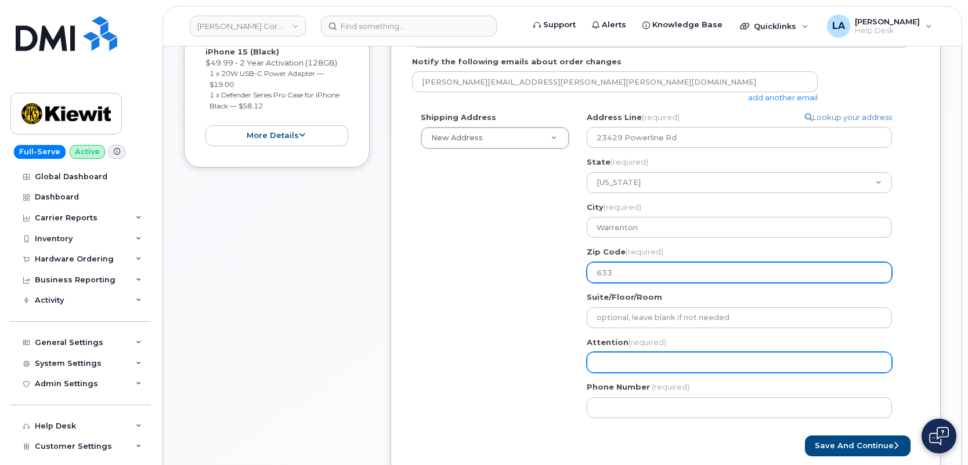
type input "6338"
select select
type input "63387"
select select
type input "633873"
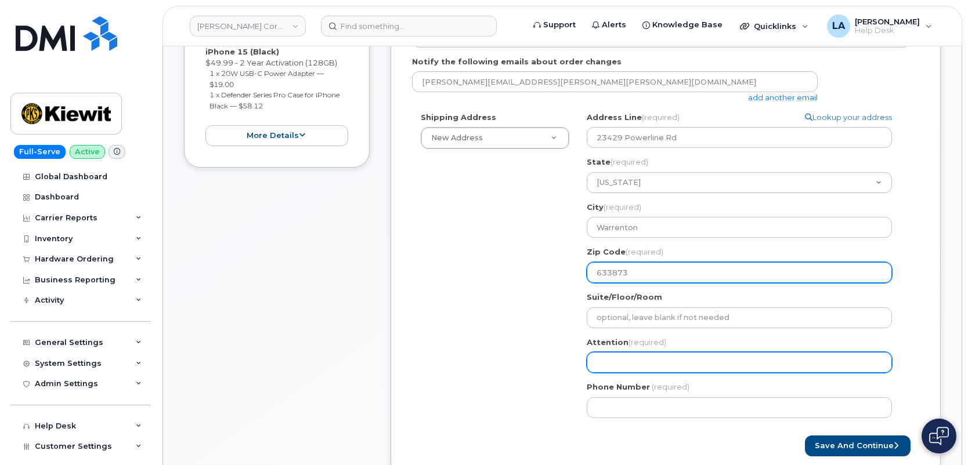
select select
type input "63387="
select select
type input "63387"
select select
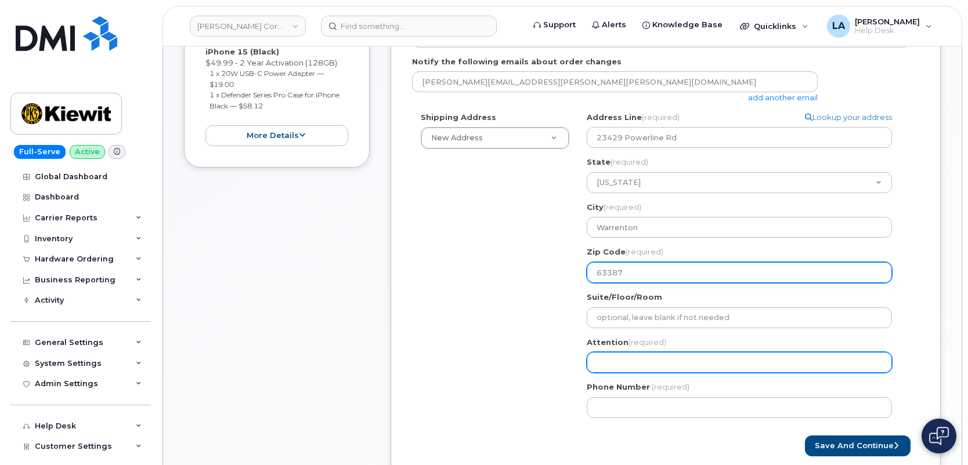
type input "6338"
select select
type input "63383"
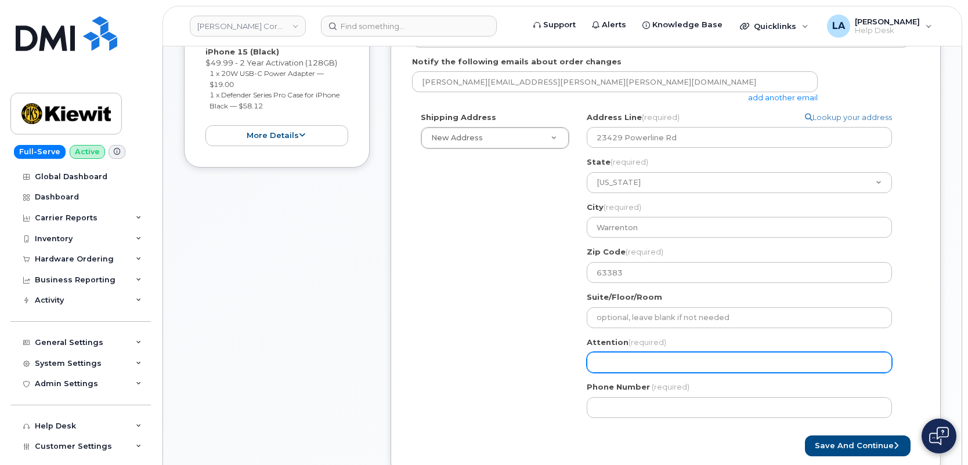
drag, startPoint x: 640, startPoint y: 361, endPoint x: 659, endPoint y: 358, distance: 18.8
click at [640, 361] on input "Attention (required)" at bounding box center [738, 362] width 305 height 21
paste input "[PERSON_NAME]"
select select
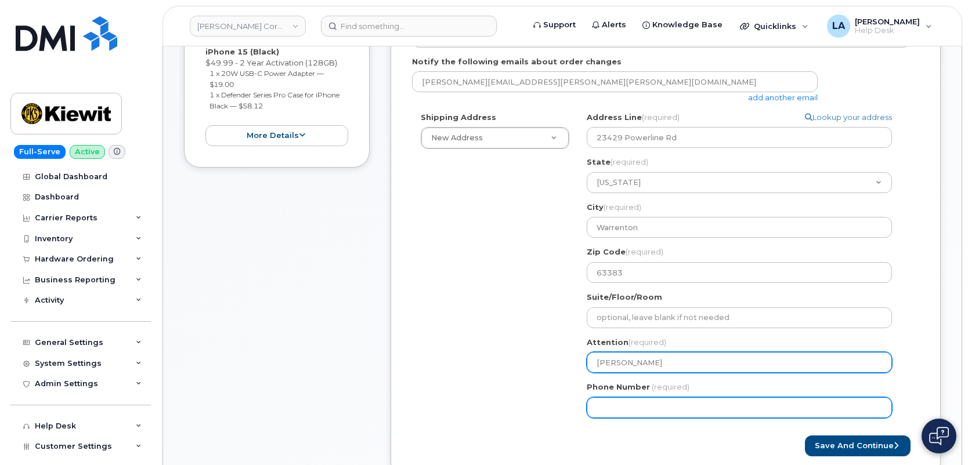
type input "[PERSON_NAME]"
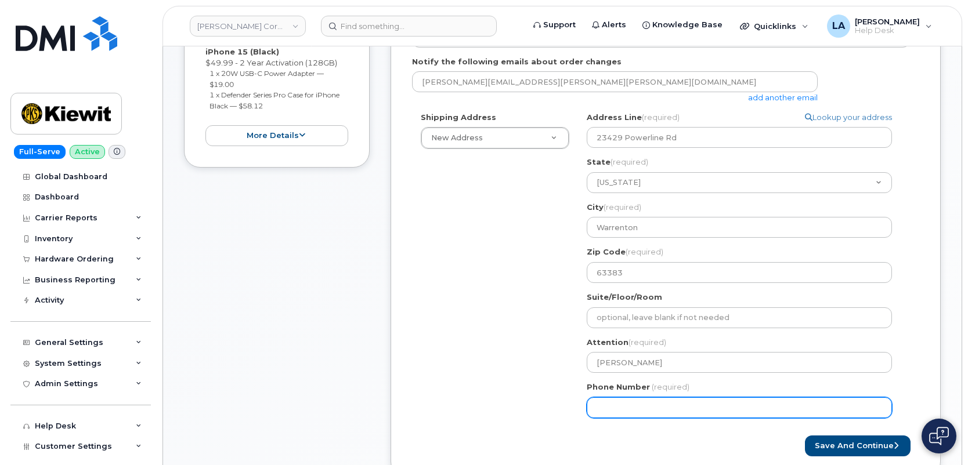
click at [670, 397] on input "Phone Number" at bounding box center [738, 407] width 305 height 21
click at [676, 411] on input "Phone Number" at bounding box center [738, 407] width 305 height 21
paste input "3033866966"
type input "3033866966"
select select
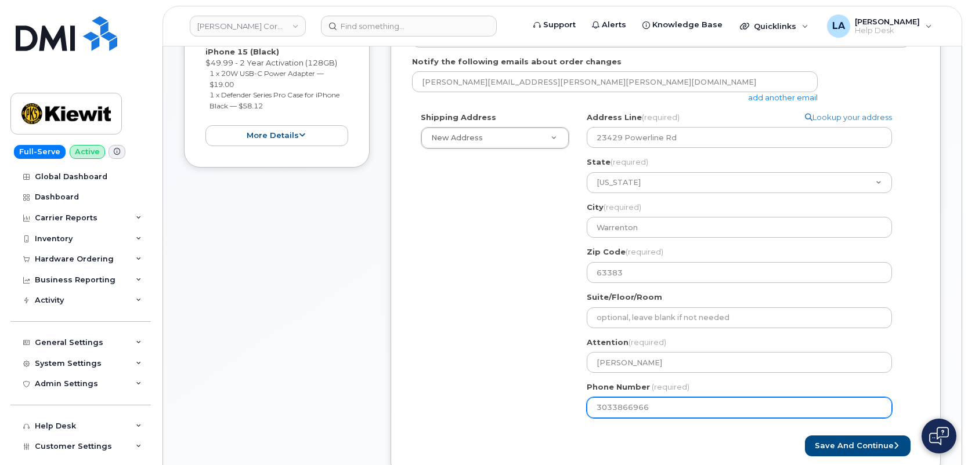
type input "3033866966"
click at [469, 331] on div "Shipping Address New Address New Address 16301 Texas 249 Access Rd 1550 Mike Fa…" at bounding box center [661, 269] width 498 height 315
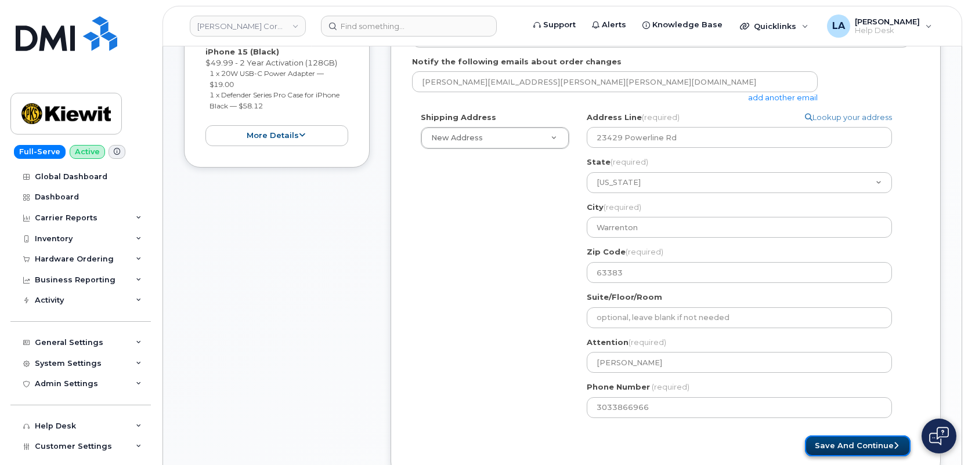
click at [843, 444] on button "Save and Continue" at bounding box center [858, 446] width 106 height 21
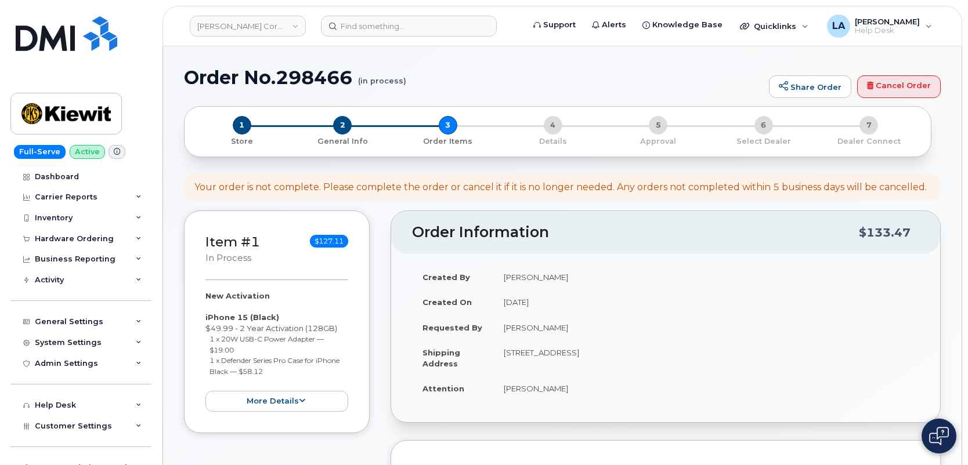
select select
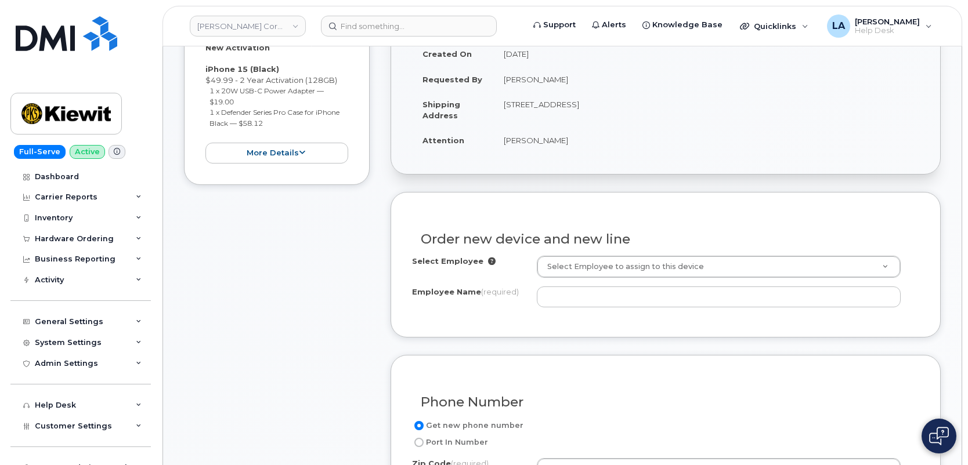
scroll to position [267, 0]
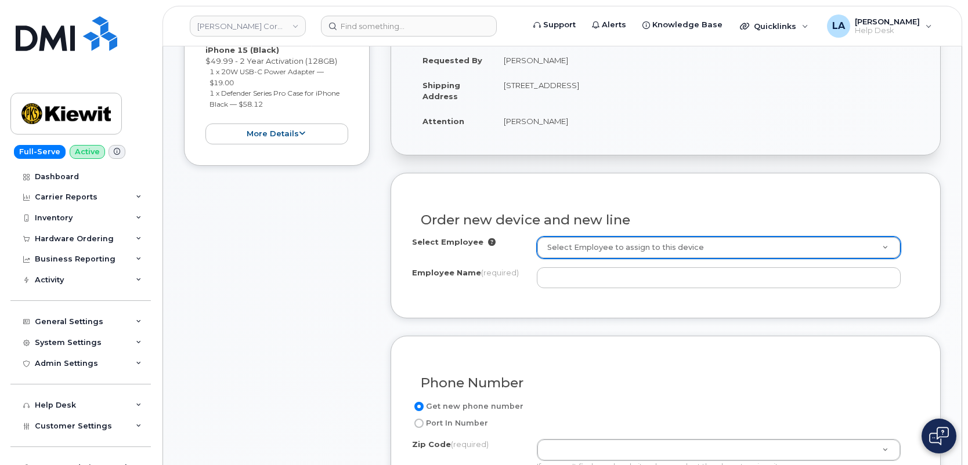
drag, startPoint x: 605, startPoint y: 65, endPoint x: 505, endPoint y: 62, distance: 100.4
drag, startPoint x: 505, startPoint y: 62, endPoint x: 560, endPoint y: 64, distance: 55.1
click at [560, 64] on td "[PERSON_NAME]" at bounding box center [706, 61] width 426 height 26
copy td "[PERSON_NAME]"
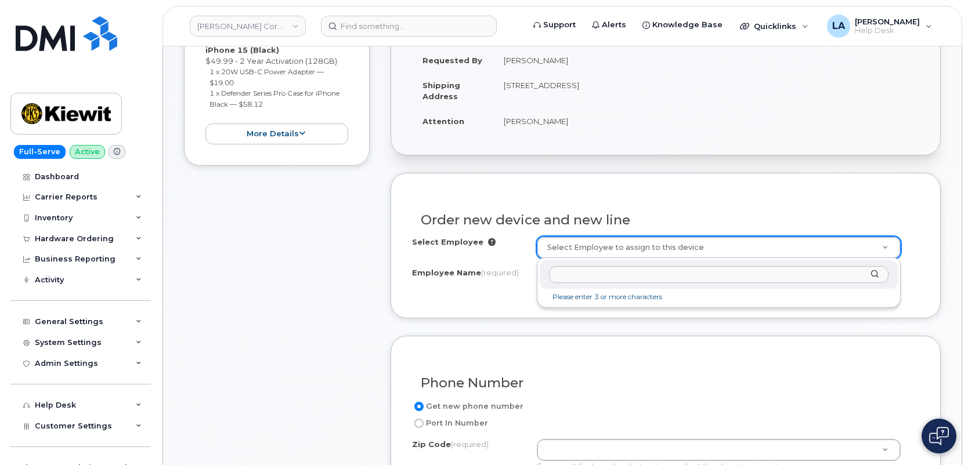
paste input "[PERSON_NAME]"
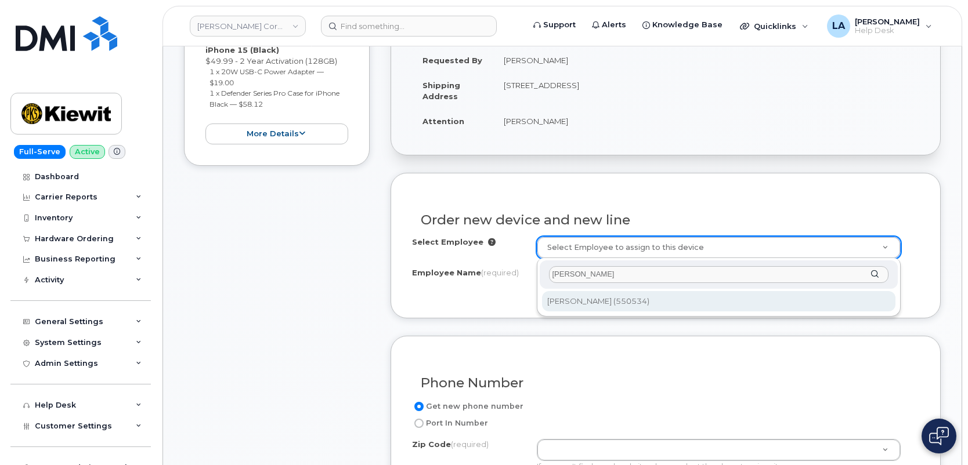
type input "[PERSON_NAME]"
type input "2174114"
type input "[PERSON_NAME]"
type input "23429 Powerline Rd"
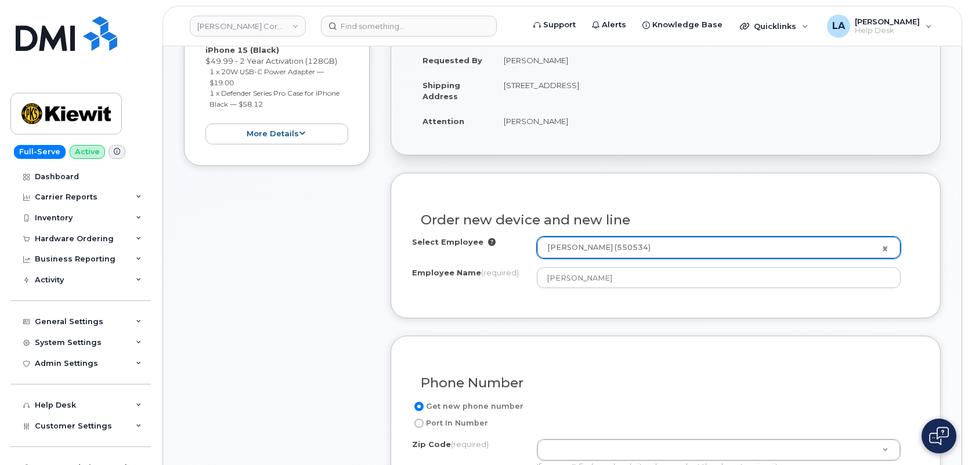
type input "23429 ([GEOGRAPHIC_DATA], [GEOGRAPHIC_DATA])"
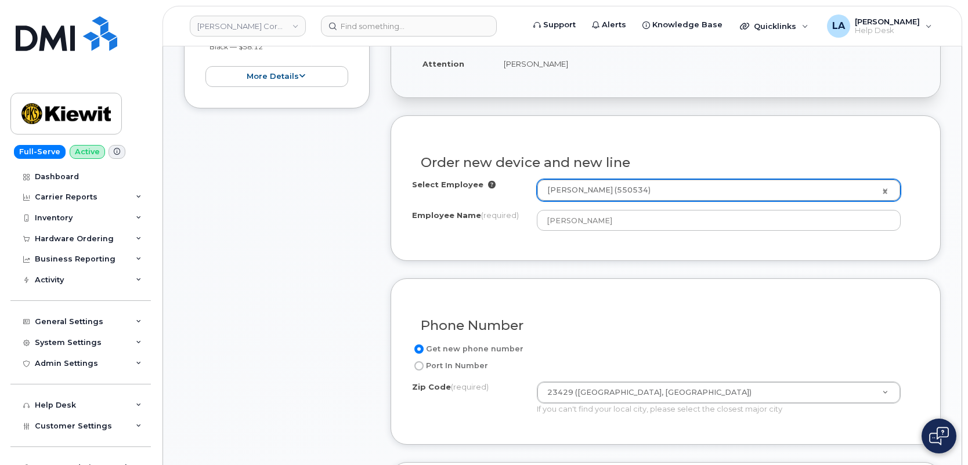
scroll to position [325, 0]
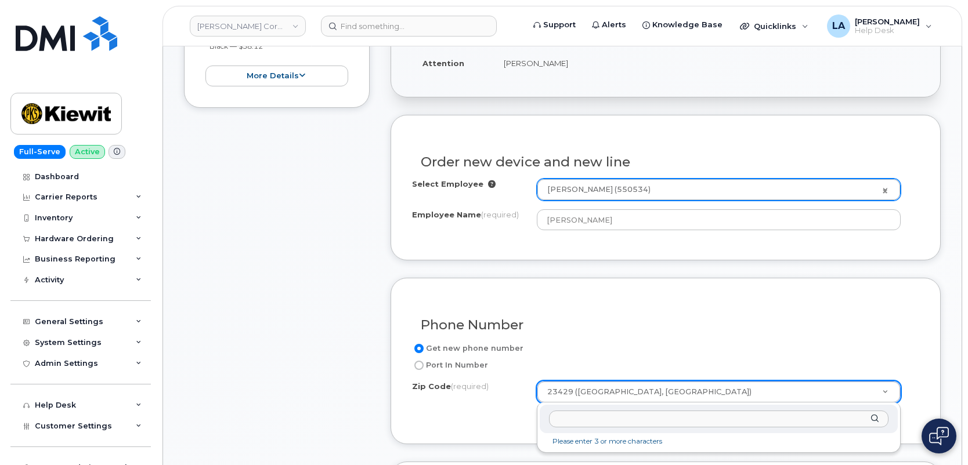
drag, startPoint x: 647, startPoint y: 389, endPoint x: 553, endPoint y: 389, distance: 94.6
type input "63383"
type input "63383 ([GEOGRAPHIC_DATA], [GEOGRAPHIC_DATA])"
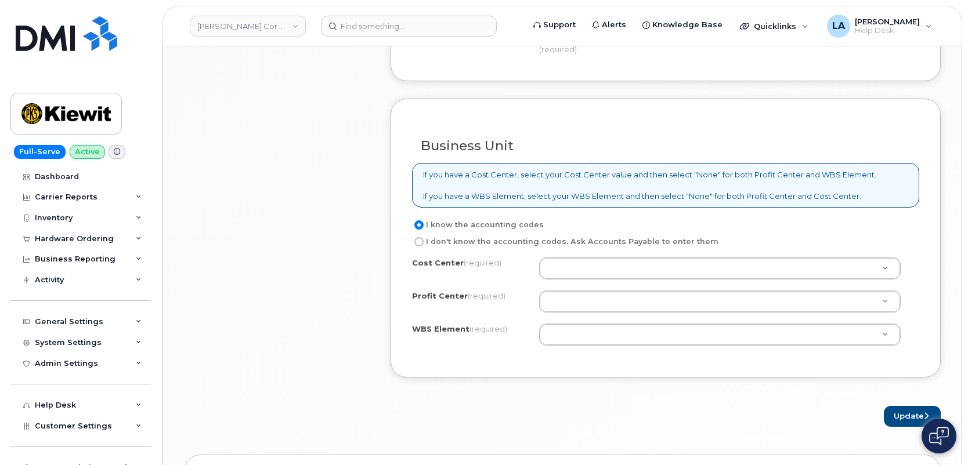
scroll to position [930, 0]
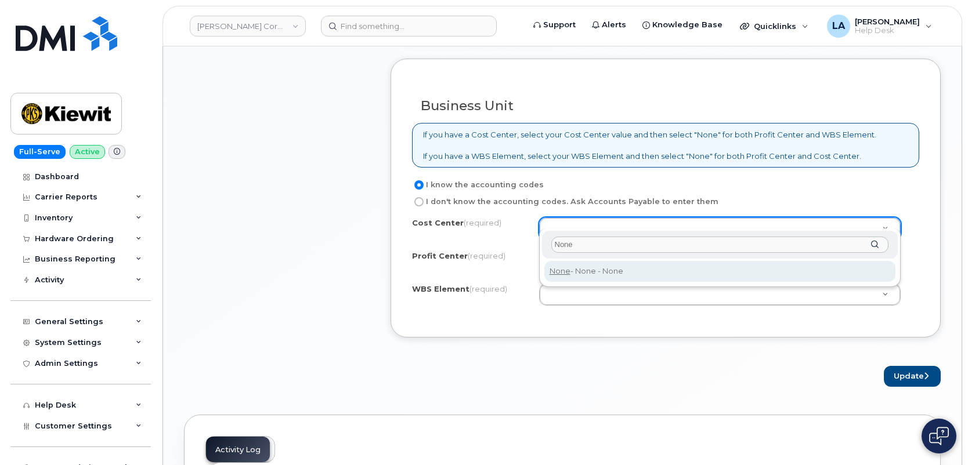
type input "None"
click at [612, 253] on div "None" at bounding box center [720, 245] width 356 height 28
type input "None"
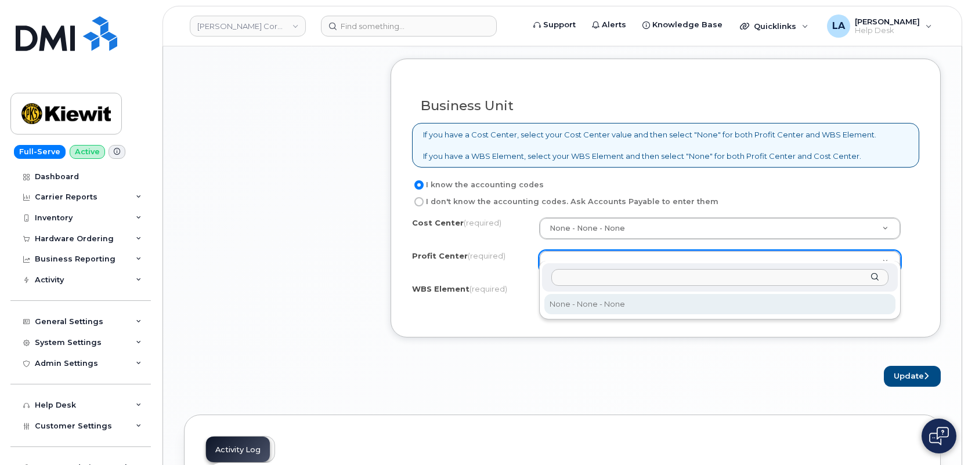
select select "None"
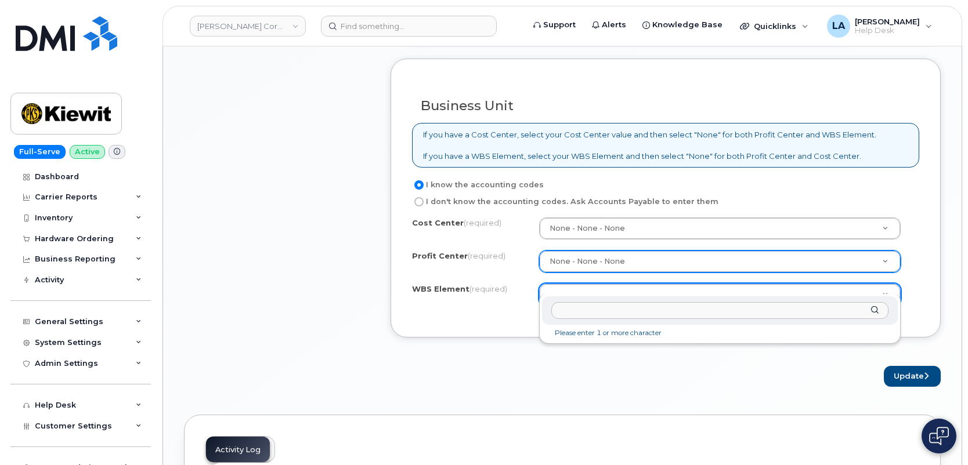
click at [690, 312] on input "text" at bounding box center [720, 310] width 338 height 17
type input "105927.1700"
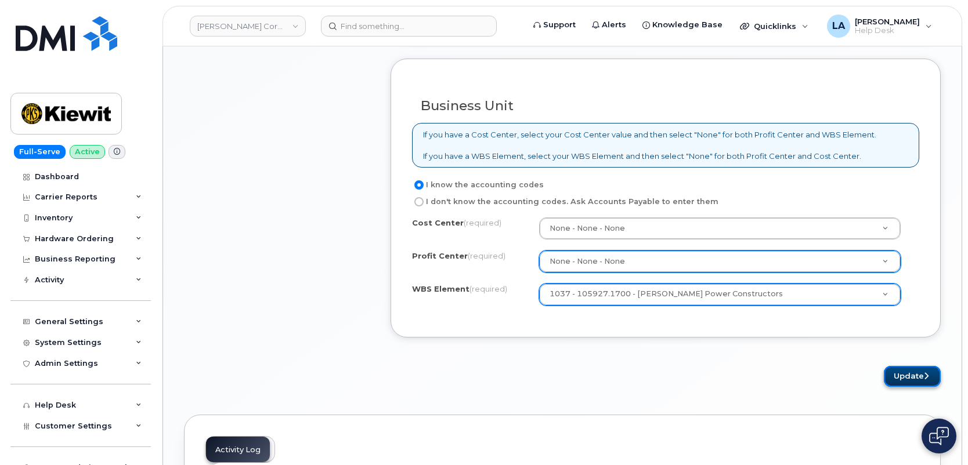
click at [906, 366] on button "Update" at bounding box center [911, 376] width 57 height 21
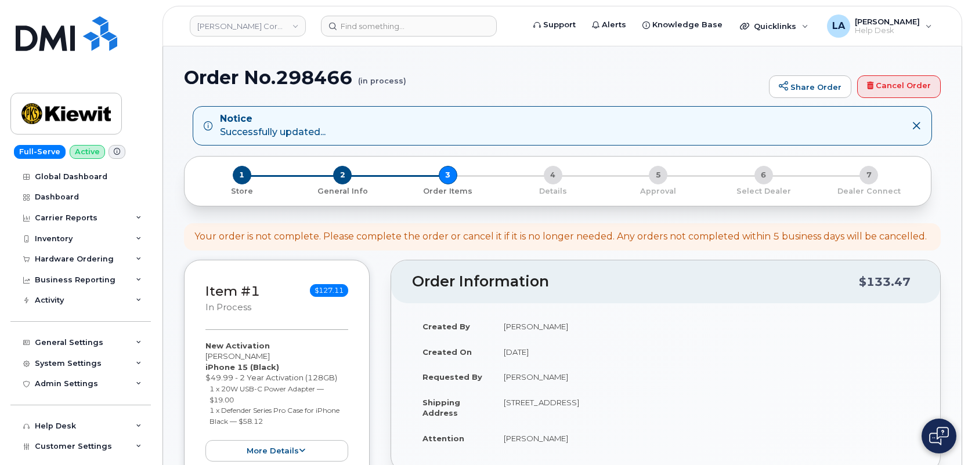
drag, startPoint x: 966, startPoint y: 126, endPoint x: 966, endPoint y: 140, distance: 13.9
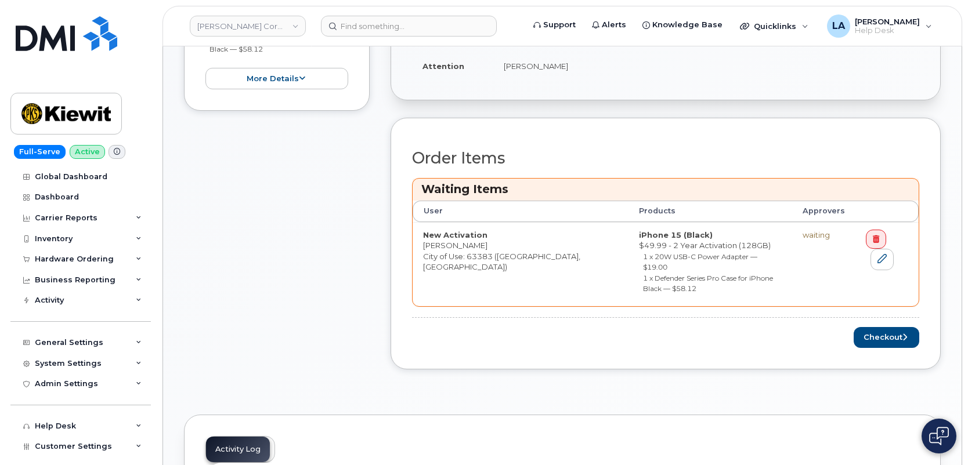
scroll to position [389, 0]
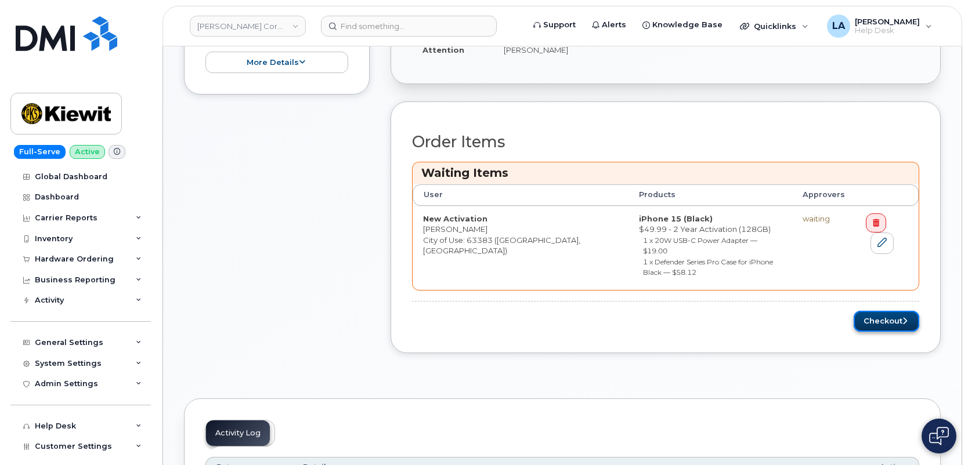
click at [897, 311] on button "Checkout" at bounding box center [886, 321] width 66 height 21
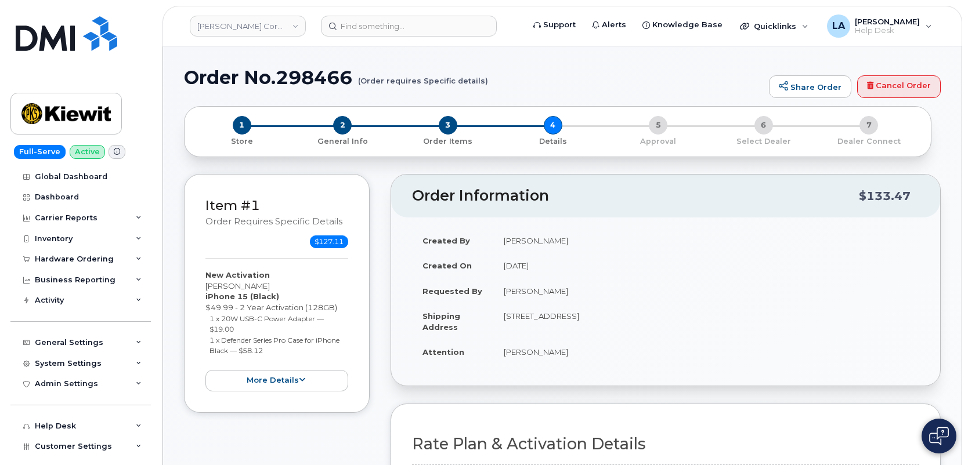
click at [635, 185] on header "Order Information $133.47" at bounding box center [665, 196] width 549 height 43
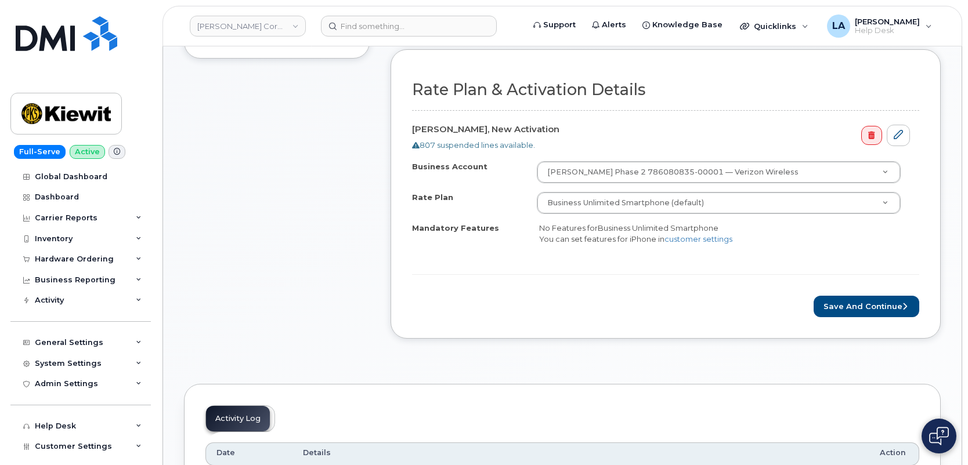
scroll to position [407, 0]
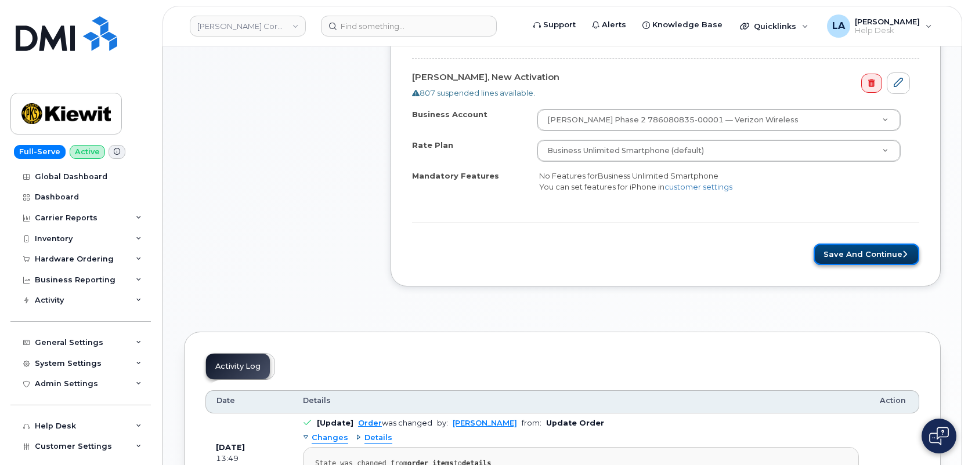
click at [893, 253] on button "Save and Continue" at bounding box center [866, 254] width 106 height 21
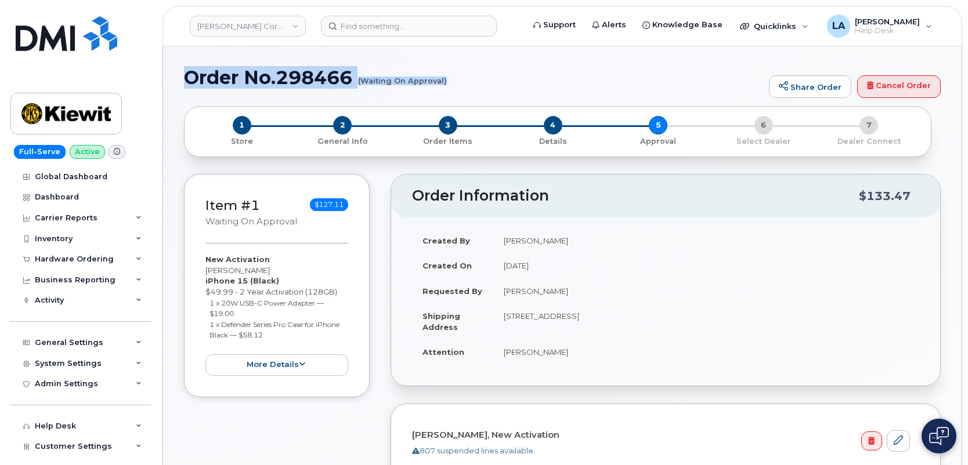
drag, startPoint x: 179, startPoint y: 75, endPoint x: 471, endPoint y: 95, distance: 292.5
copy h1 "Order No.298466 (Waiting On Approval)"
